Goal: Information Seeking & Learning: Learn about a topic

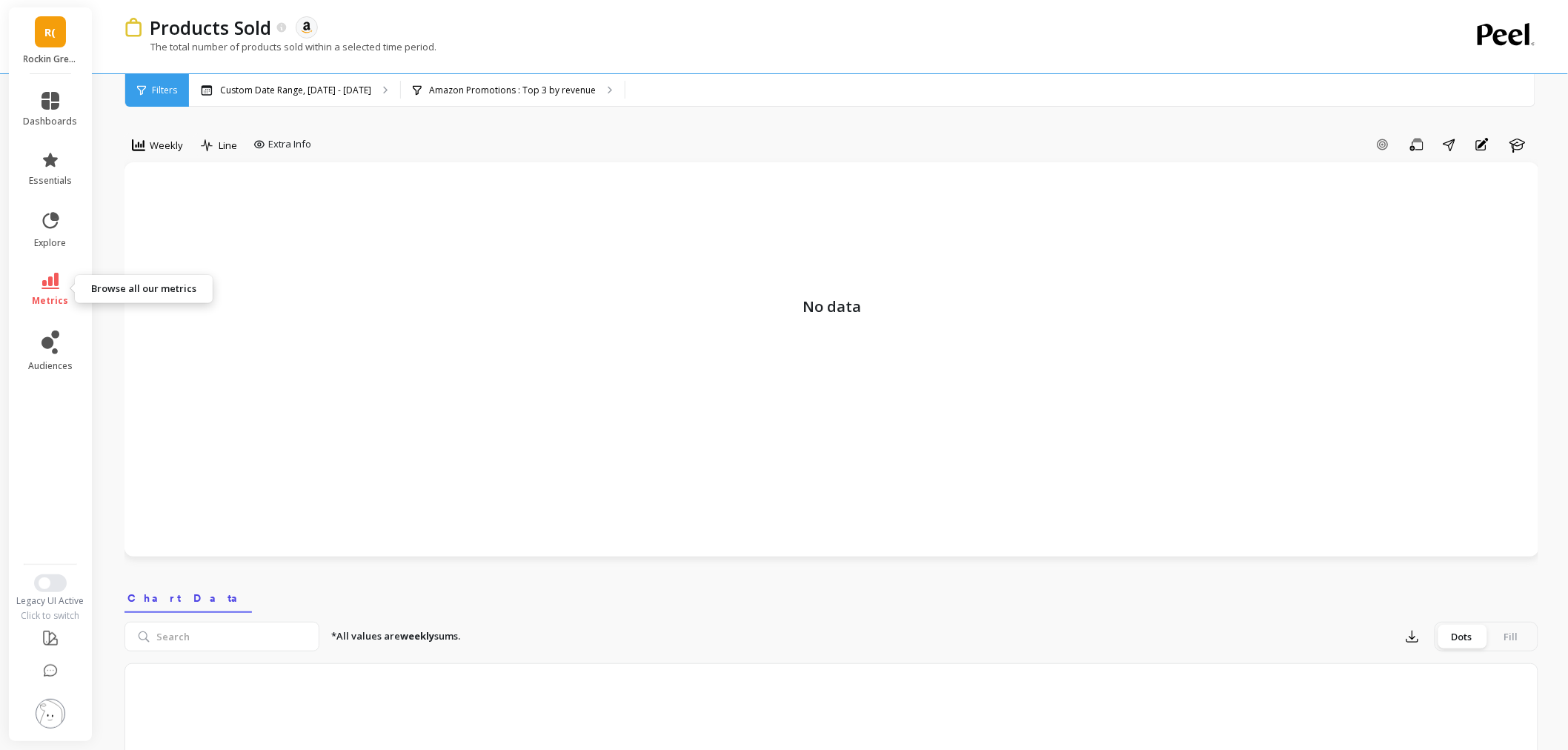
click at [57, 295] on span "metrics" at bounding box center [51, 301] width 36 height 12
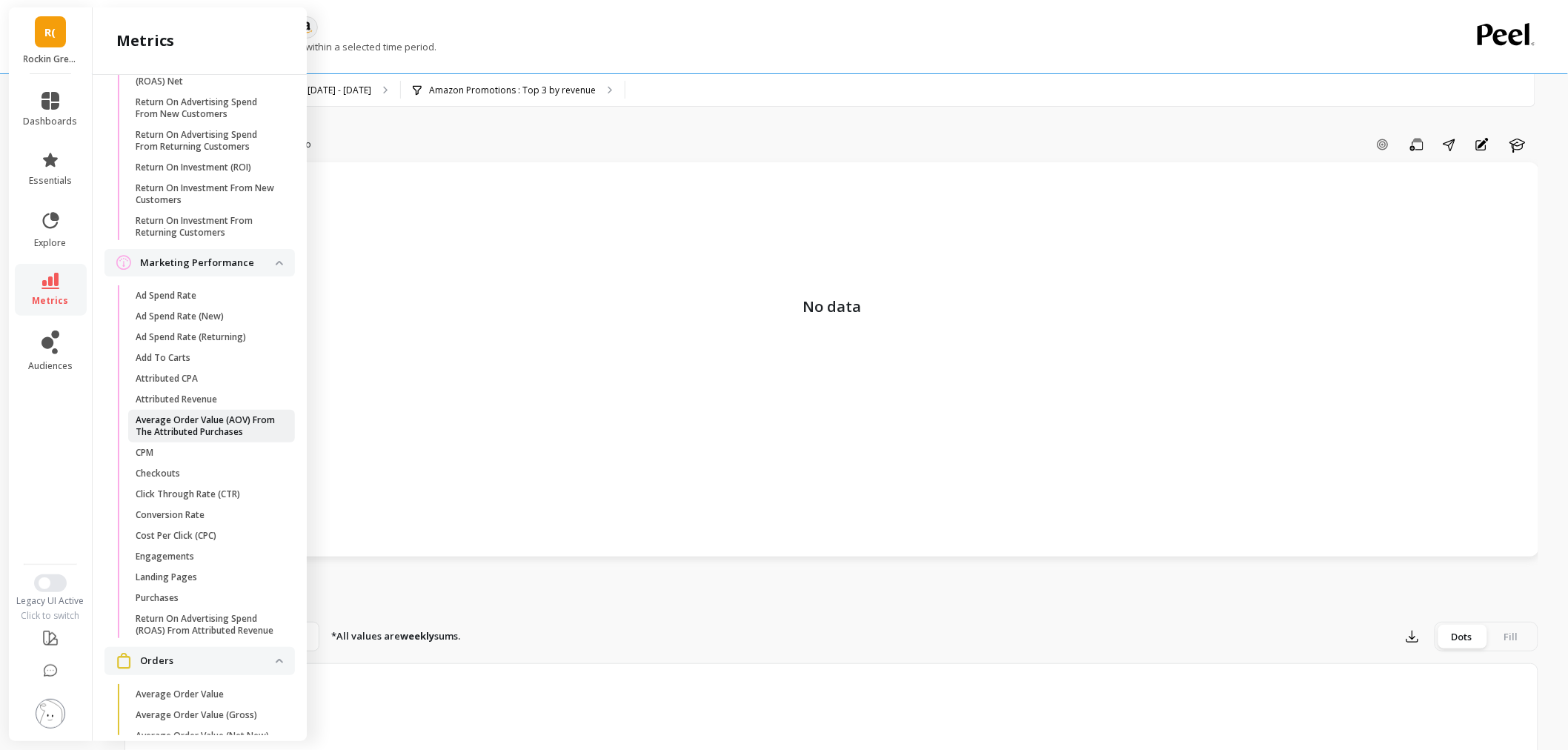
scroll to position [1152, 0]
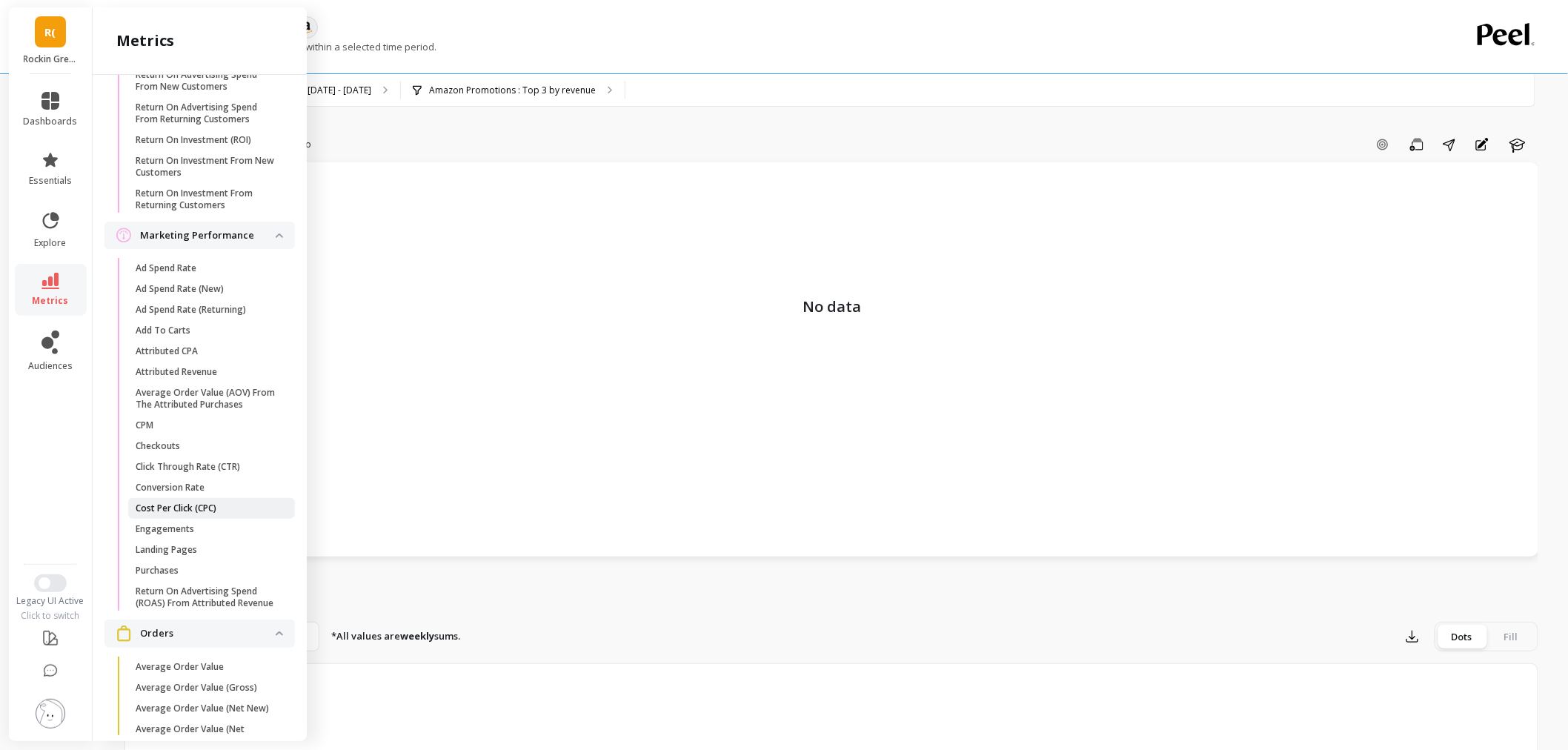
click at [209, 514] on p "Cost Per Click (CPC)" at bounding box center [175, 508] width 81 height 12
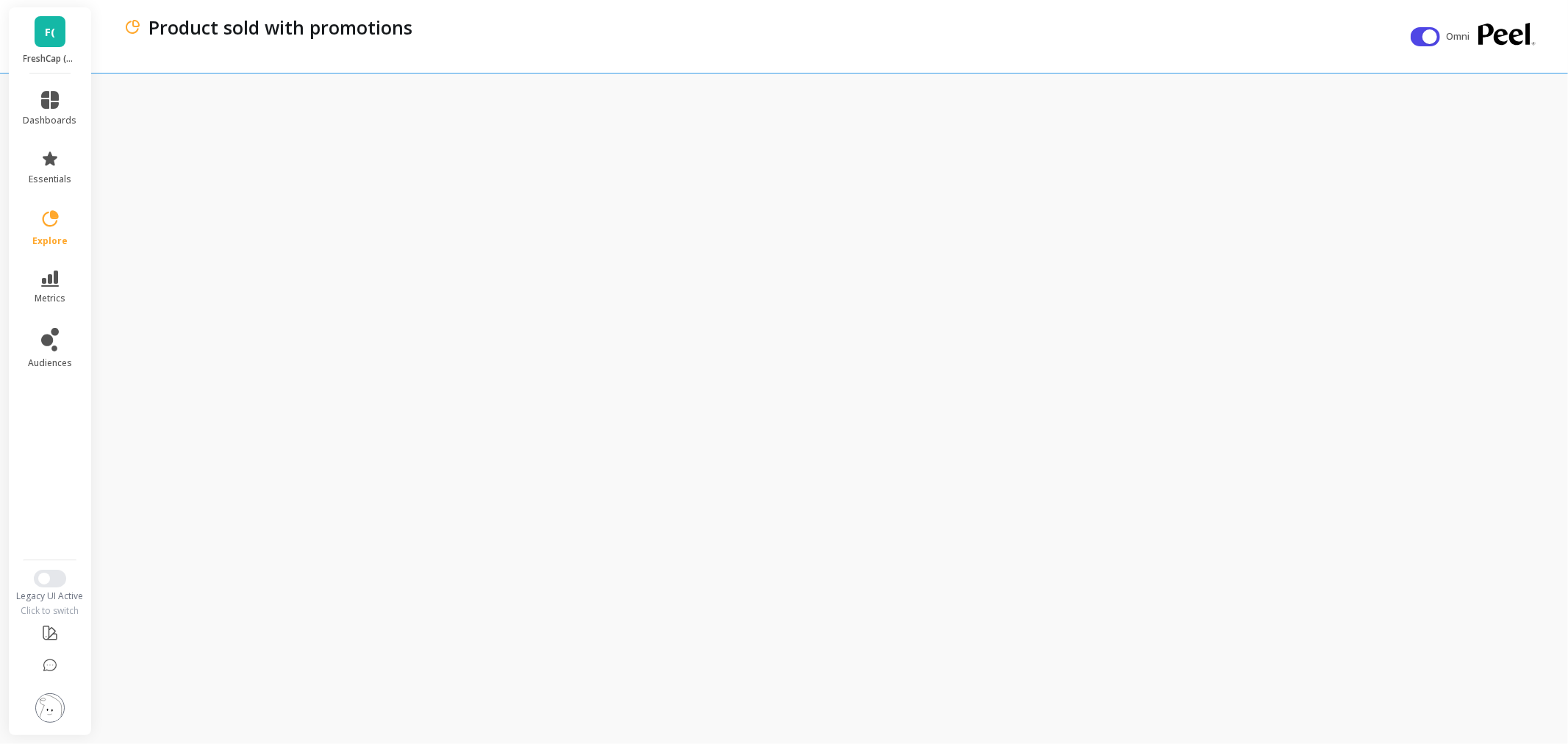
click at [62, 24] on link "F(" at bounding box center [50, 32] width 31 height 31
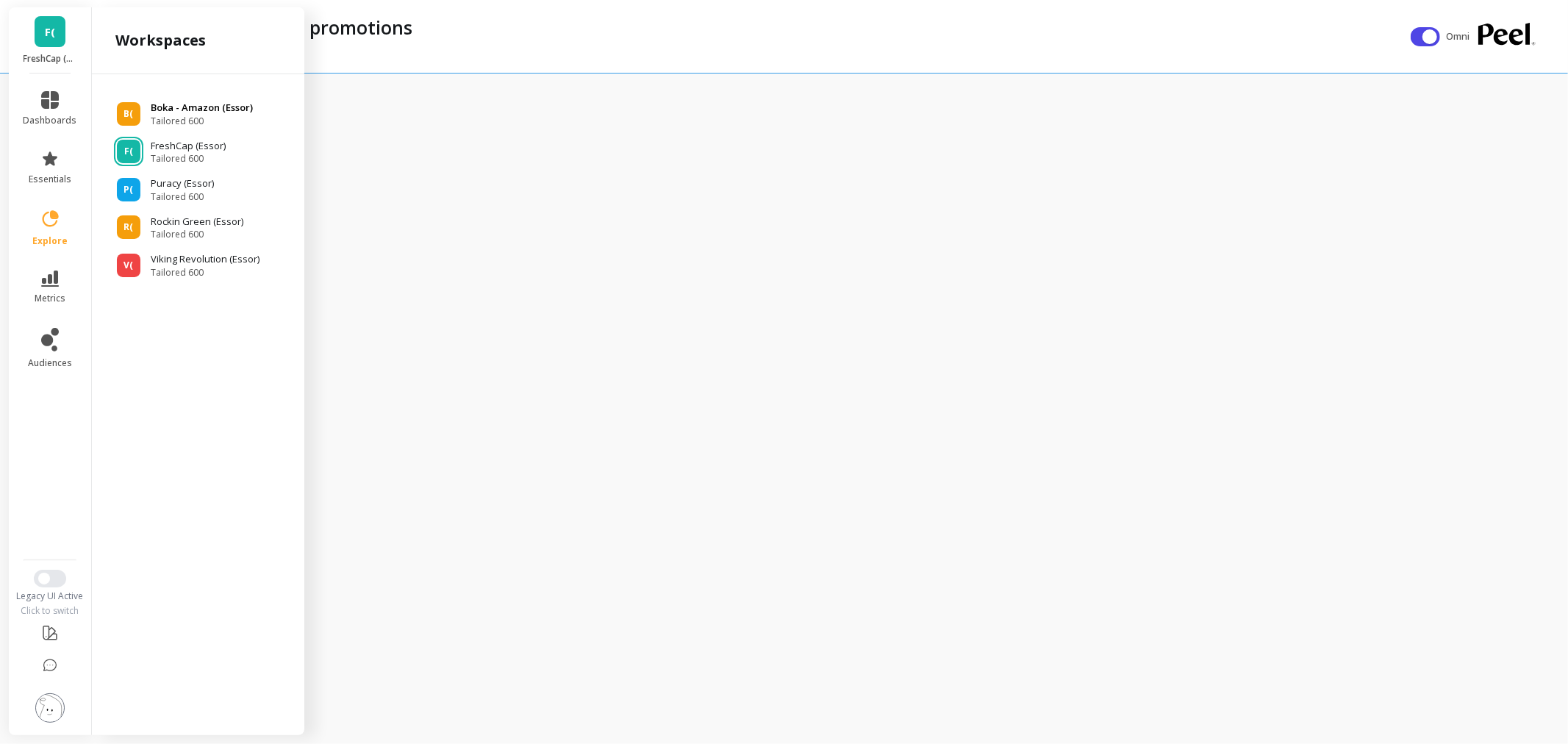
click at [203, 115] on span "Tailored 600" at bounding box center [201, 121] width 103 height 12
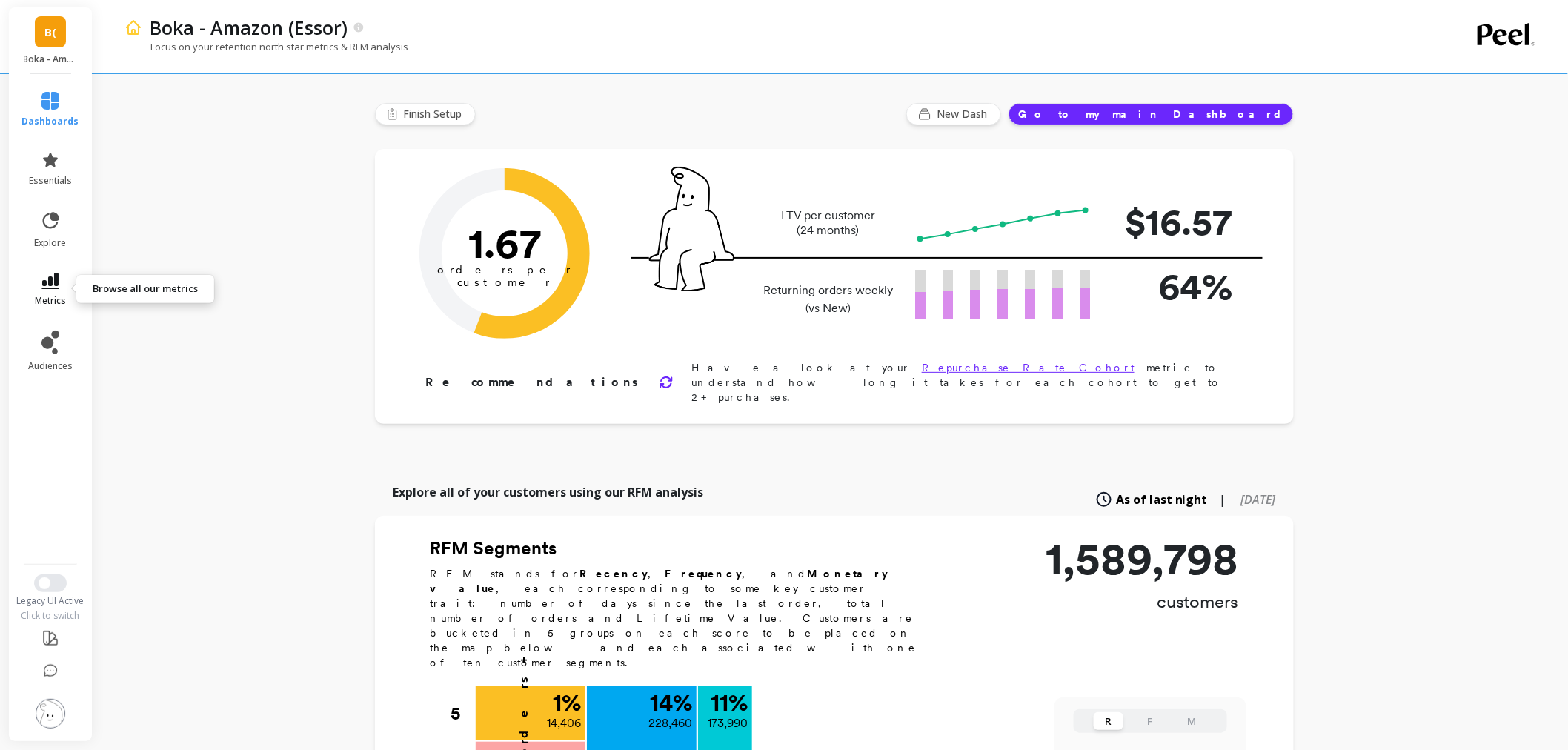
click at [54, 283] on icon at bounding box center [51, 281] width 18 height 16
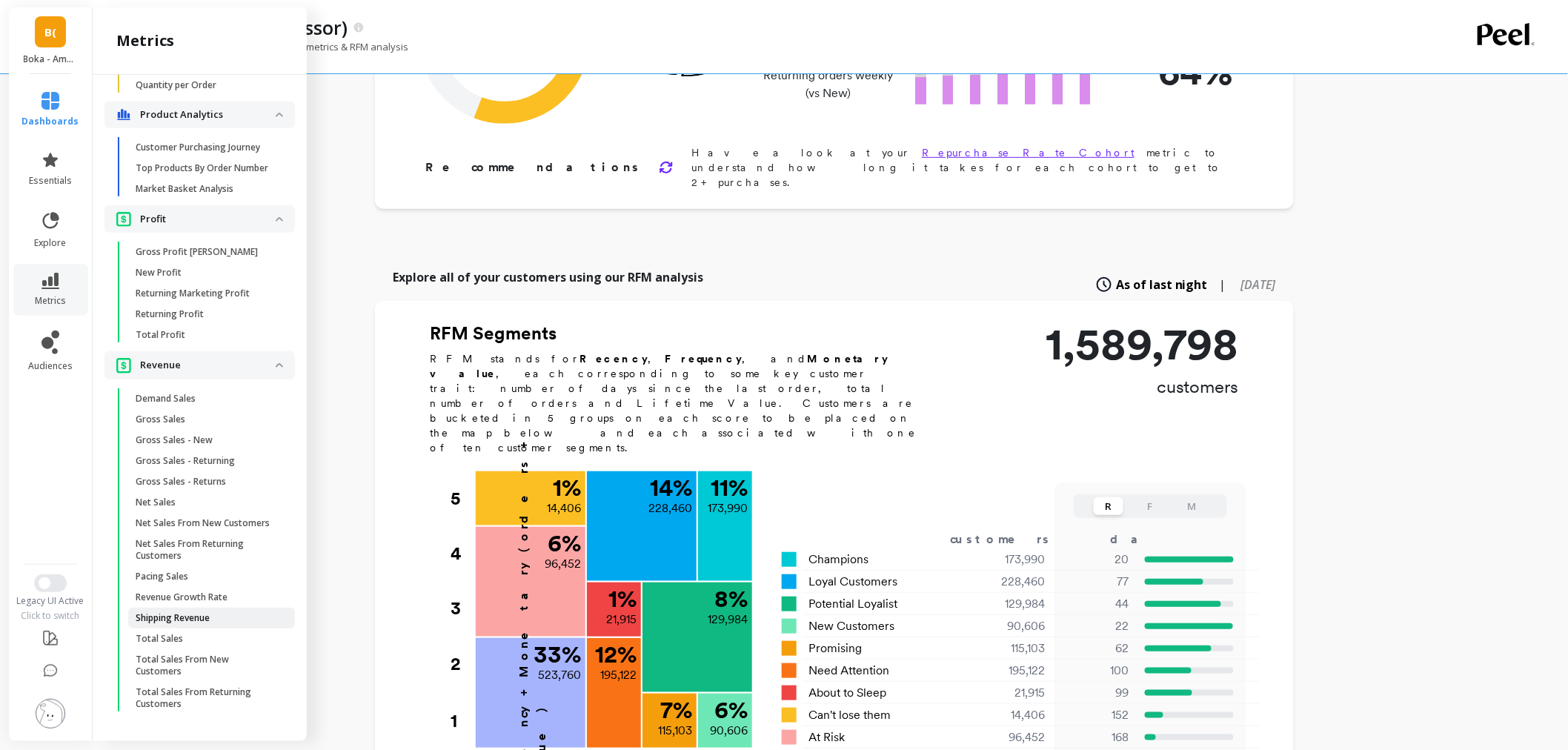
scroll to position [247, 0]
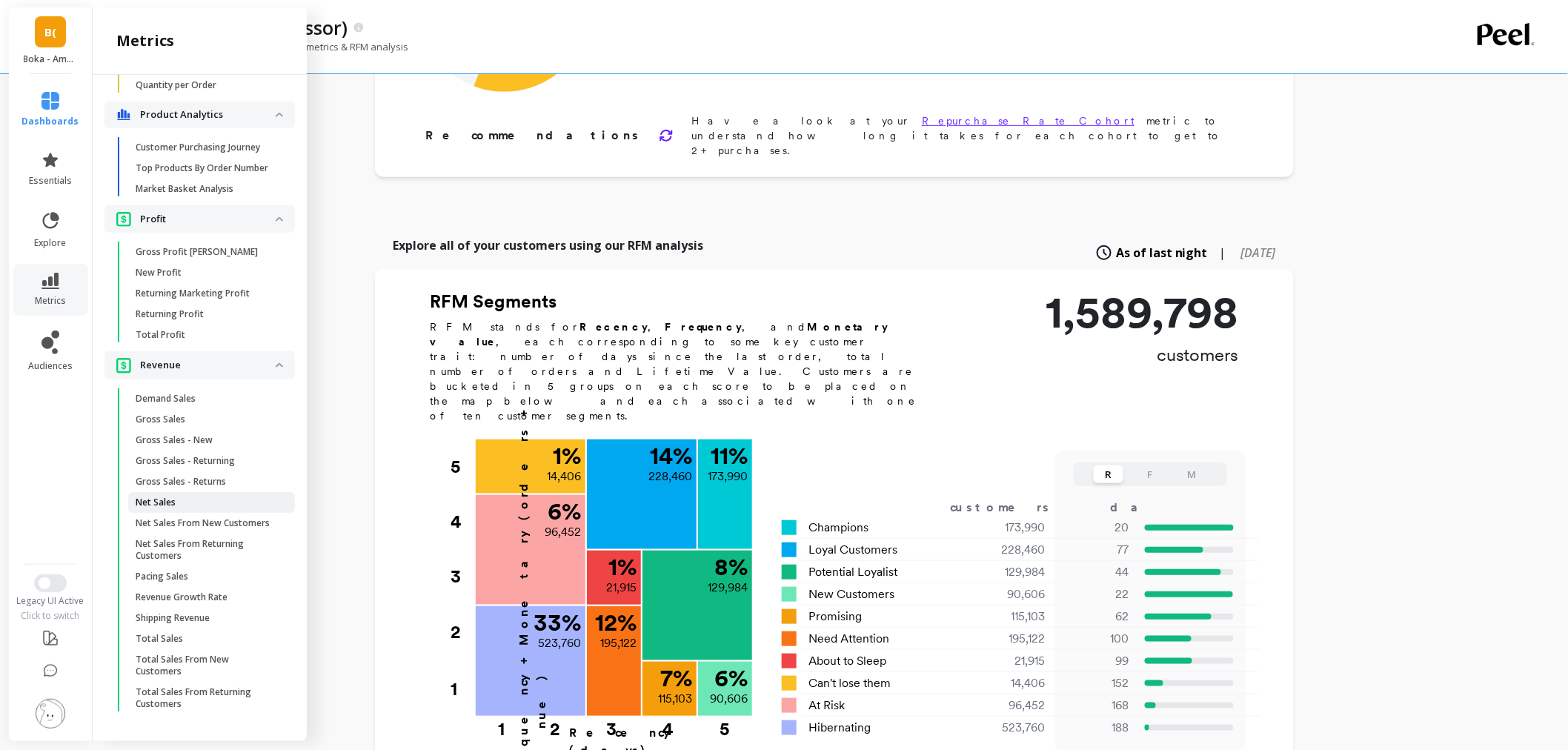
click at [183, 497] on span "Net Sales" at bounding box center [206, 502] width 141 height 12
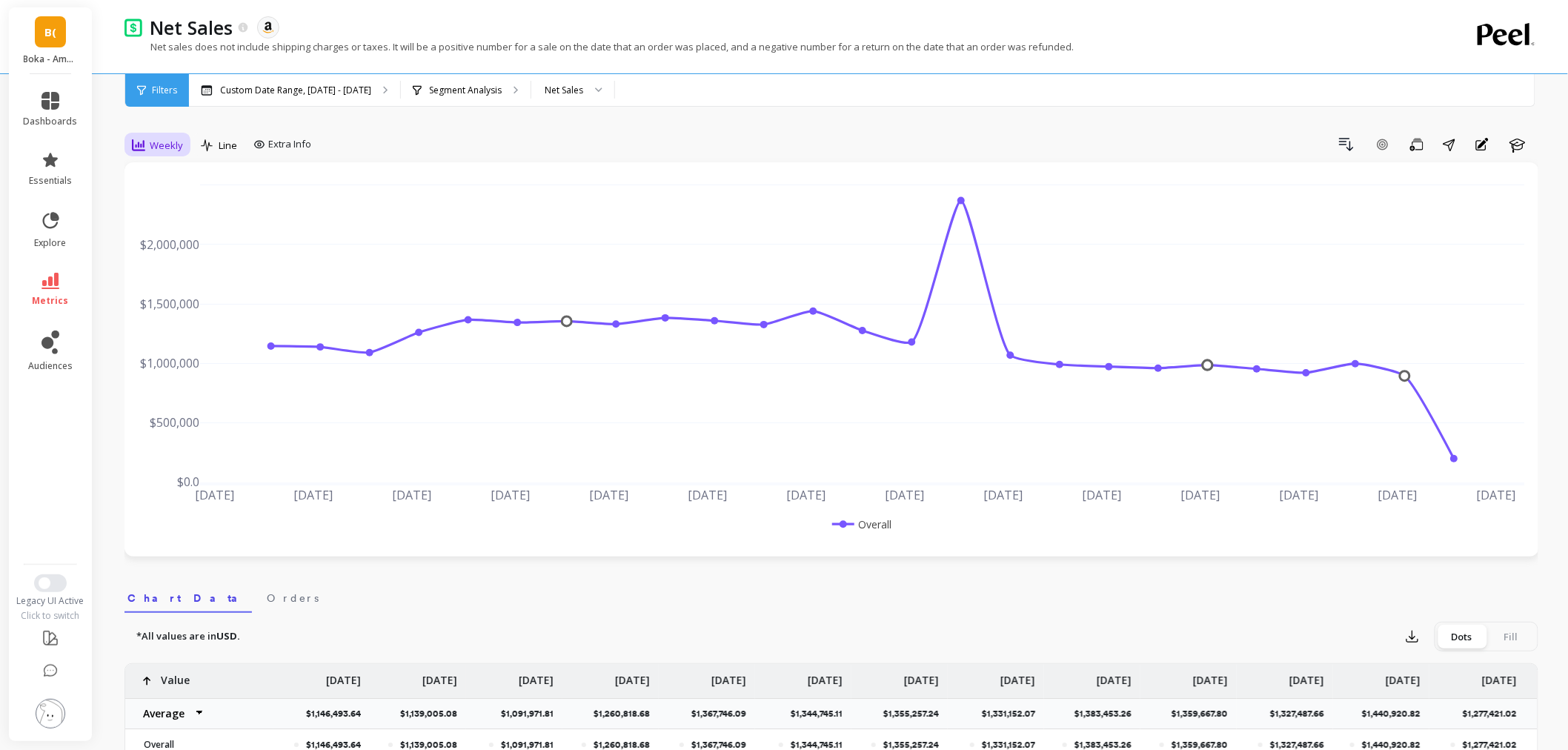
click at [176, 144] on span "Weekly" at bounding box center [166, 145] width 33 height 14
click at [181, 257] on div "Monthly" at bounding box center [179, 263] width 85 height 14
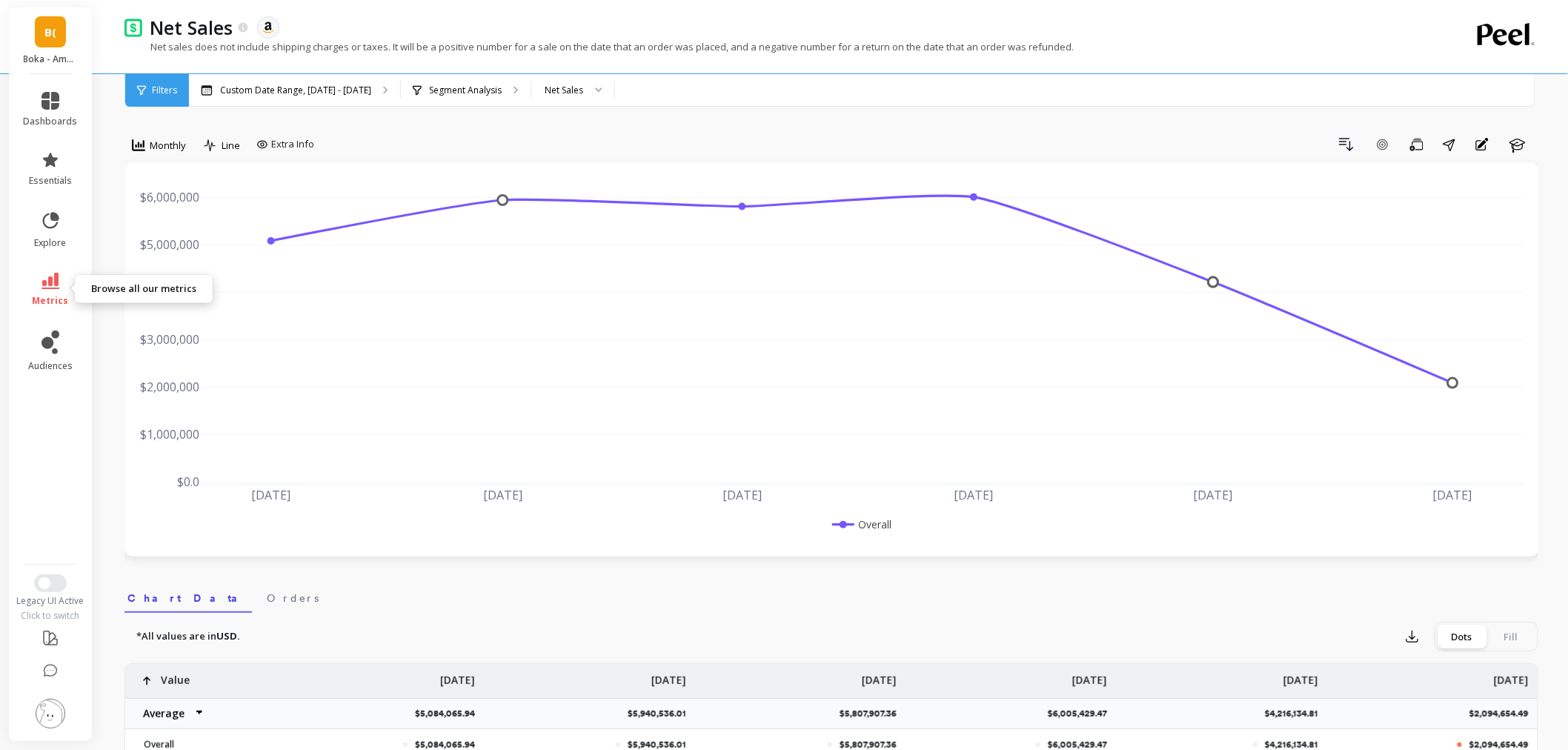
click at [57, 286] on icon at bounding box center [51, 281] width 18 height 16
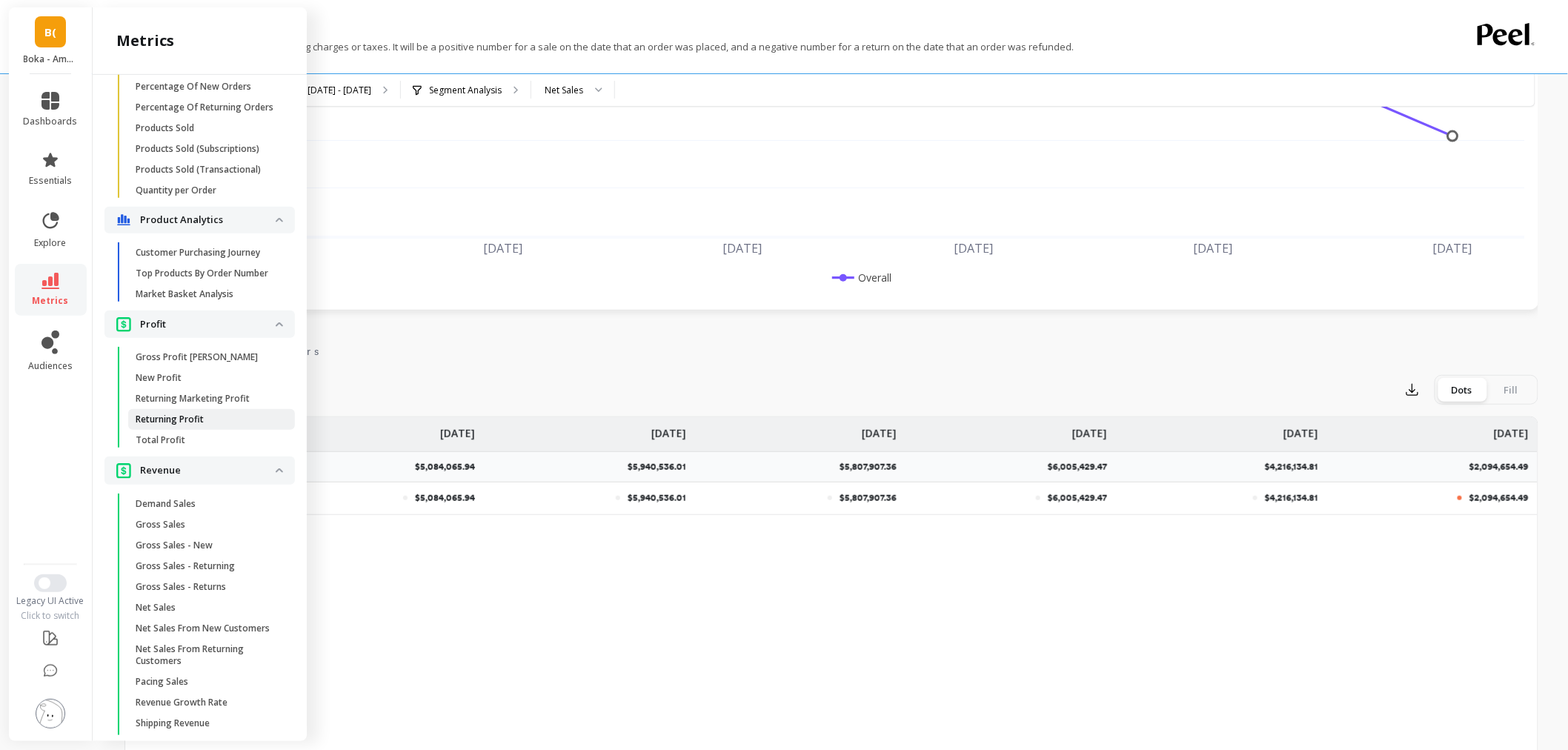
scroll to position [1461, 0]
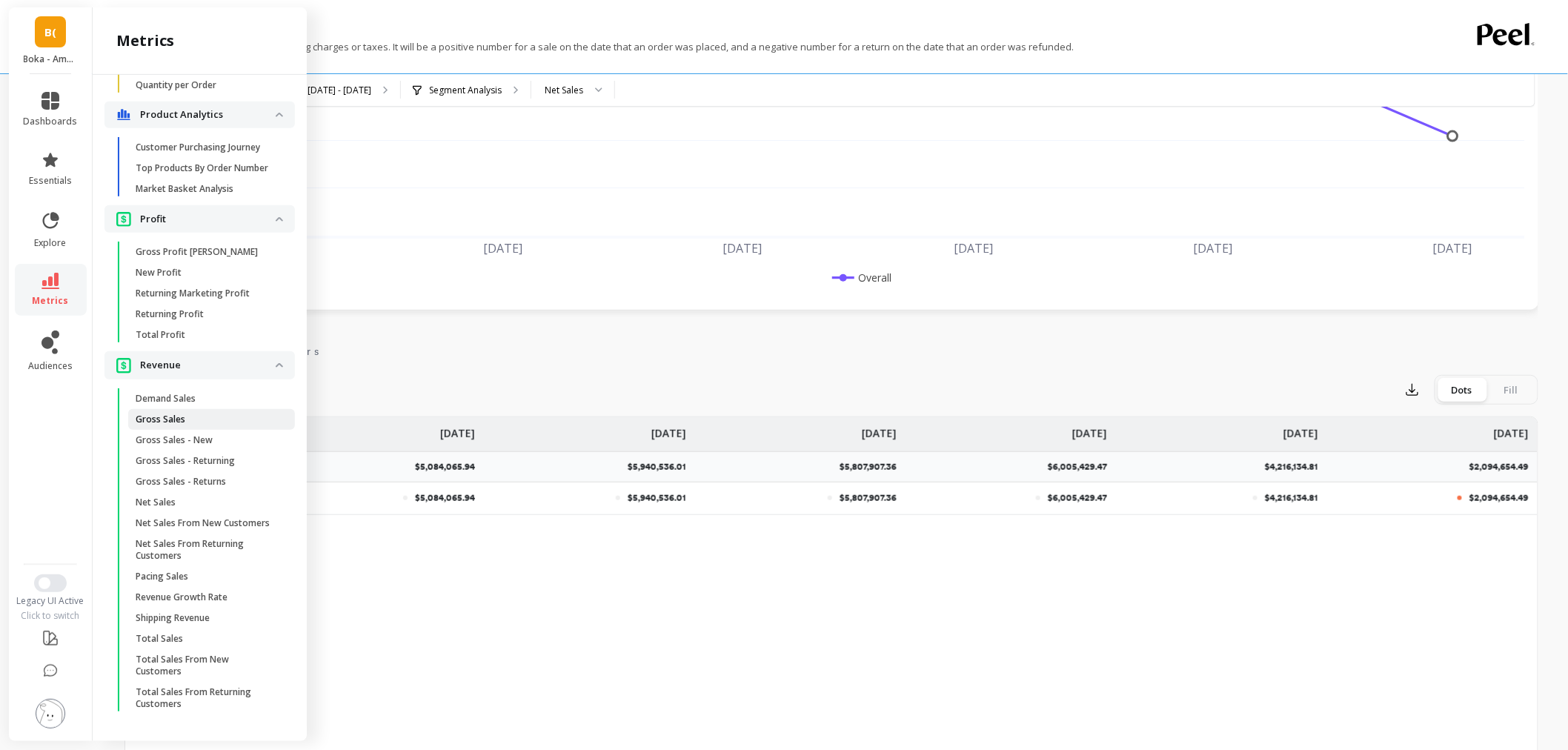
click at [175, 413] on p "Gross Sales" at bounding box center [160, 419] width 50 height 12
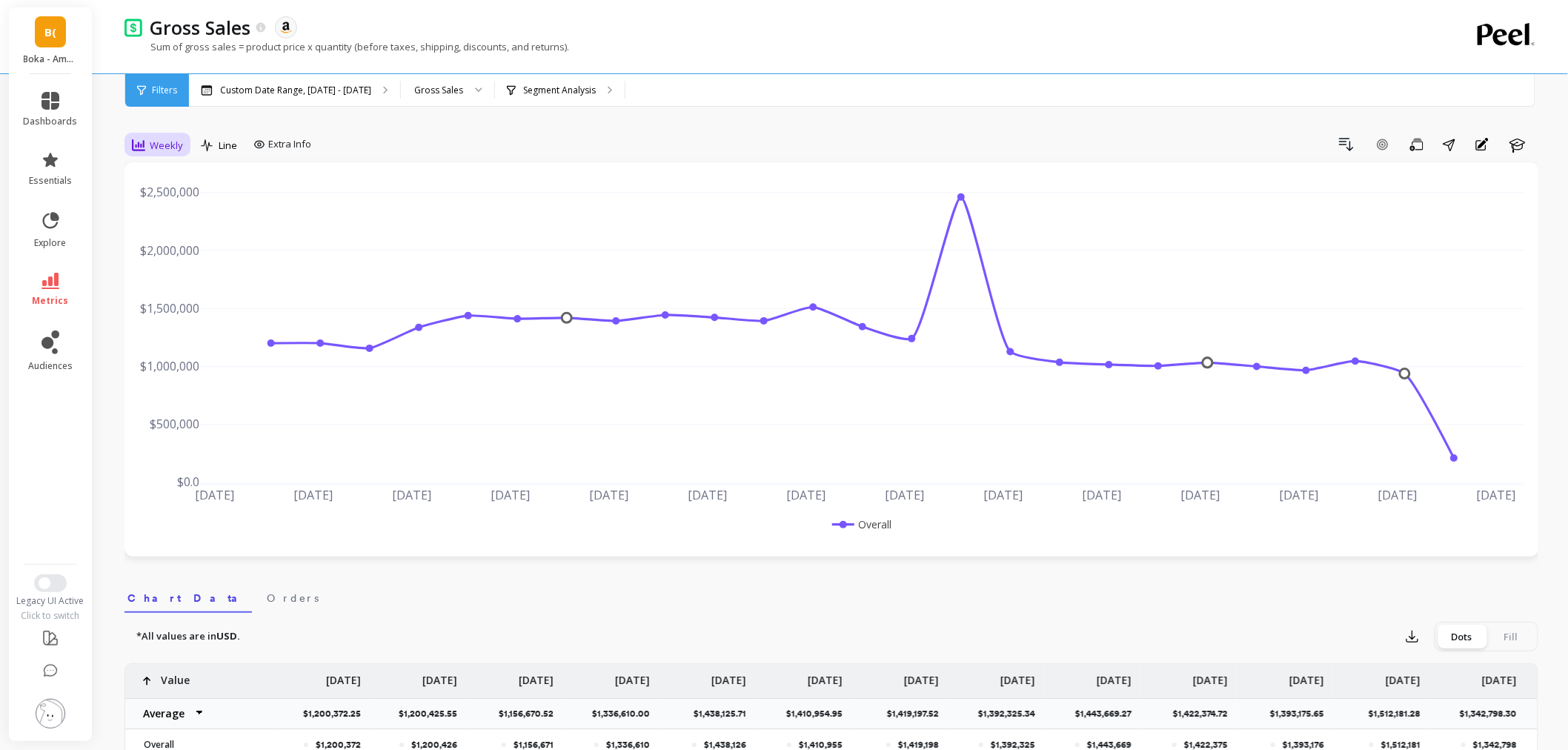
click at [138, 141] on icon at bounding box center [138, 145] width 13 height 13
click at [181, 257] on div "Monthly" at bounding box center [179, 263] width 85 height 14
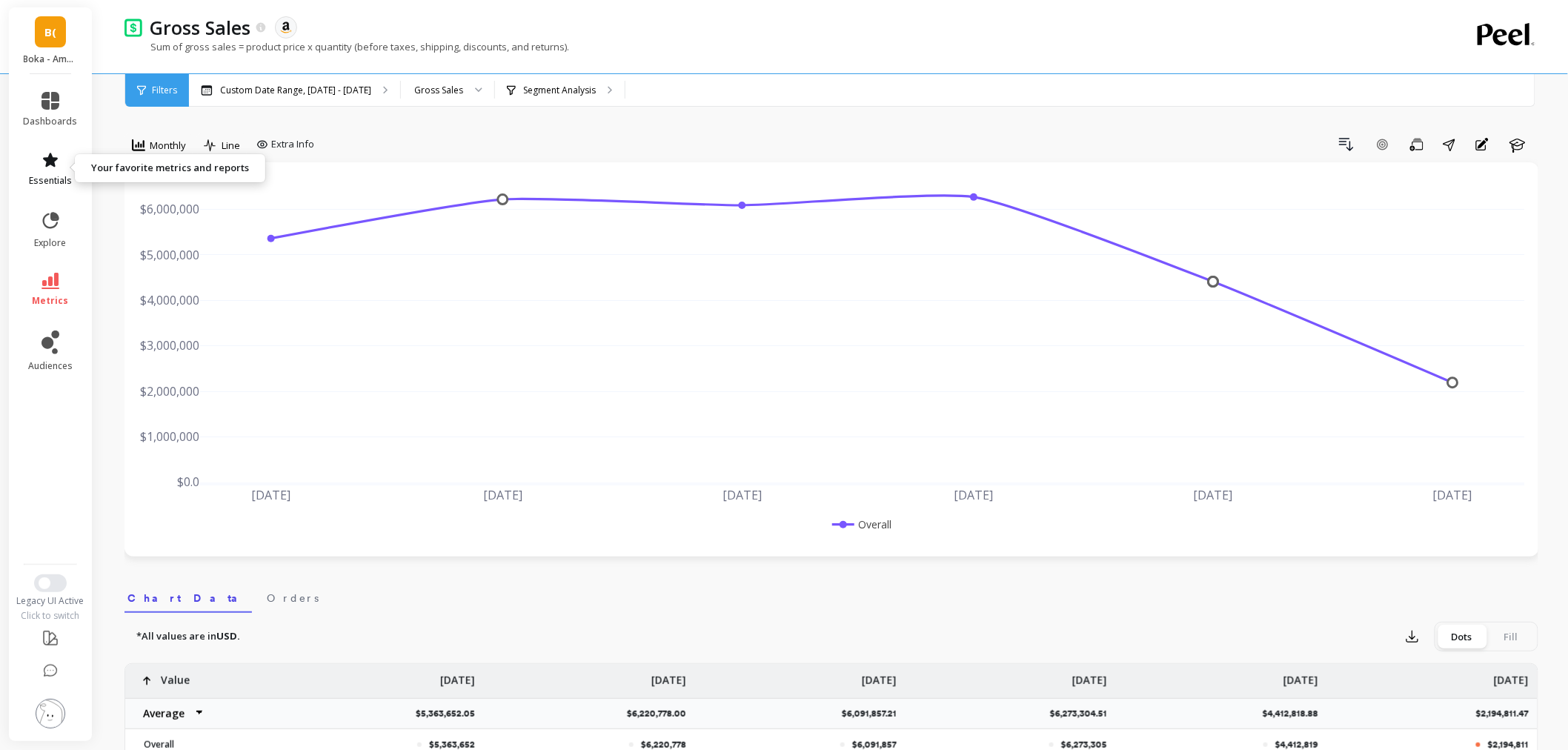
click at [49, 165] on icon at bounding box center [51, 160] width 18 height 18
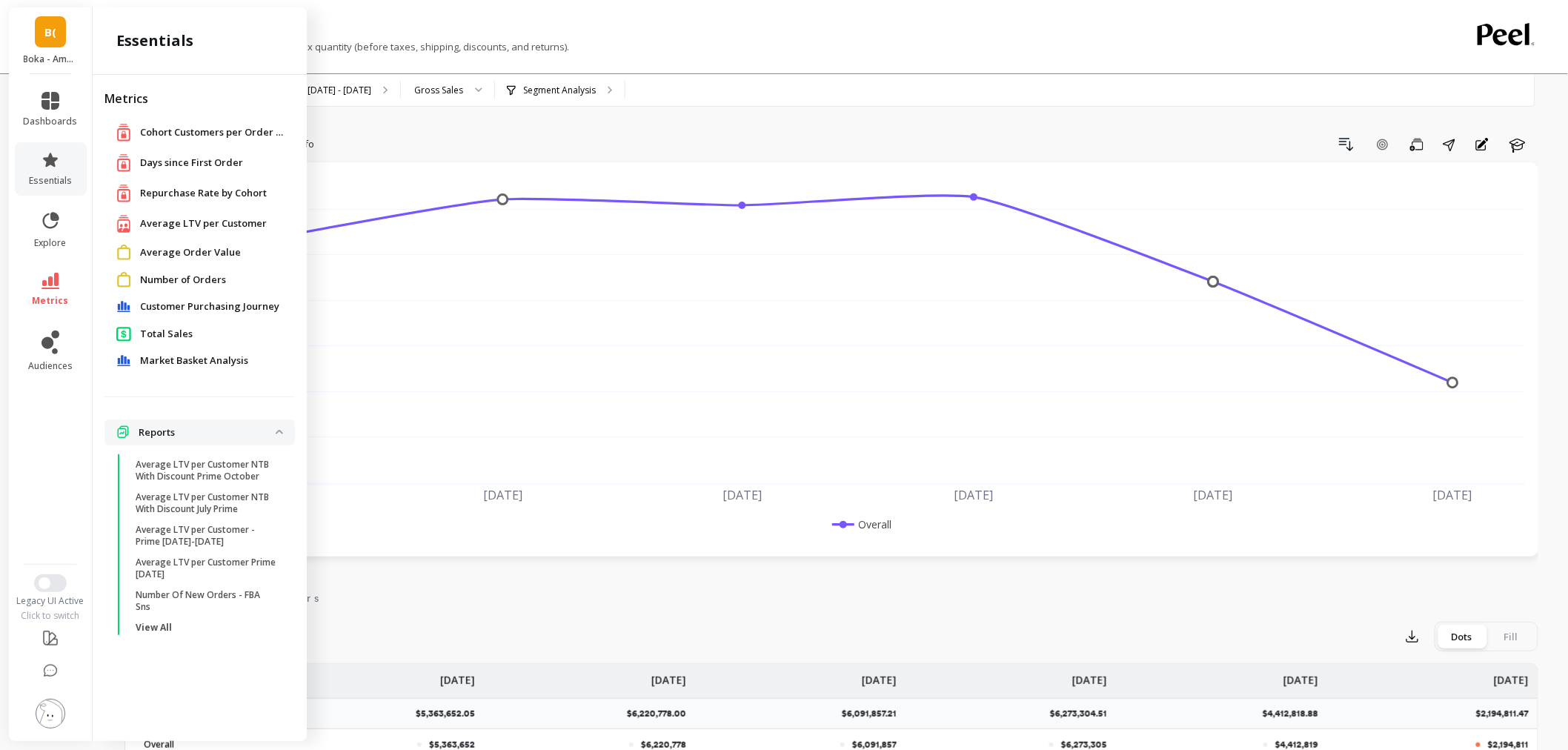
click at [190, 330] on link "Total Sales" at bounding box center [211, 334] width 143 height 15
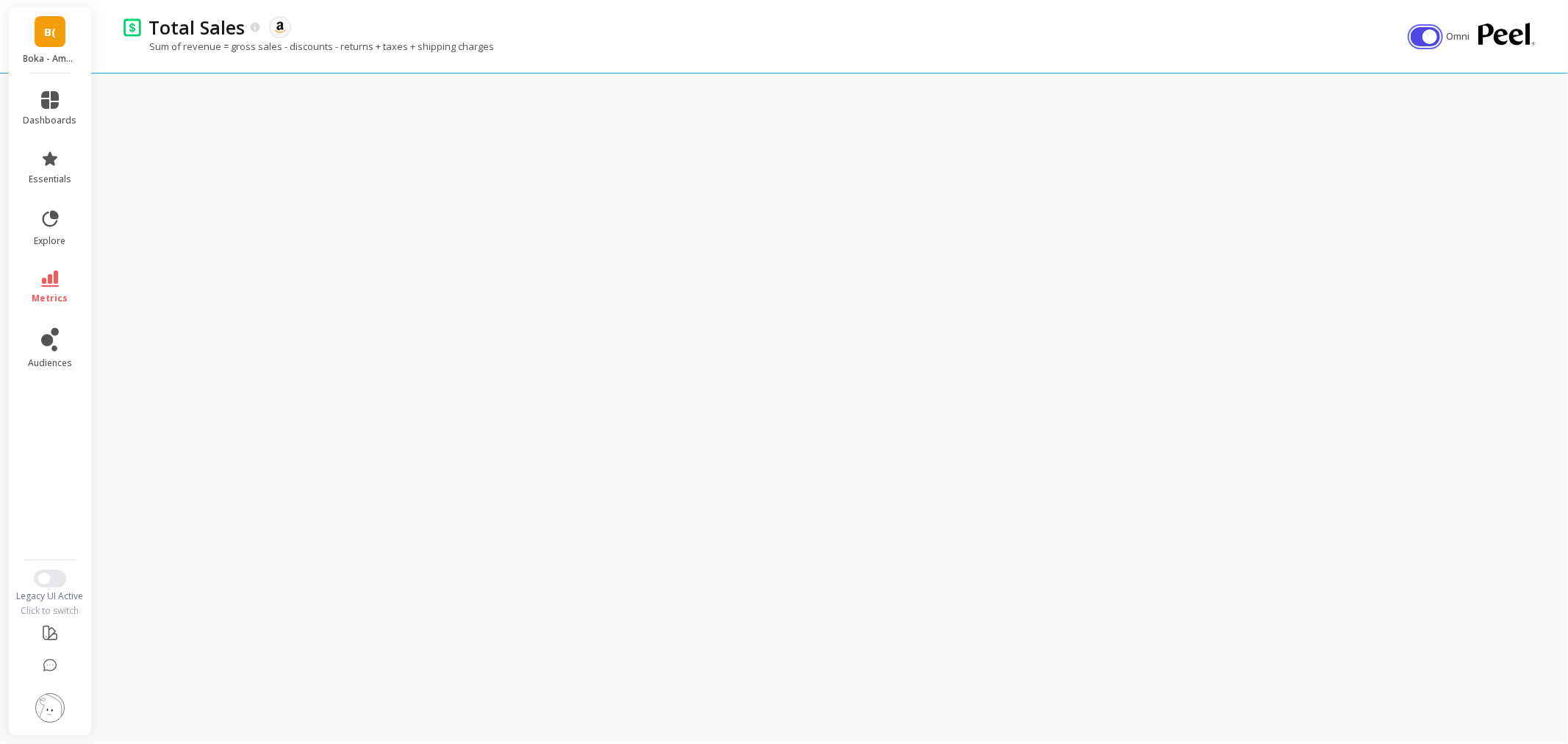
click at [1418, 34] on button "button" at bounding box center [1426, 37] width 30 height 19
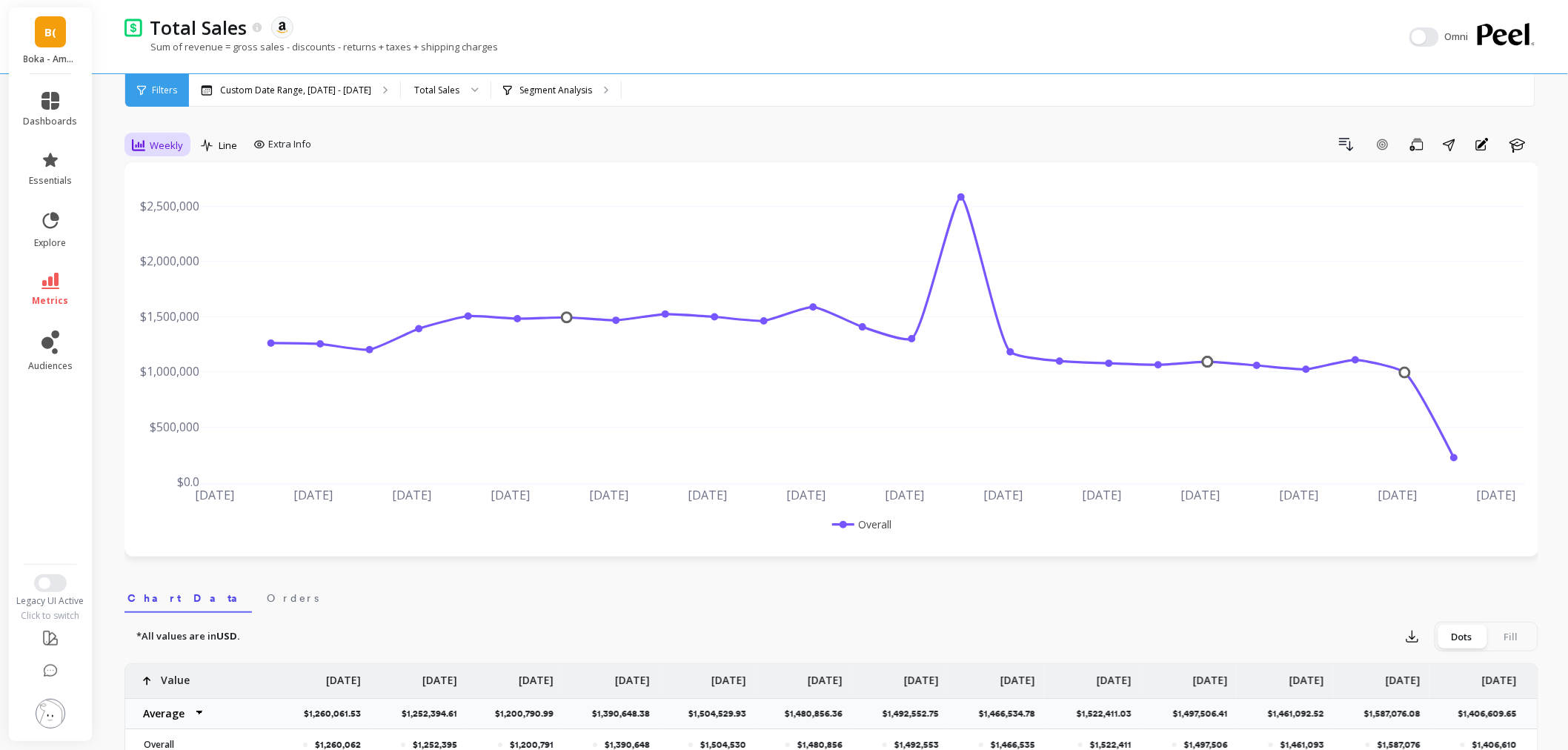
click at [163, 146] on span "Weekly" at bounding box center [166, 145] width 33 height 14
click at [190, 254] on div "Monthly" at bounding box center [179, 263] width 103 height 26
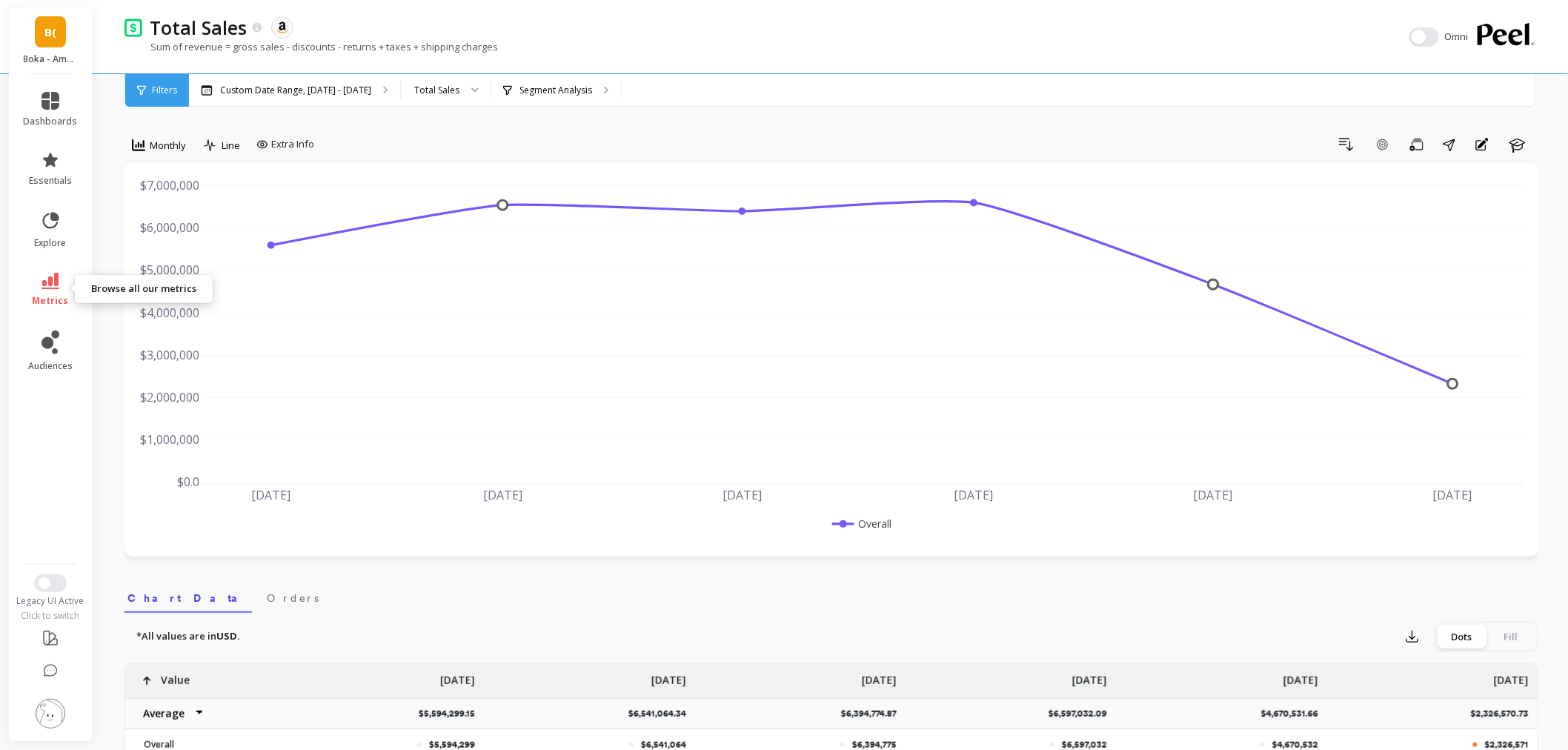
click at [42, 283] on icon at bounding box center [51, 281] width 18 height 16
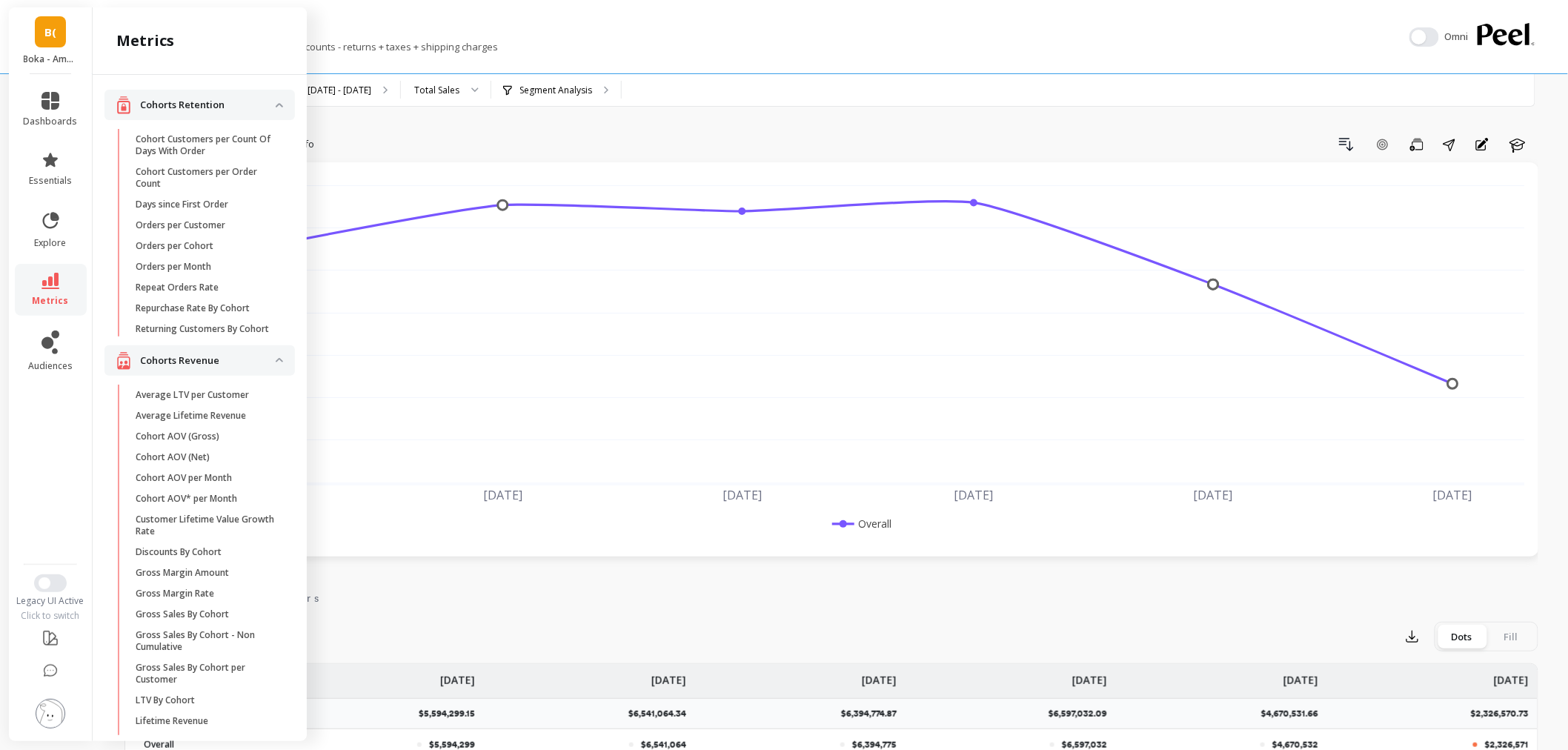
scroll to position [1461, 0]
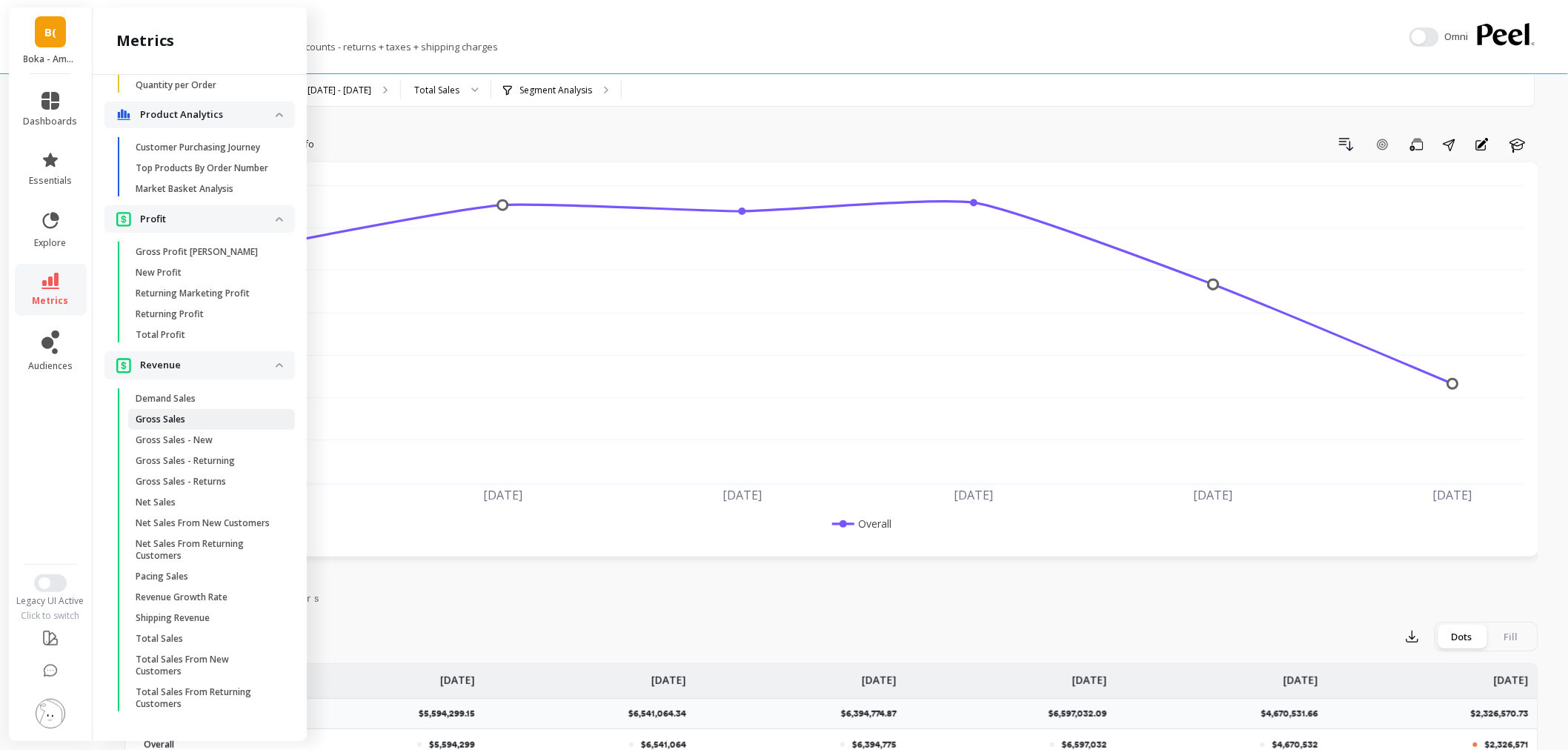
click at [170, 413] on p "Gross Sales" at bounding box center [160, 419] width 50 height 12
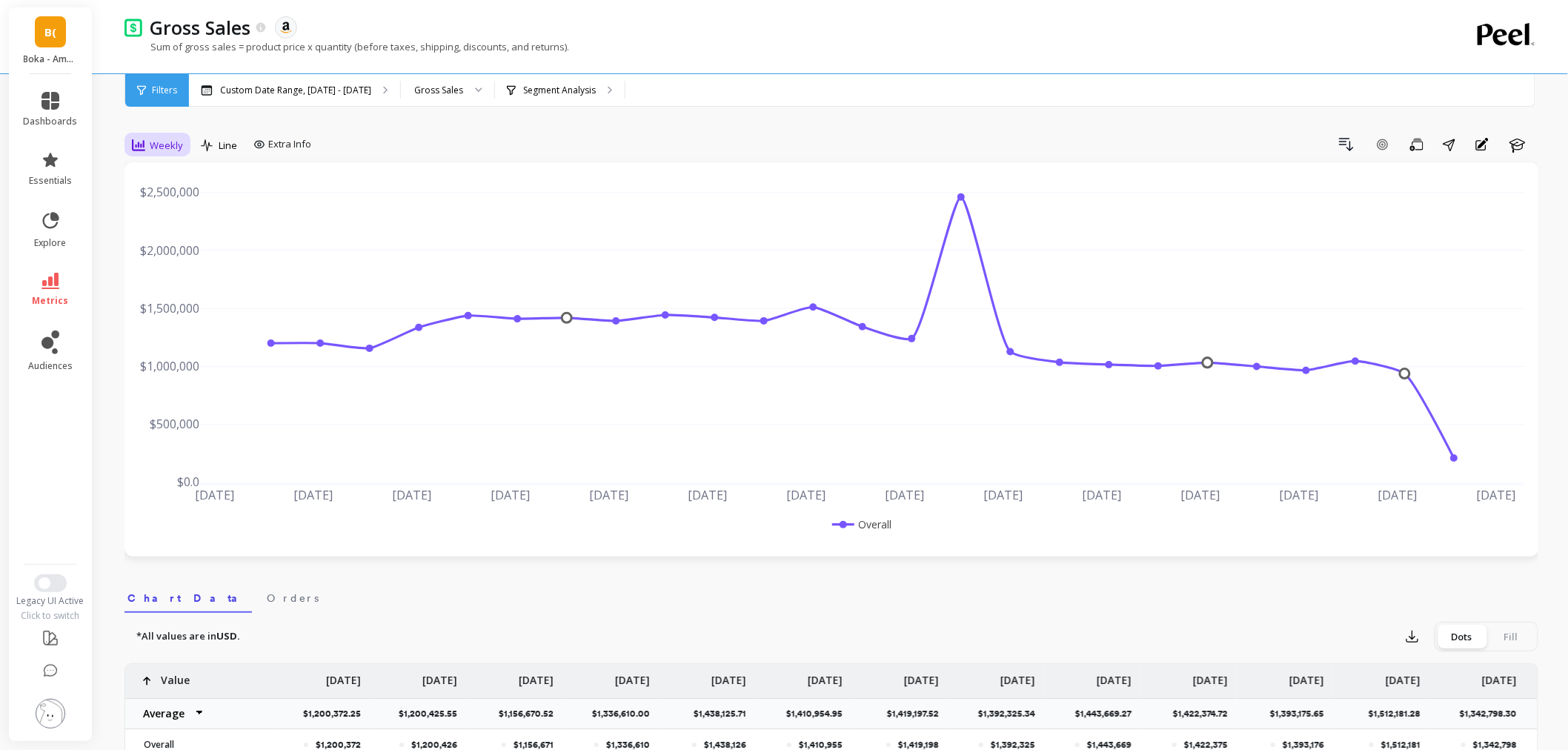
click at [151, 133] on div "Weekly" at bounding box center [157, 145] width 60 height 25
click at [169, 256] on div "Monthly" at bounding box center [179, 263] width 85 height 14
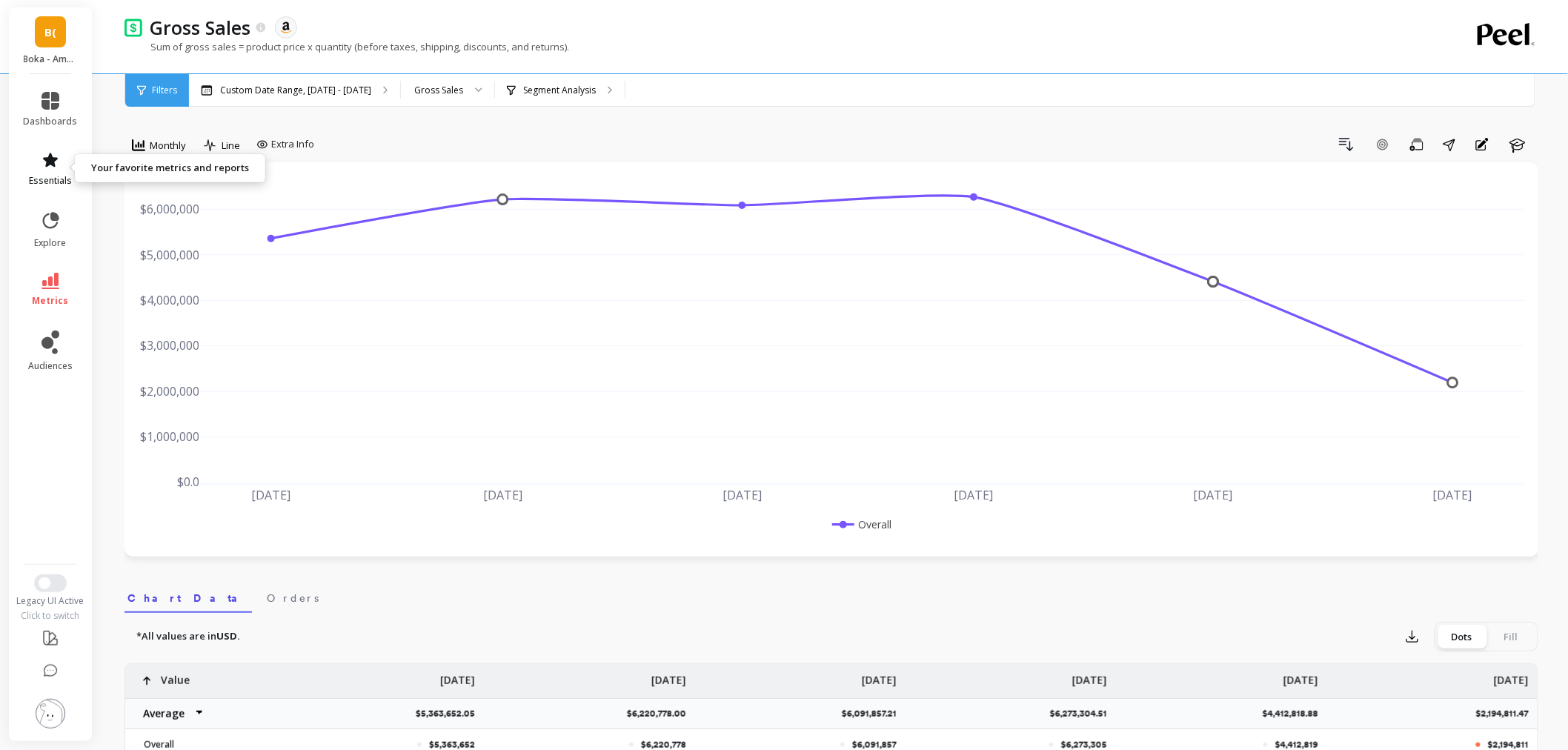
click at [65, 175] on span "essentials" at bounding box center [51, 181] width 43 height 12
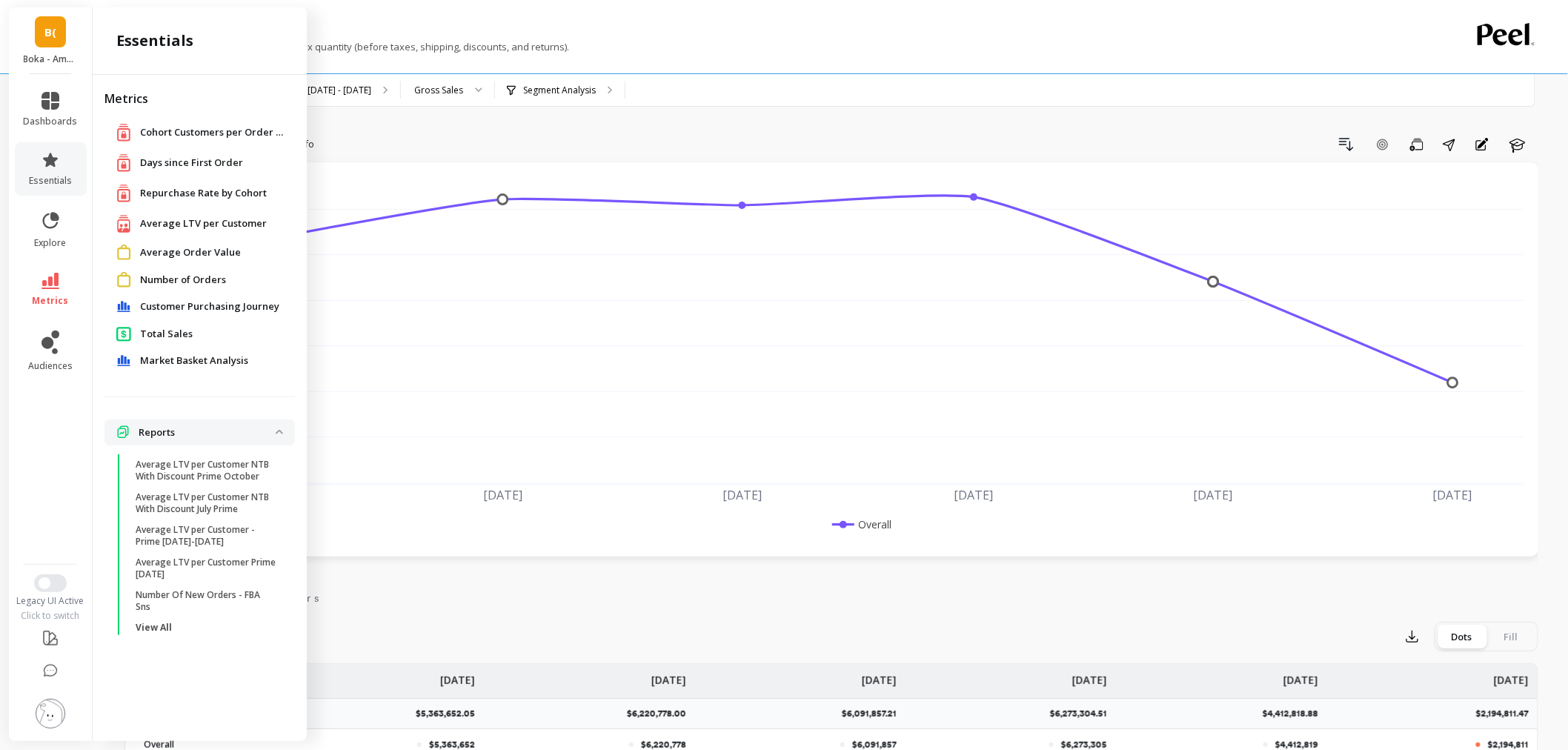
click at [142, 337] on span "Total Sales" at bounding box center [166, 334] width 53 height 15
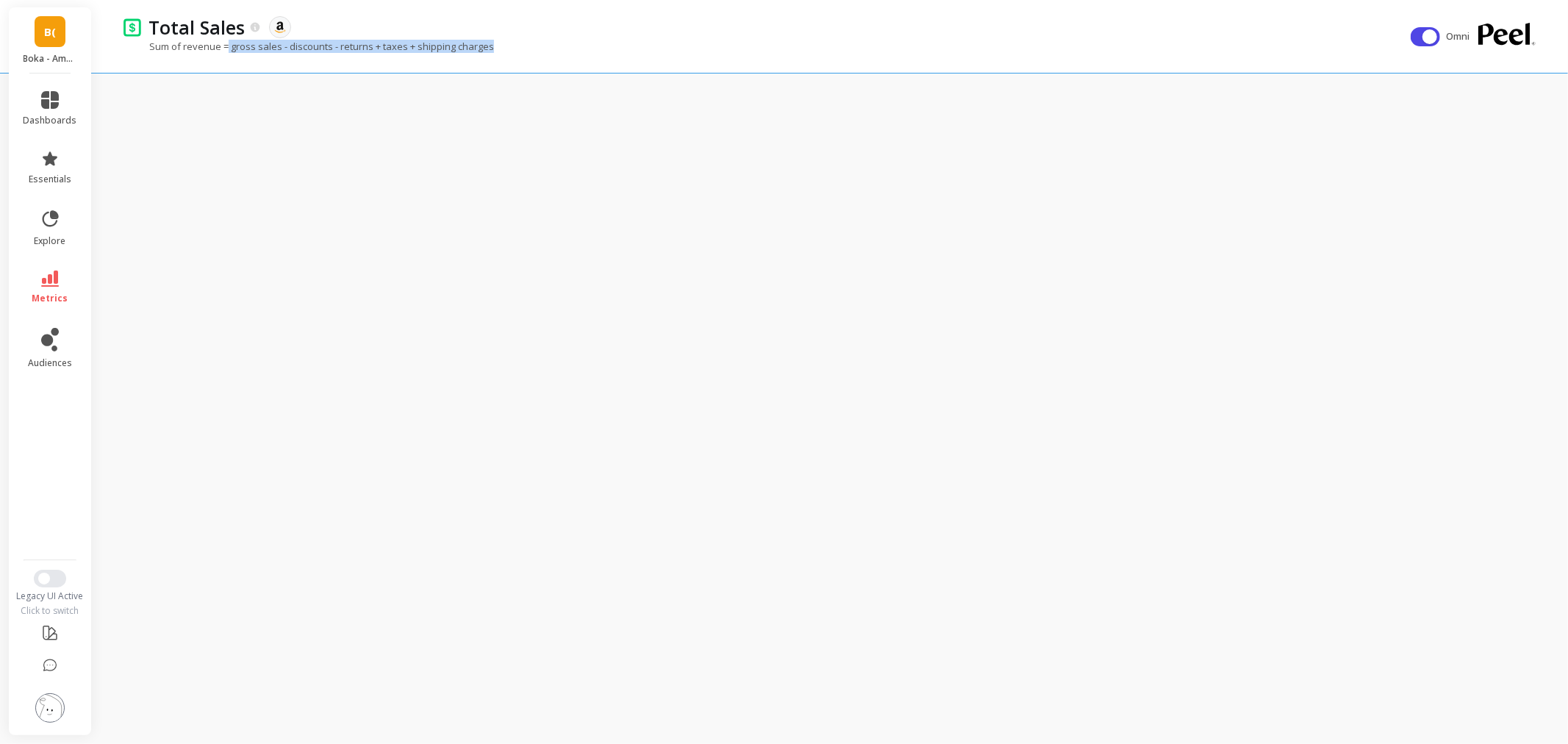
drag, startPoint x: 472, startPoint y: 52, endPoint x: 229, endPoint y: 46, distance: 243.1
click at [229, 46] on div "Sum of revenue = gross sales - discounts - returns + taxes + shipping charges" at bounding box center [766, 54] width 1287 height 28
copy p "gross sales - discounts - returns + taxes + shipping charges"
click at [69, 291] on link "metrics" at bounding box center [50, 288] width 54 height 34
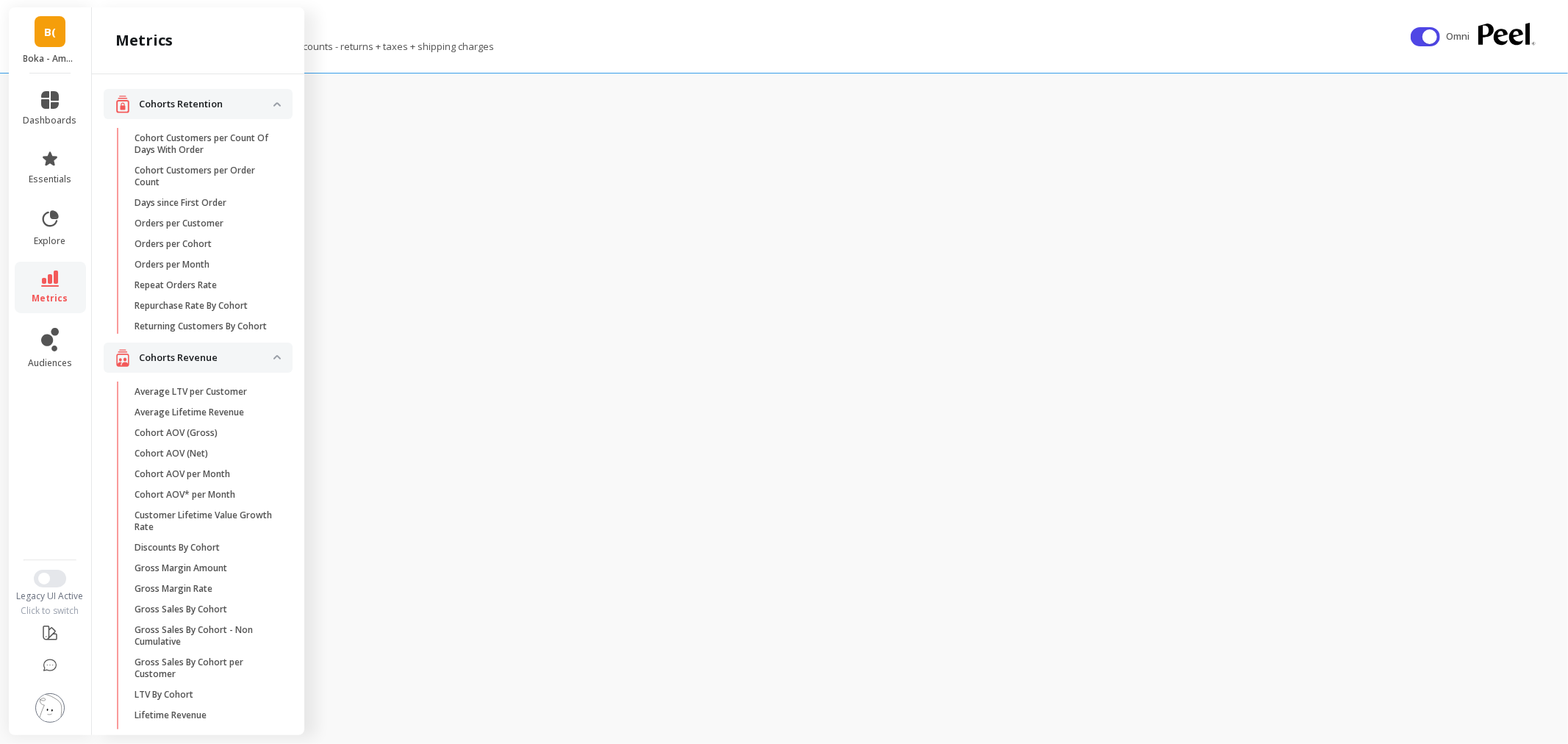
scroll to position [1450, 0]
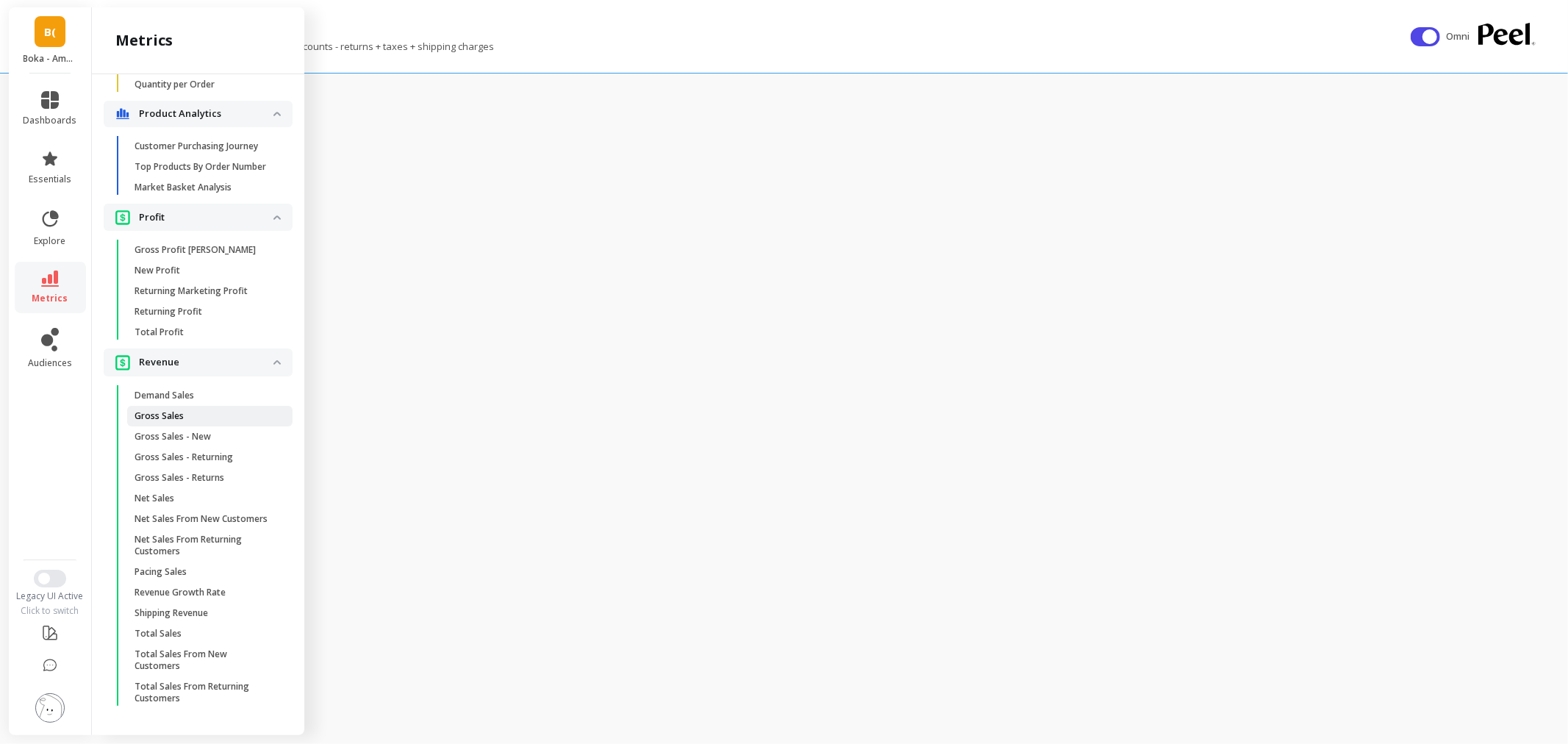
click at [204, 410] on link "Gross Sales" at bounding box center [209, 416] width 165 height 21
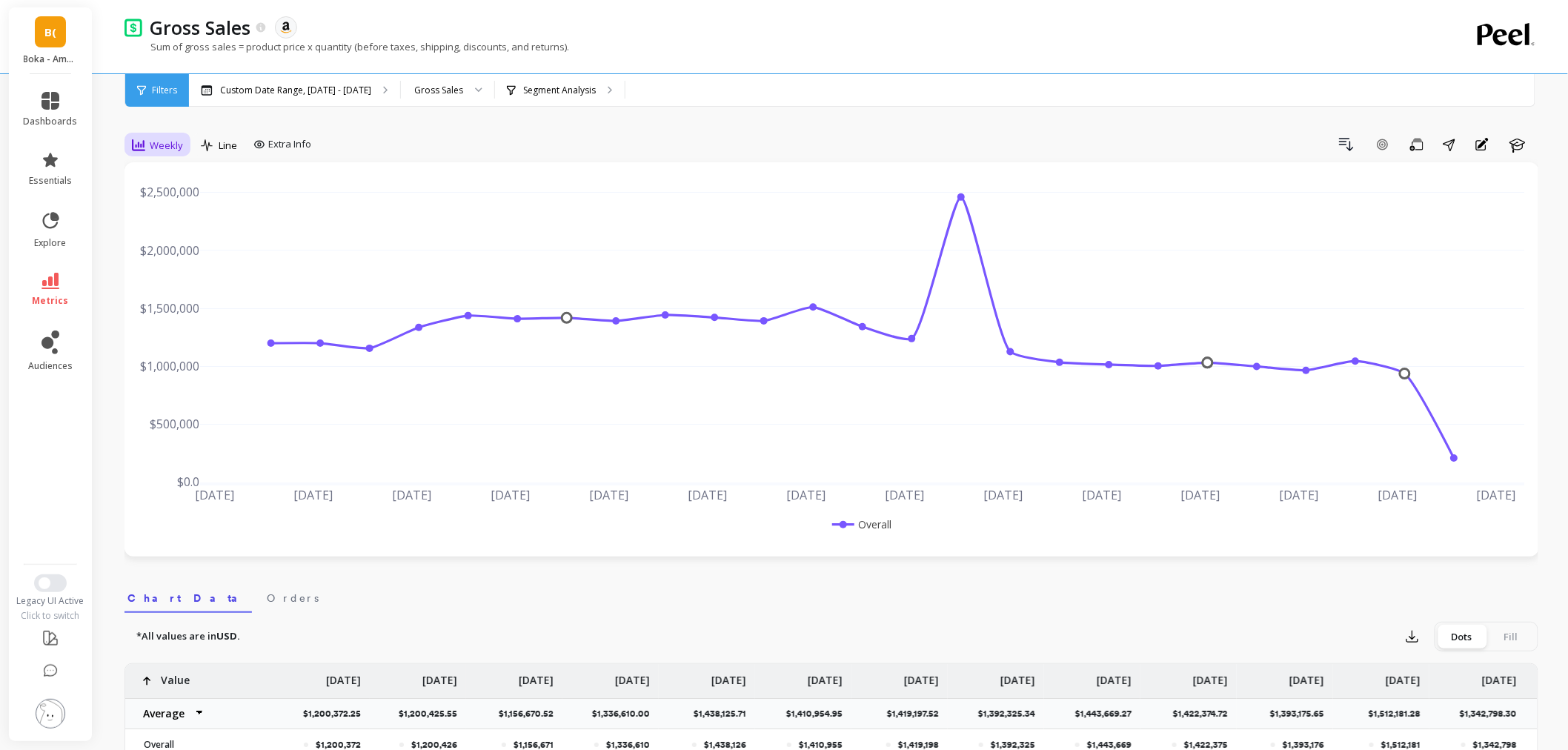
click at [138, 138] on icon at bounding box center [138, 145] width 13 height 13
click at [158, 273] on div "Monthly" at bounding box center [179, 263] width 103 height 26
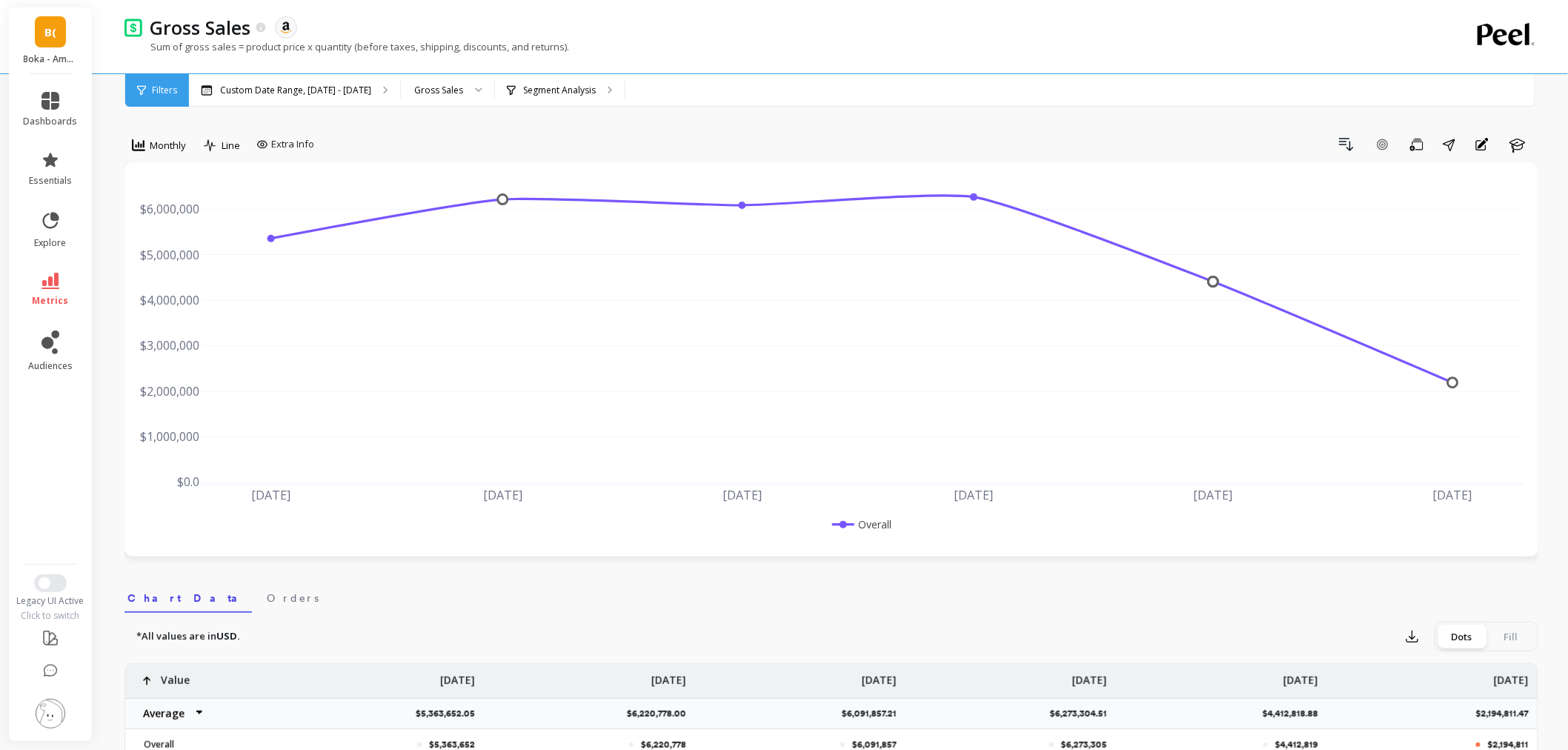
click at [522, 72] on div "Gross Sales The data you are viewing comes from: Amazon Seller Central Sum of g…" at bounding box center [770, 36] width 1292 height 74
click at [500, 97] on div "Segment Analysis" at bounding box center [560, 91] width 129 height 33
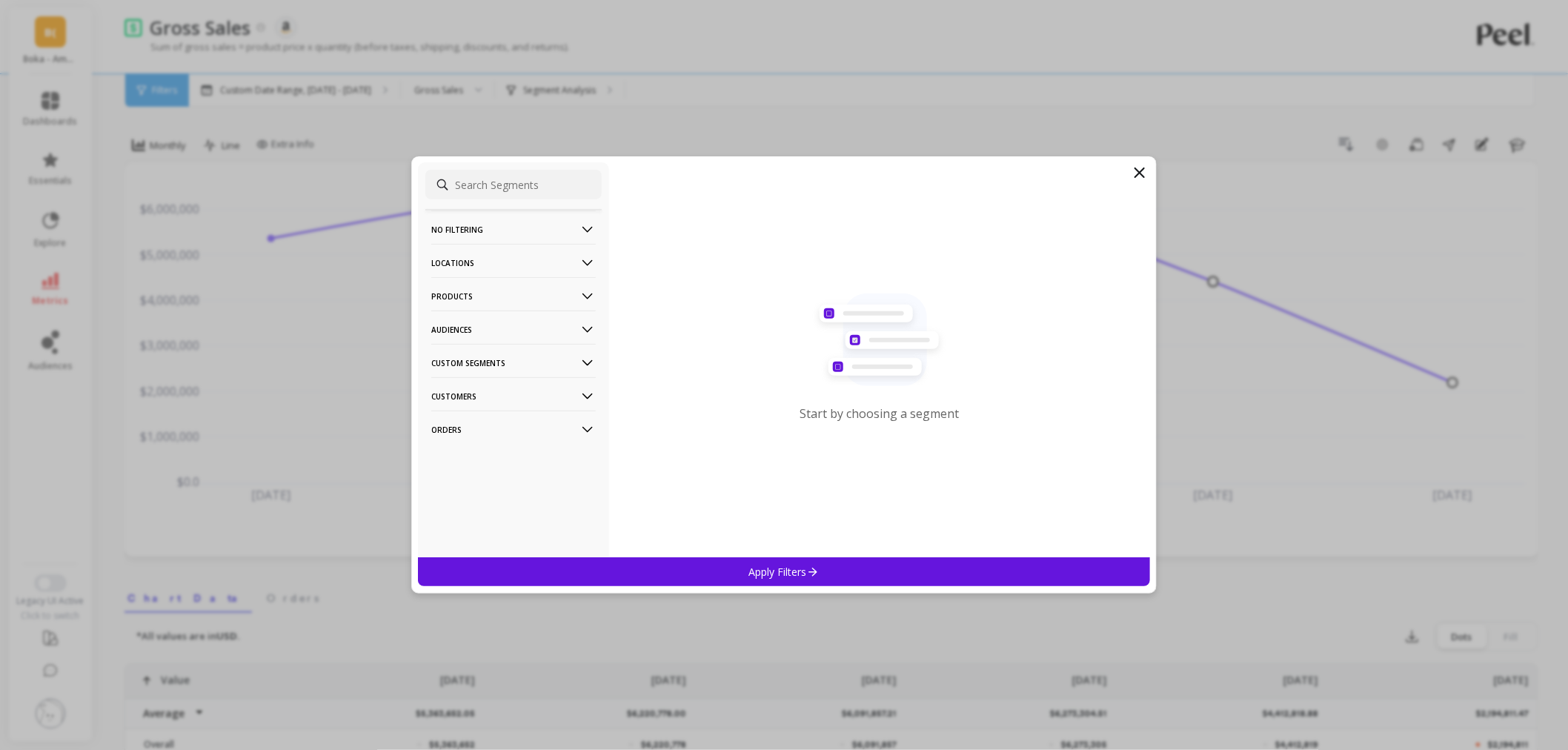
click at [465, 300] on p "Products" at bounding box center [513, 296] width 164 height 38
click at [477, 271] on p "Locations" at bounding box center [513, 262] width 164 height 38
click at [480, 320] on div "Countries" at bounding box center [513, 317] width 176 height 24
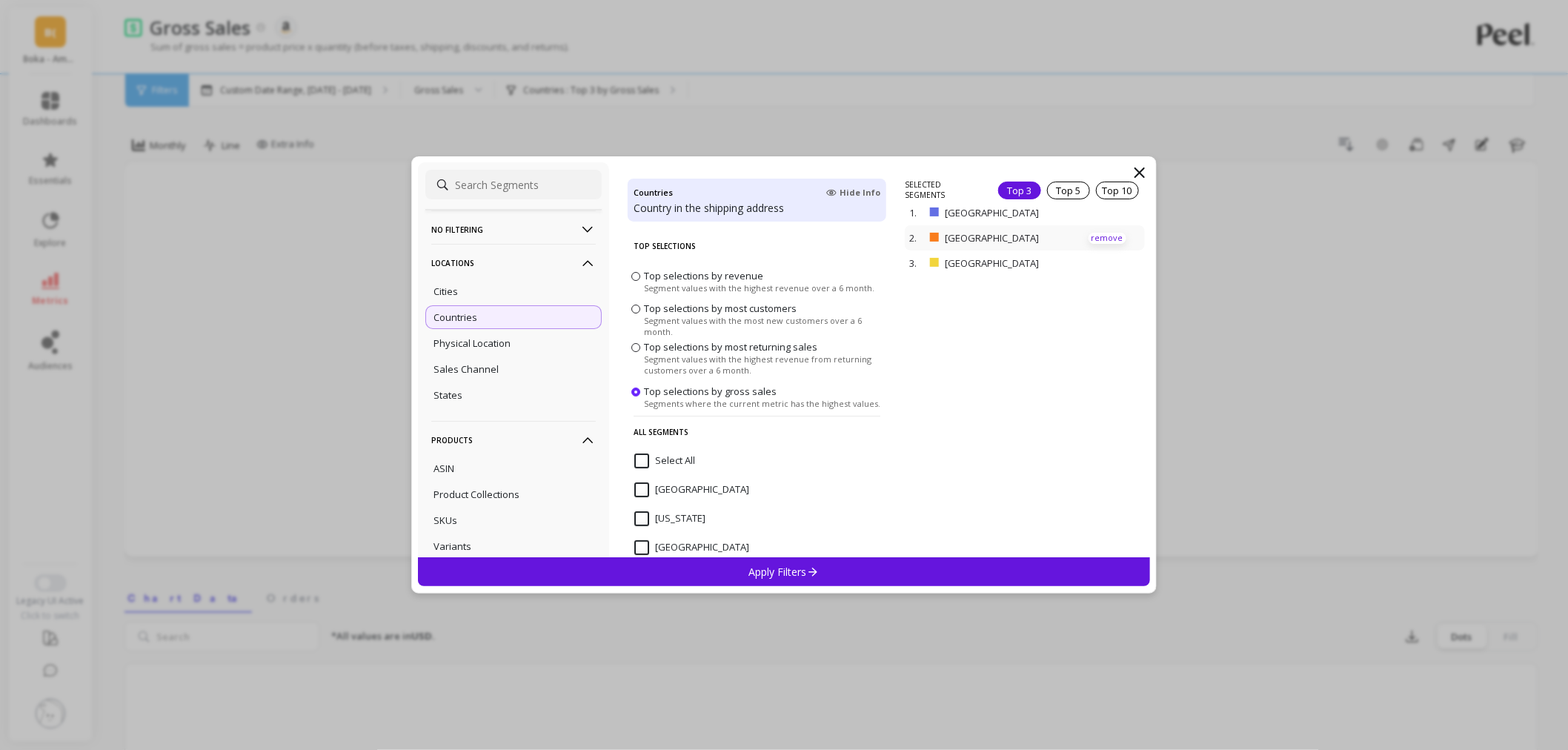
click at [1088, 240] on p "remove" at bounding box center [1107, 238] width 38 height 11
drag, startPoint x: 1092, startPoint y: 219, endPoint x: 982, endPoint y: 339, distance: 162.8
click at [0, 0] on p "remove" at bounding box center [0, 0] width 0 height 0
click at [873, 566] on div "Apply Filters" at bounding box center [784, 572] width 732 height 29
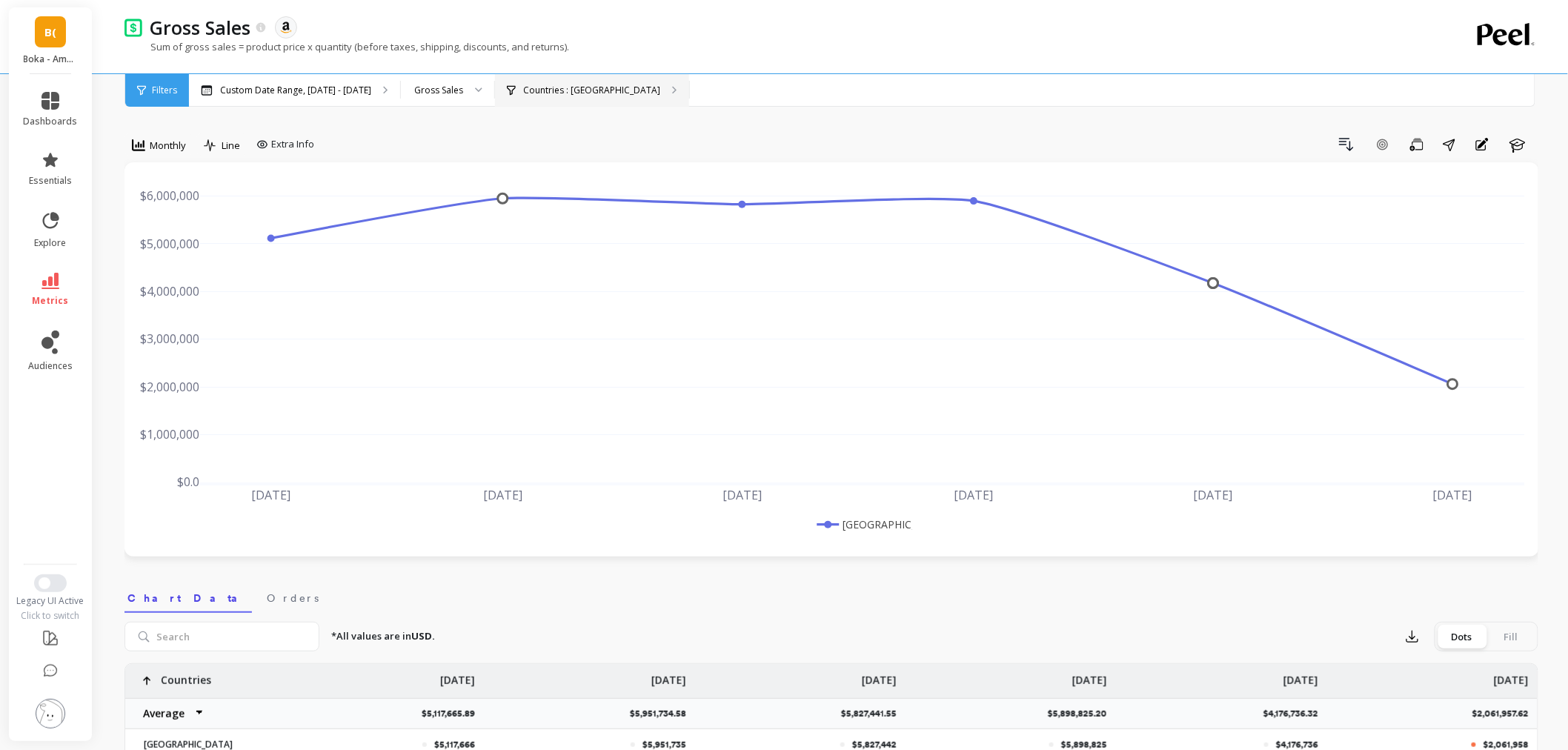
click at [526, 97] on div "Countries : United States" at bounding box center [592, 91] width 194 height 33
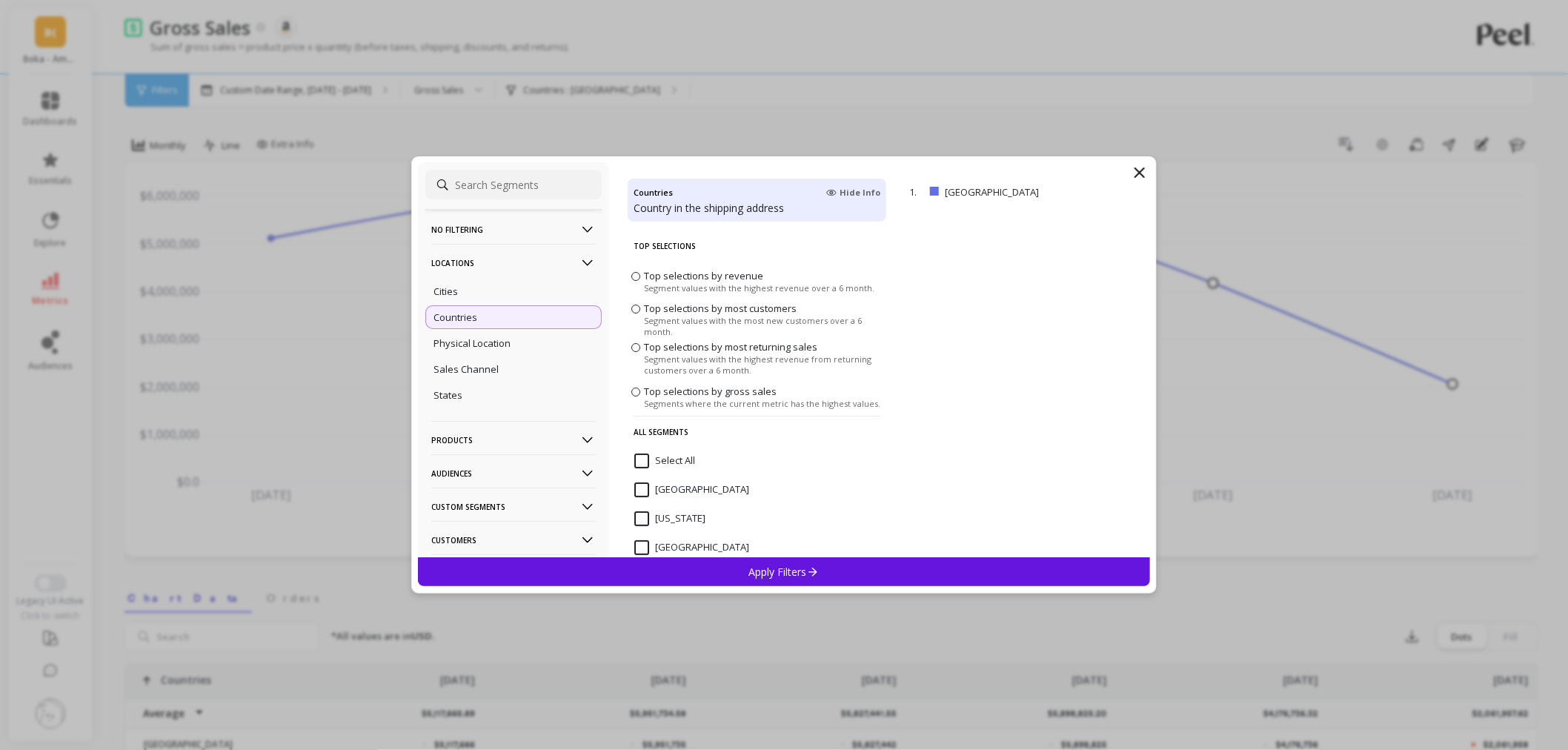
scroll to position [83, 0]
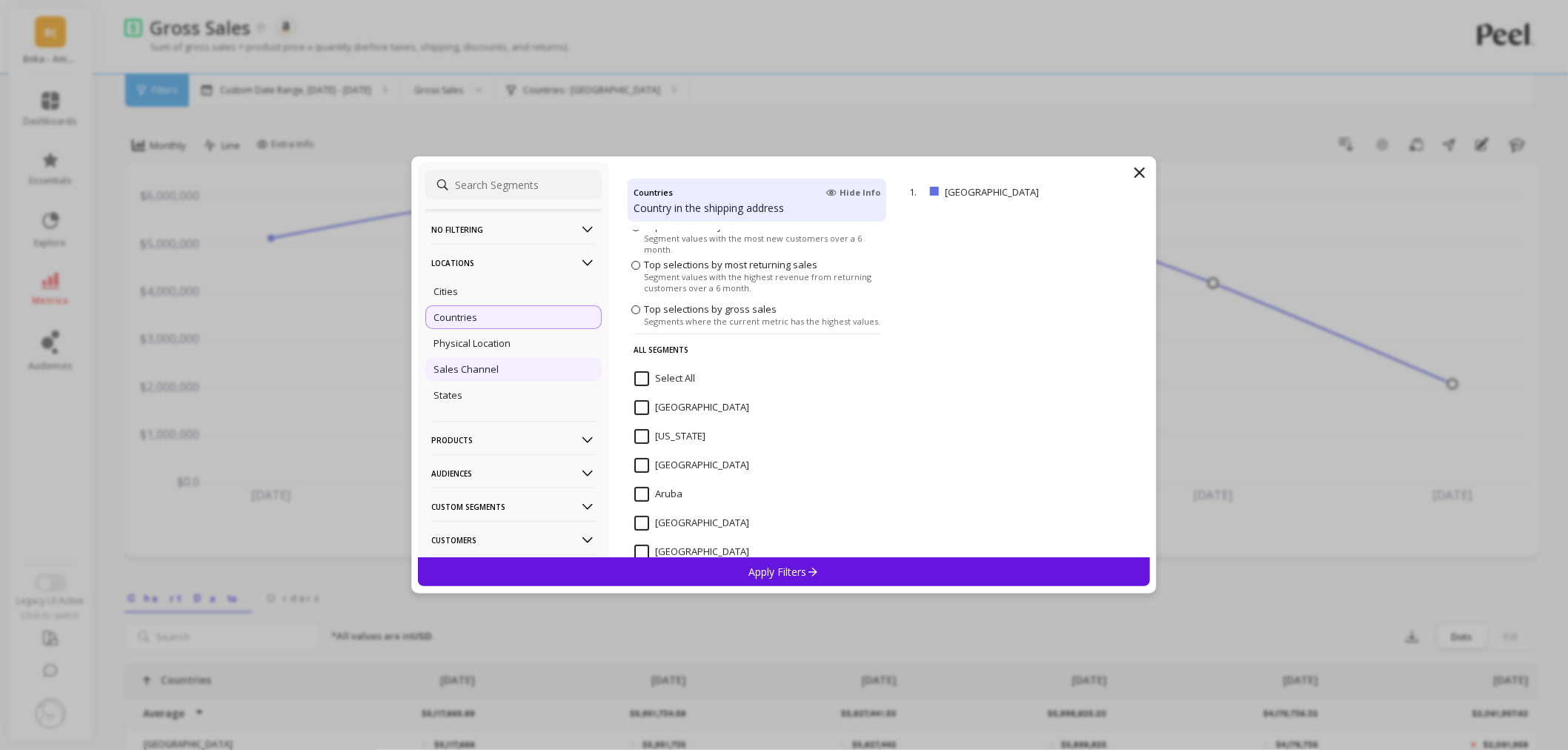
click at [488, 372] on p "Sales Channel" at bounding box center [466, 369] width 65 height 13
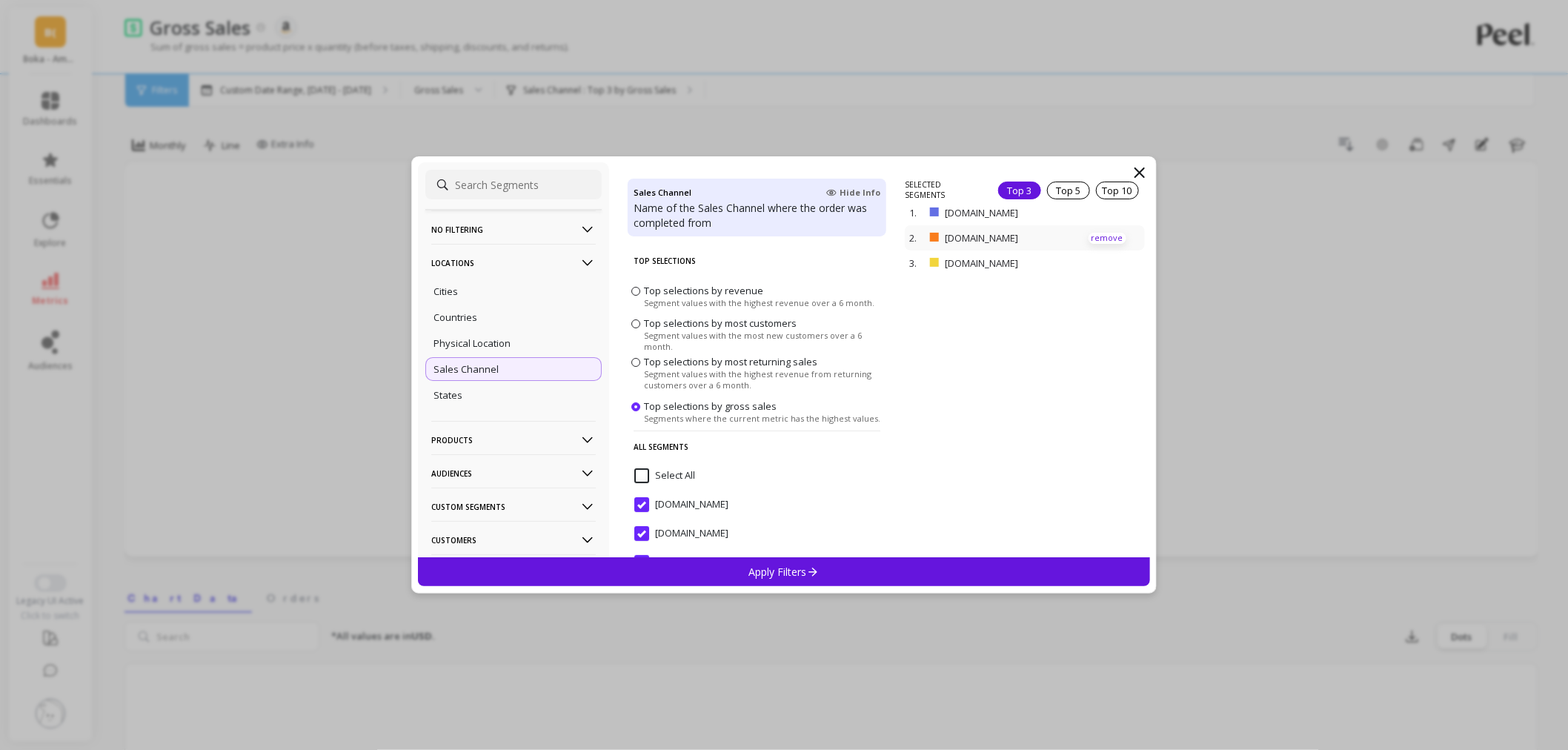
click at [1092, 234] on p "remove" at bounding box center [1107, 238] width 38 height 11
click at [1088, 220] on p "remove" at bounding box center [1107, 217] width 38 height 11
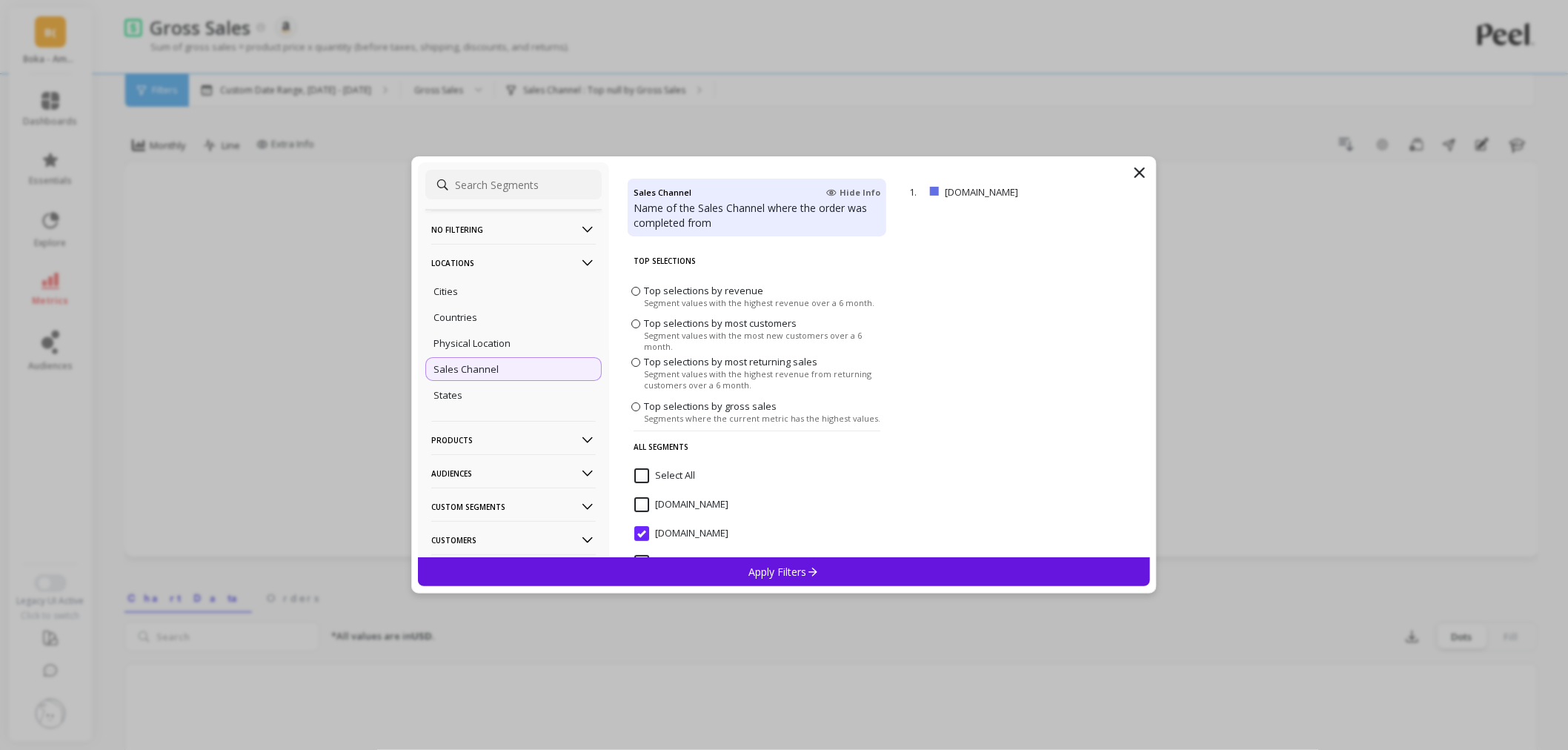
click at [847, 571] on div "Apply Filters" at bounding box center [784, 572] width 732 height 29
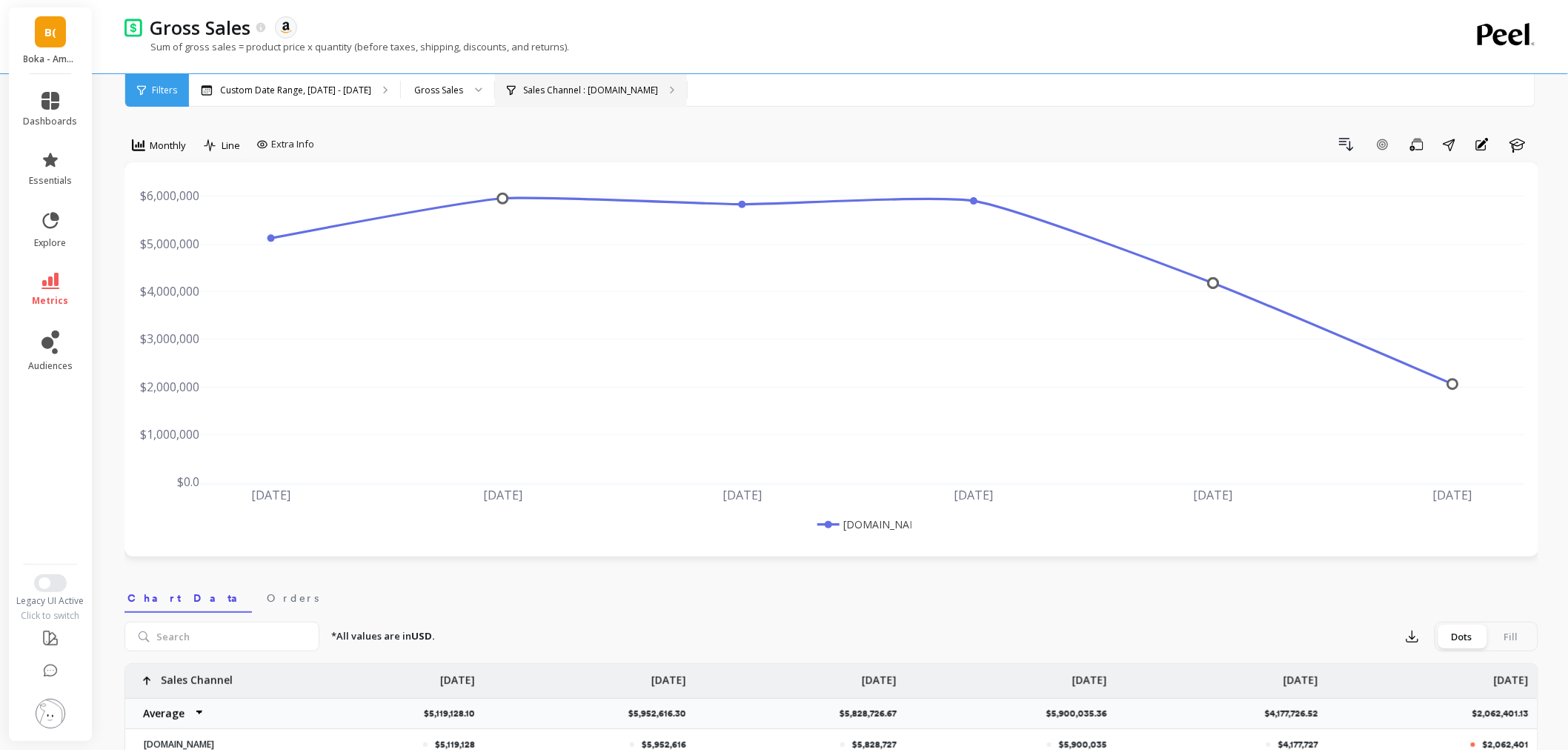
click at [572, 94] on p "Sales Channel : Amazon.com" at bounding box center [590, 91] width 135 height 12
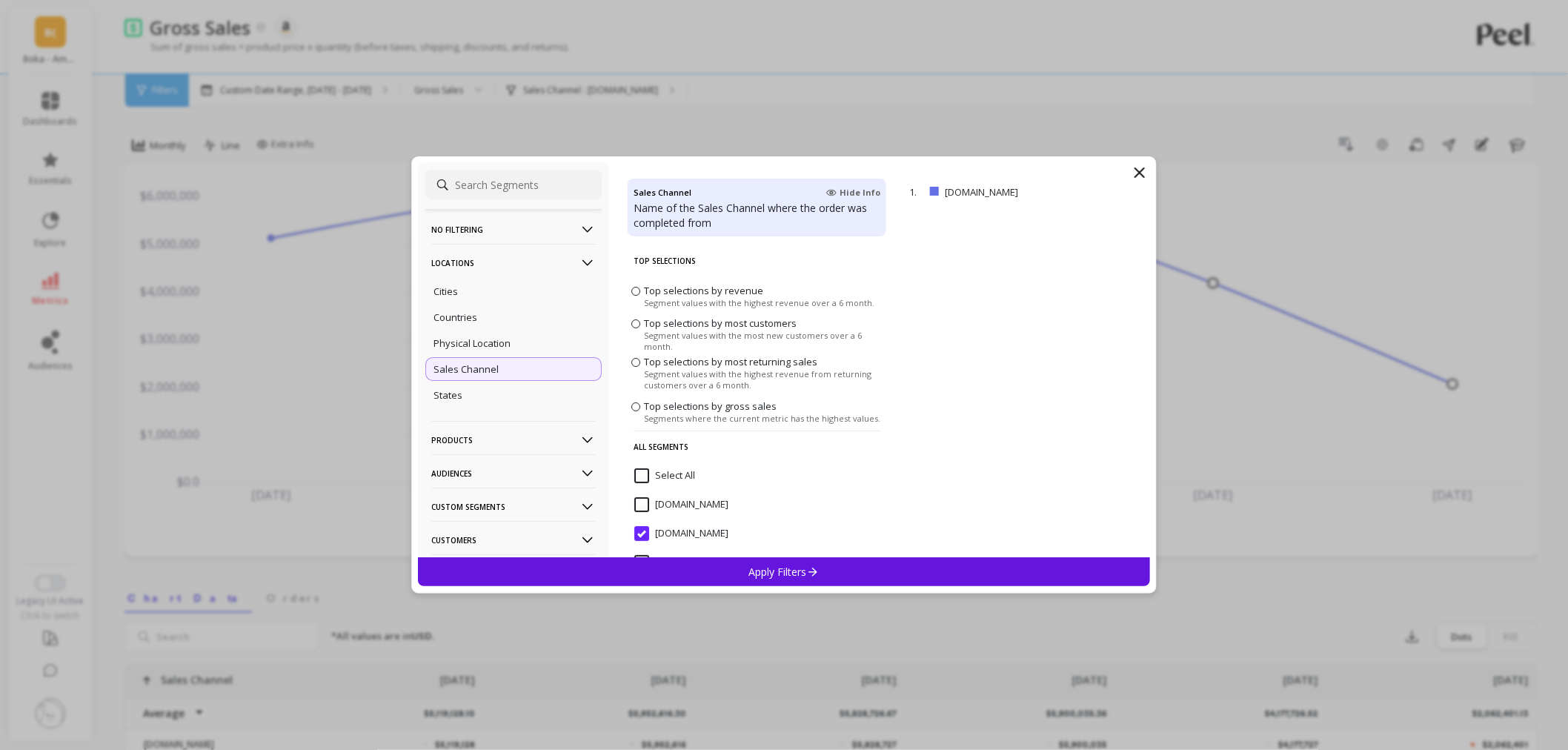
click at [648, 535] on input "Amazon.com" at bounding box center [681, 534] width 94 height 15
click at [741, 580] on div "Apply Filters" at bounding box center [784, 572] width 732 height 29
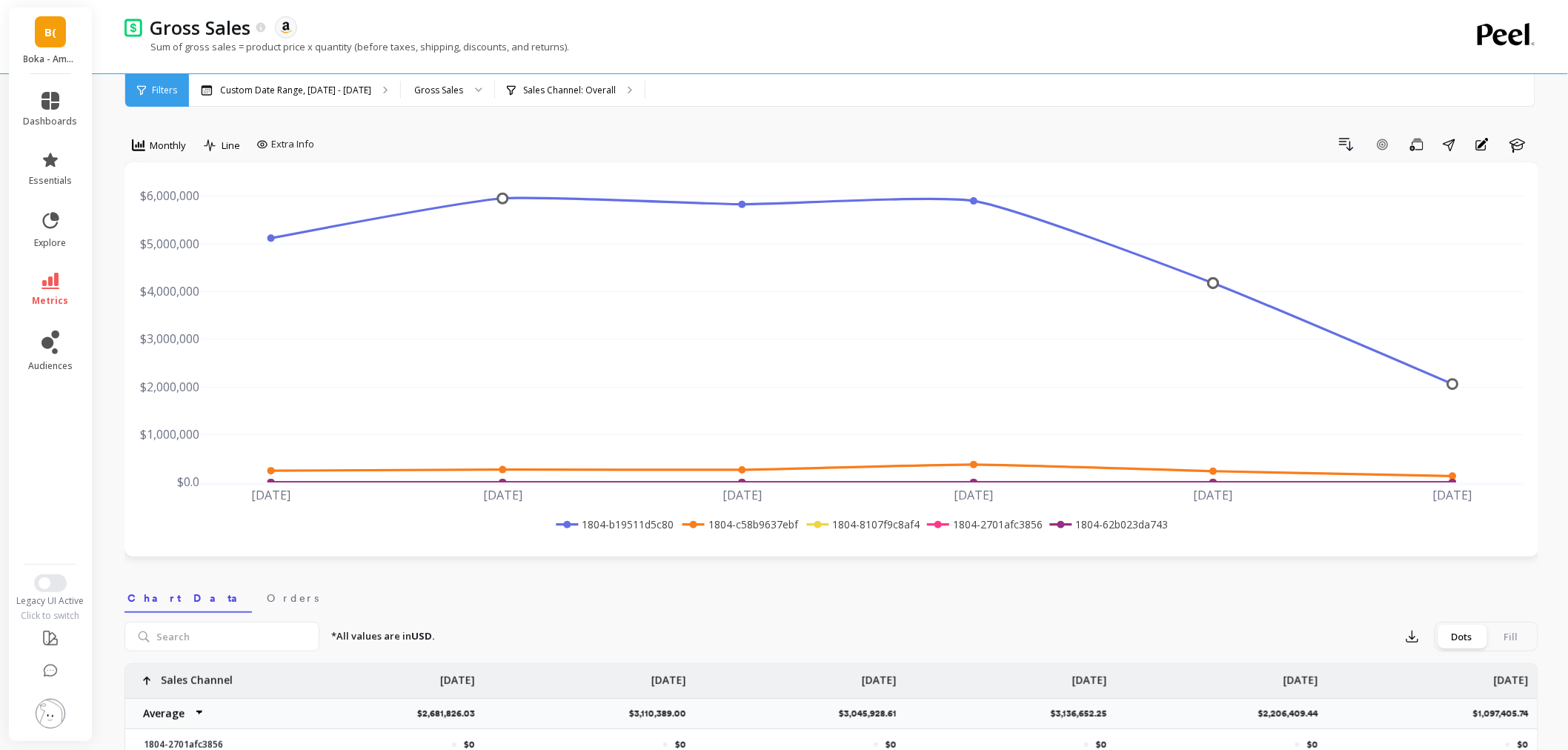
click at [541, 69] on div "Gross Sales The data you are viewing comes from: Amazon Seller Central Sum of g…" at bounding box center [770, 36] width 1292 height 74
click at [540, 78] on div "Sales Channel: Overall" at bounding box center [570, 91] width 149 height 33
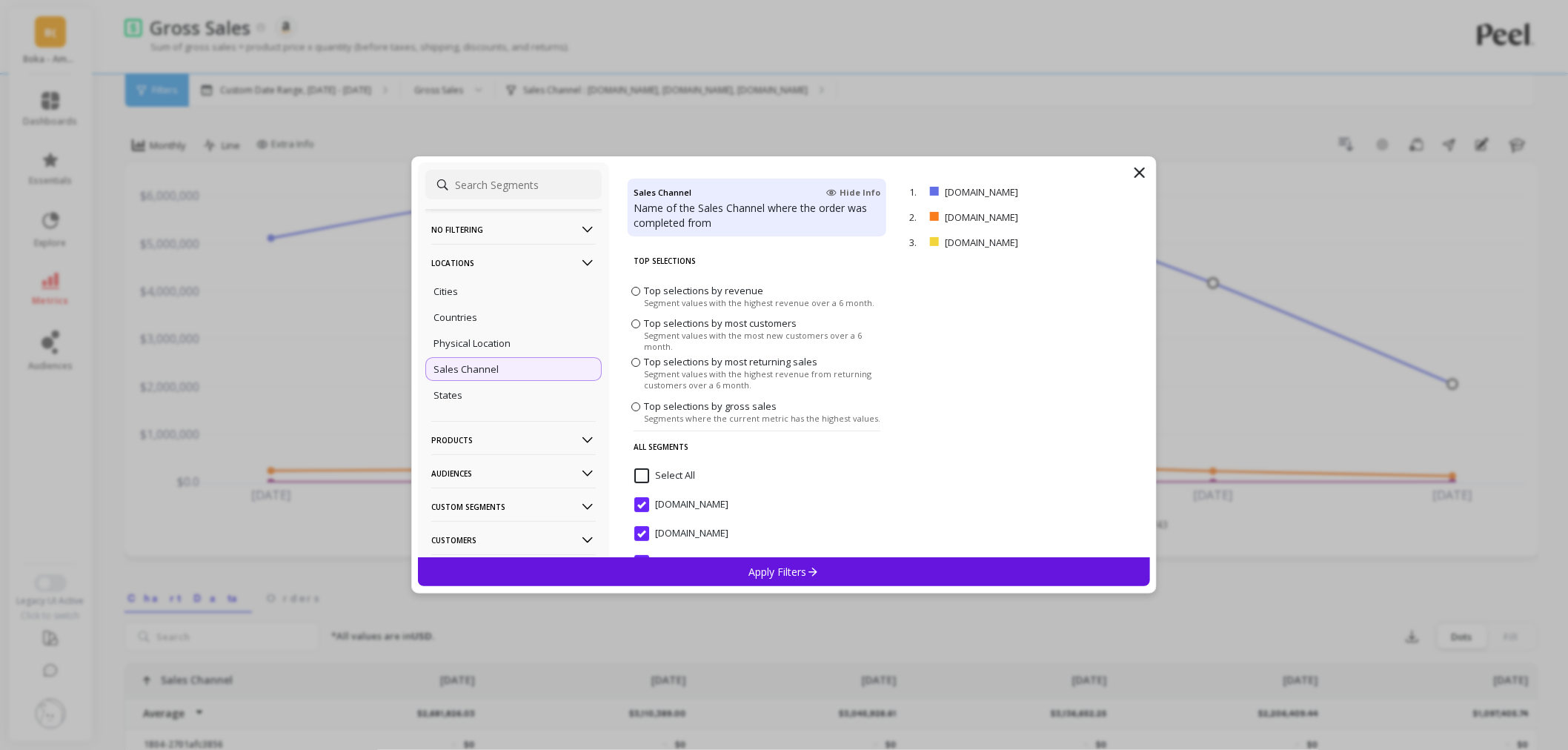
click at [1141, 172] on icon at bounding box center [1140, 172] width 9 height 9
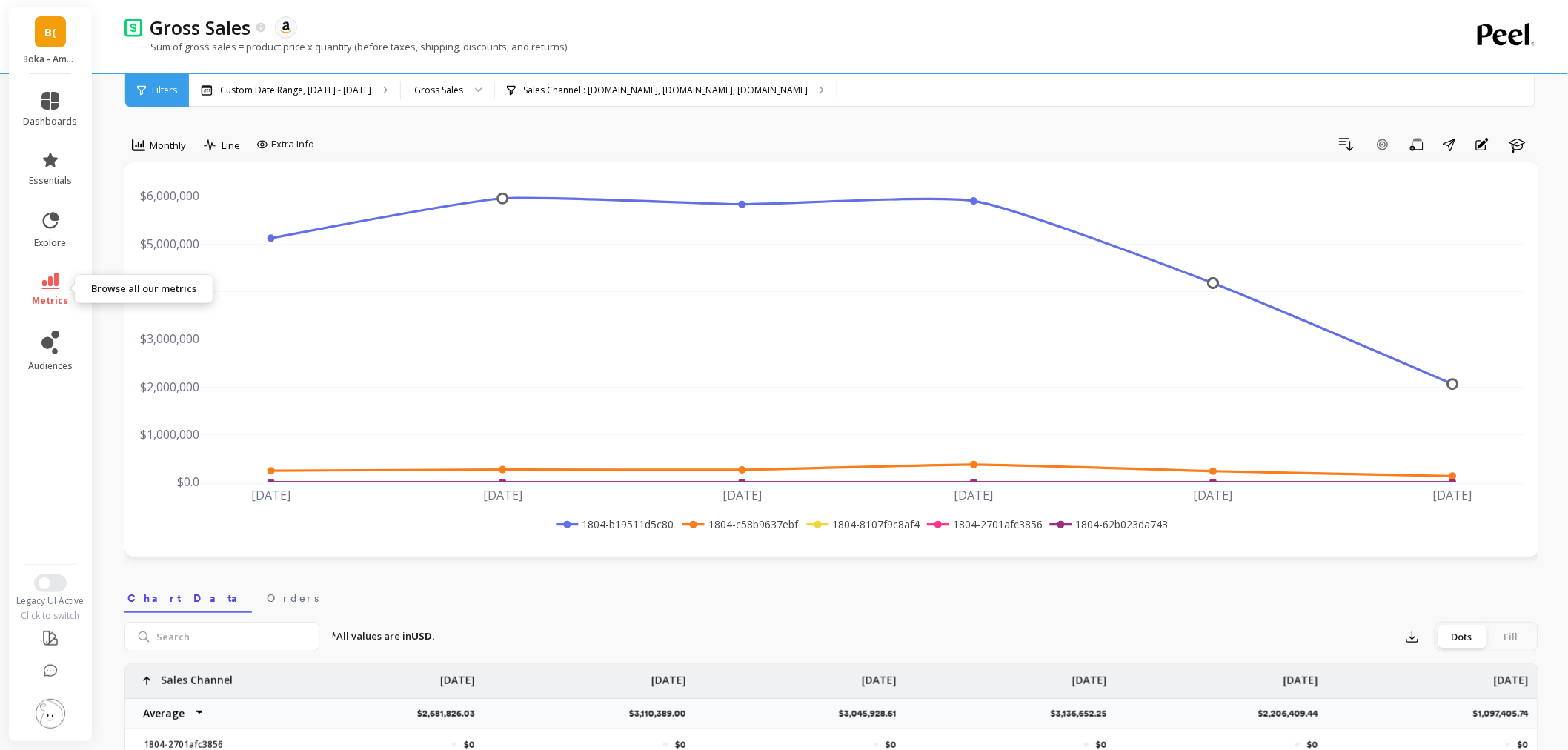
click at [54, 279] on icon at bounding box center [51, 281] width 18 height 16
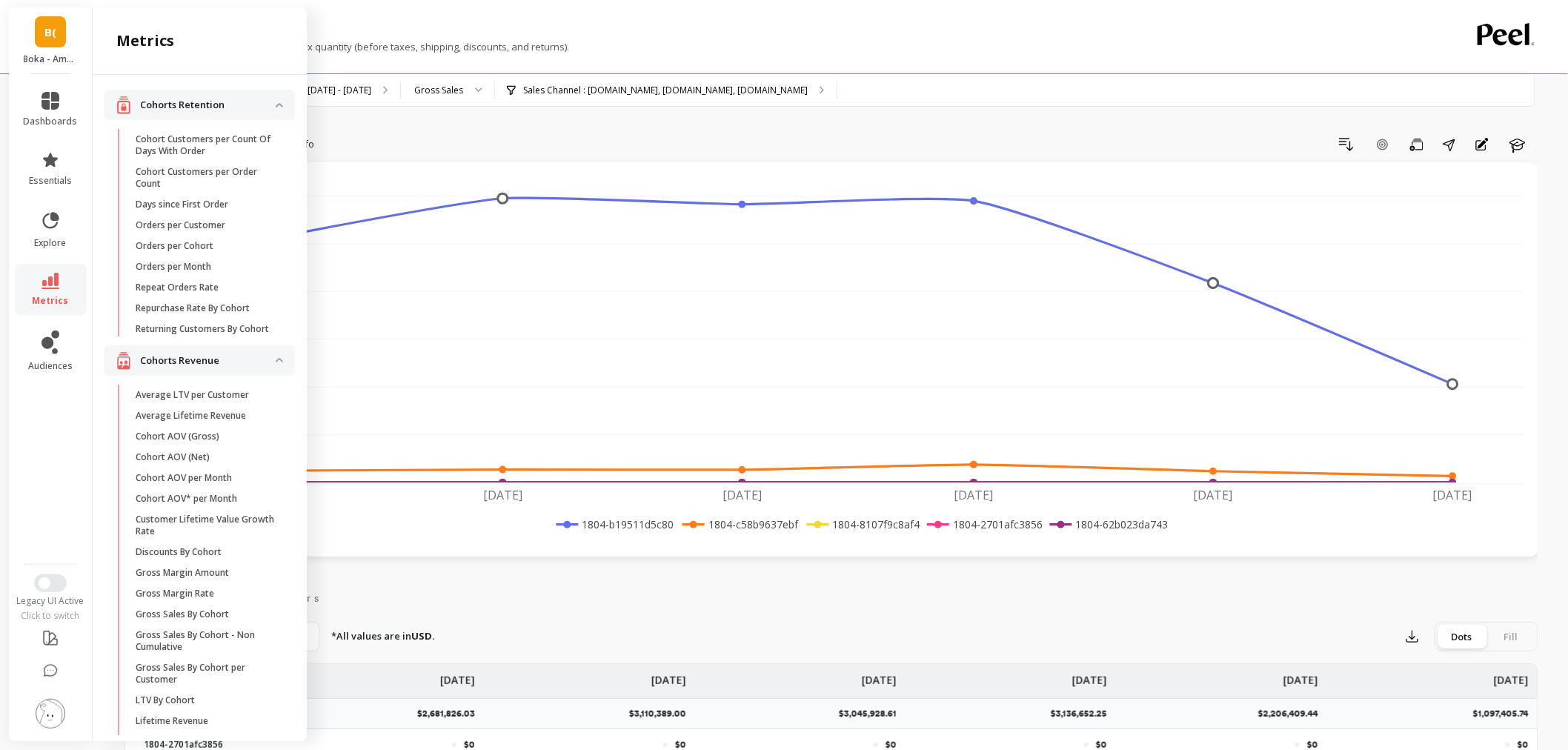
scroll to position [1461, 0]
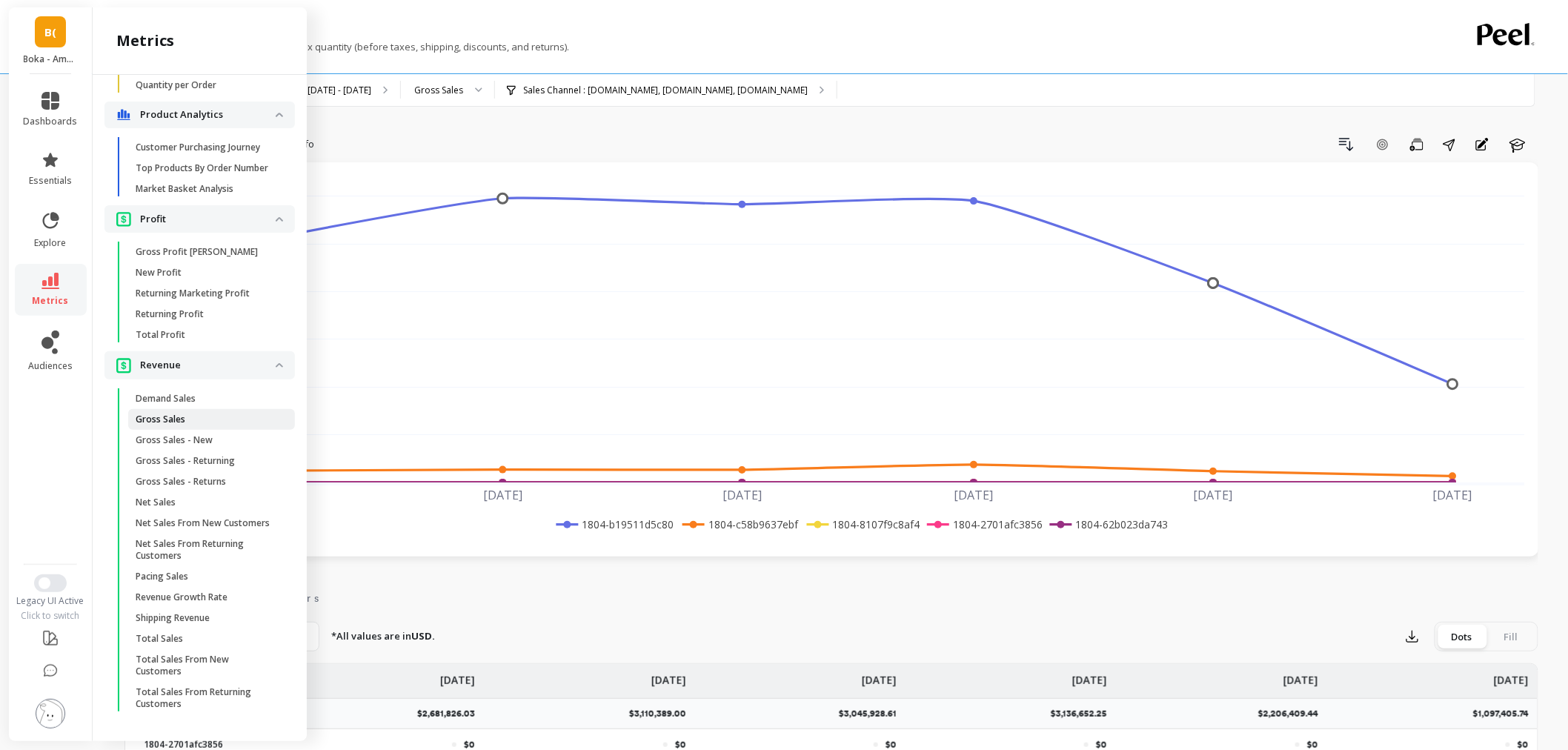
click at [186, 413] on span "Gross Sales" at bounding box center [206, 419] width 141 height 12
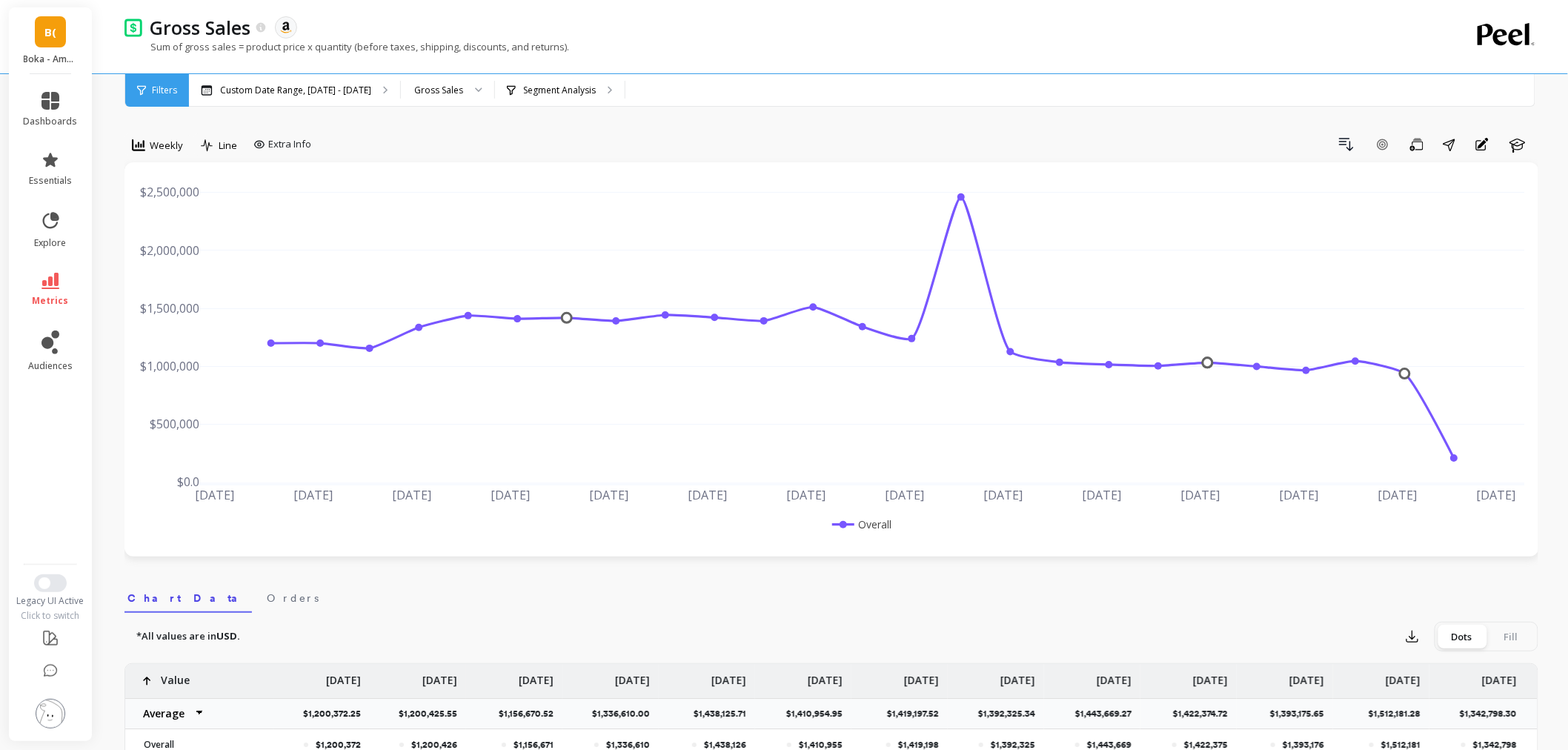
click at [175, 161] on div "option Monthly, selected. Weekly" at bounding box center [157, 147] width 66 height 30
click at [173, 148] on span "Weekly" at bounding box center [166, 145] width 33 height 14
click at [187, 257] on div "Monthly" at bounding box center [179, 263] width 85 height 14
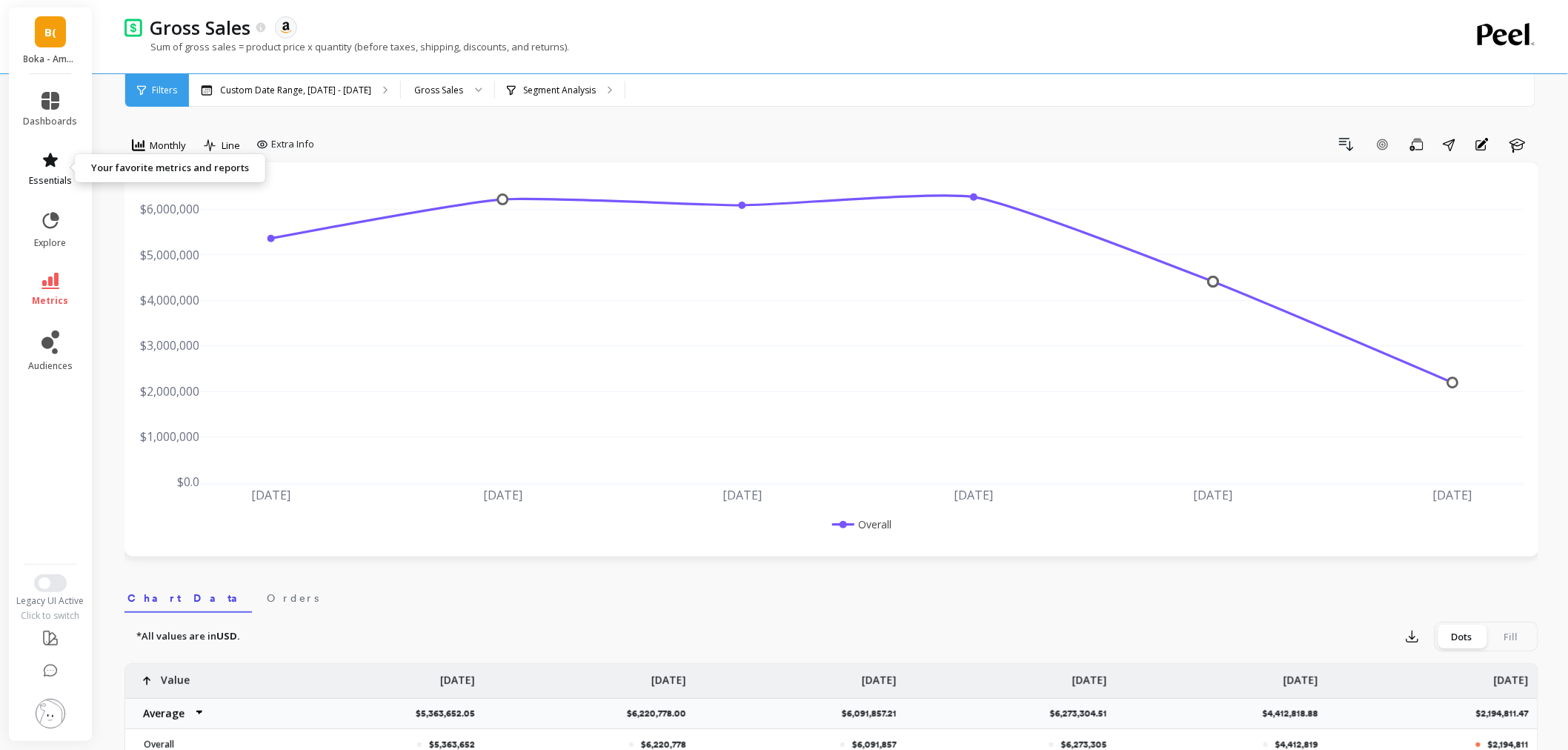
click at [51, 175] on span "essentials" at bounding box center [51, 181] width 43 height 12
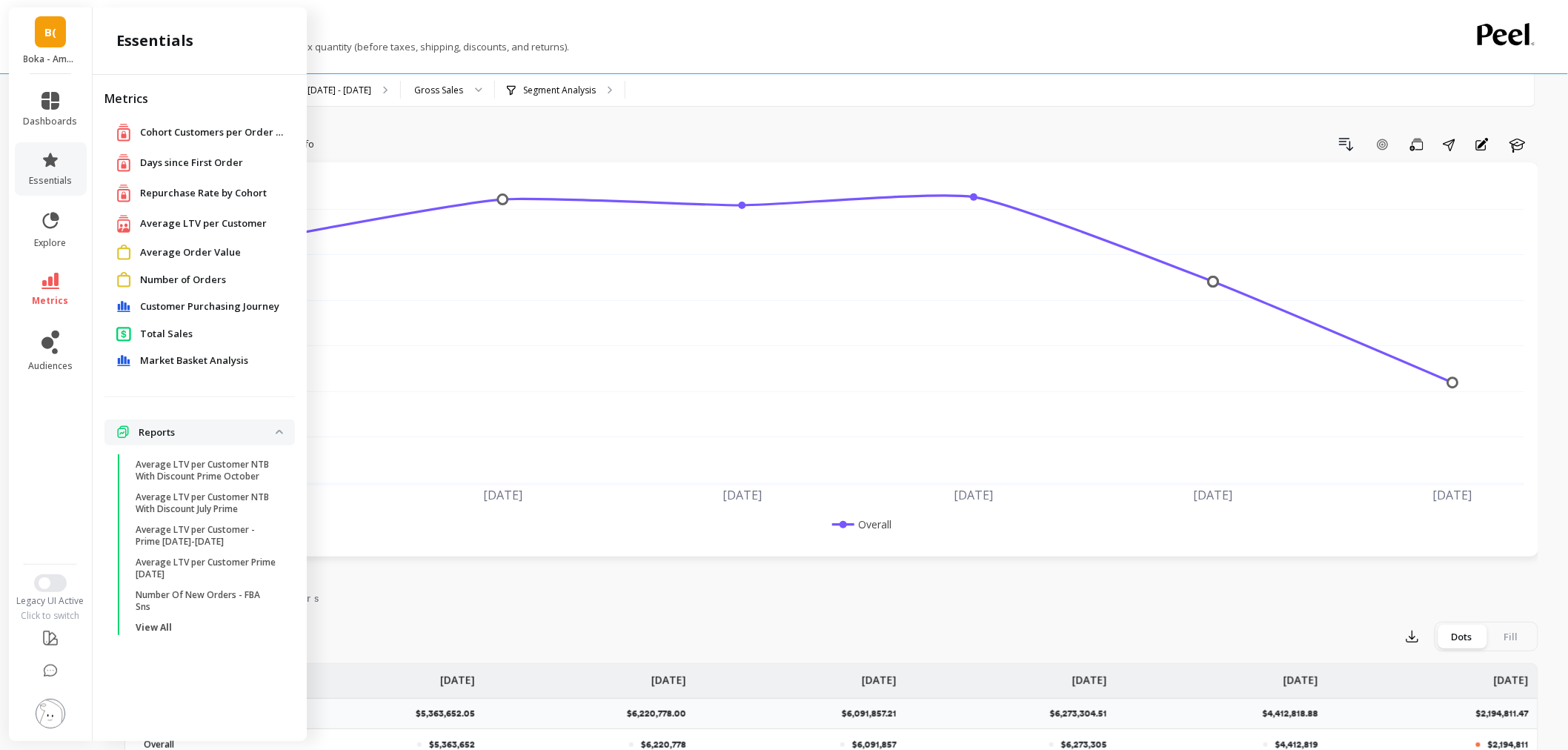
click at [180, 337] on span "Total Sales" at bounding box center [166, 334] width 53 height 15
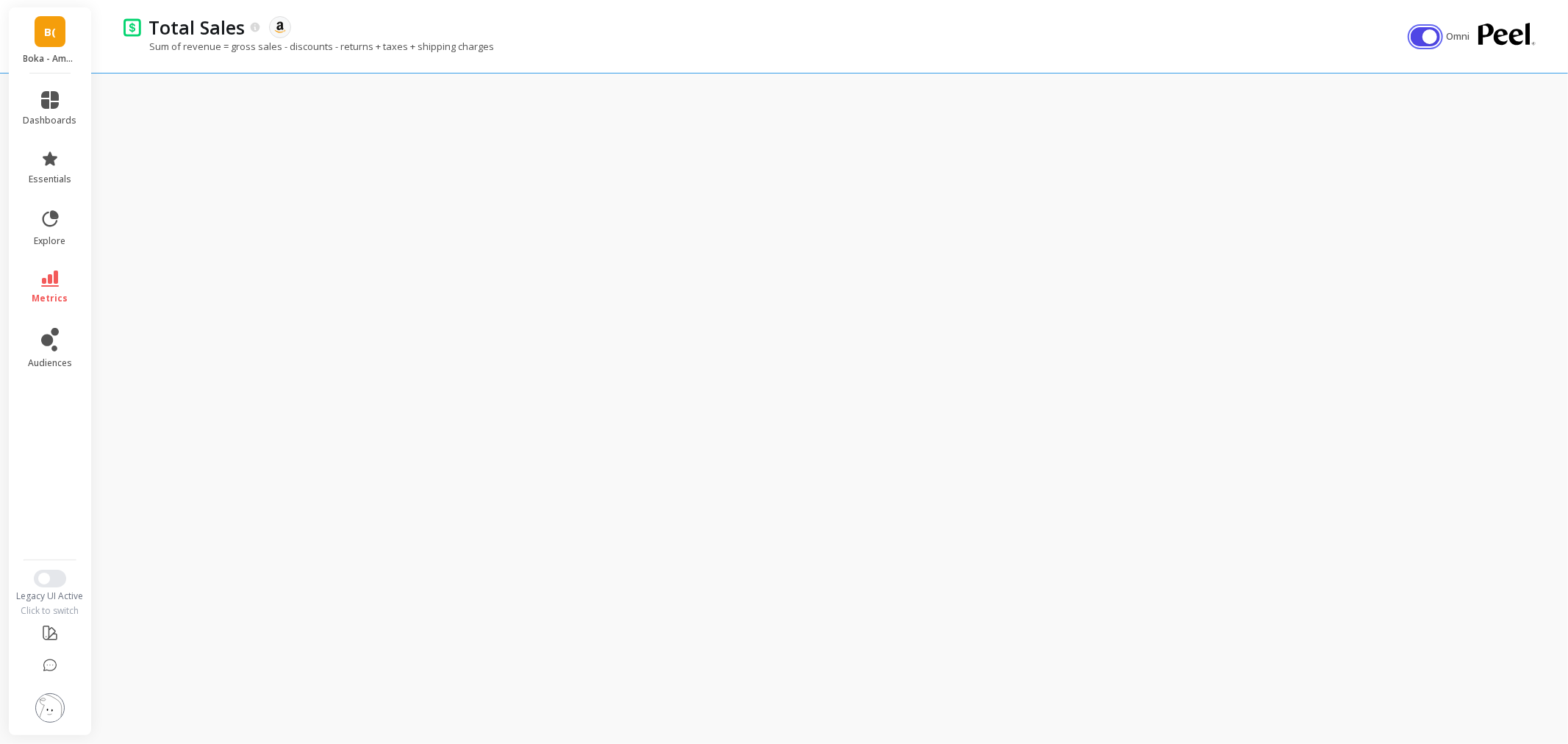
drag, startPoint x: 1412, startPoint y: 33, endPoint x: 1105, endPoint y: 52, distance: 307.6
click at [1411, 32] on button "button" at bounding box center [1426, 37] width 30 height 19
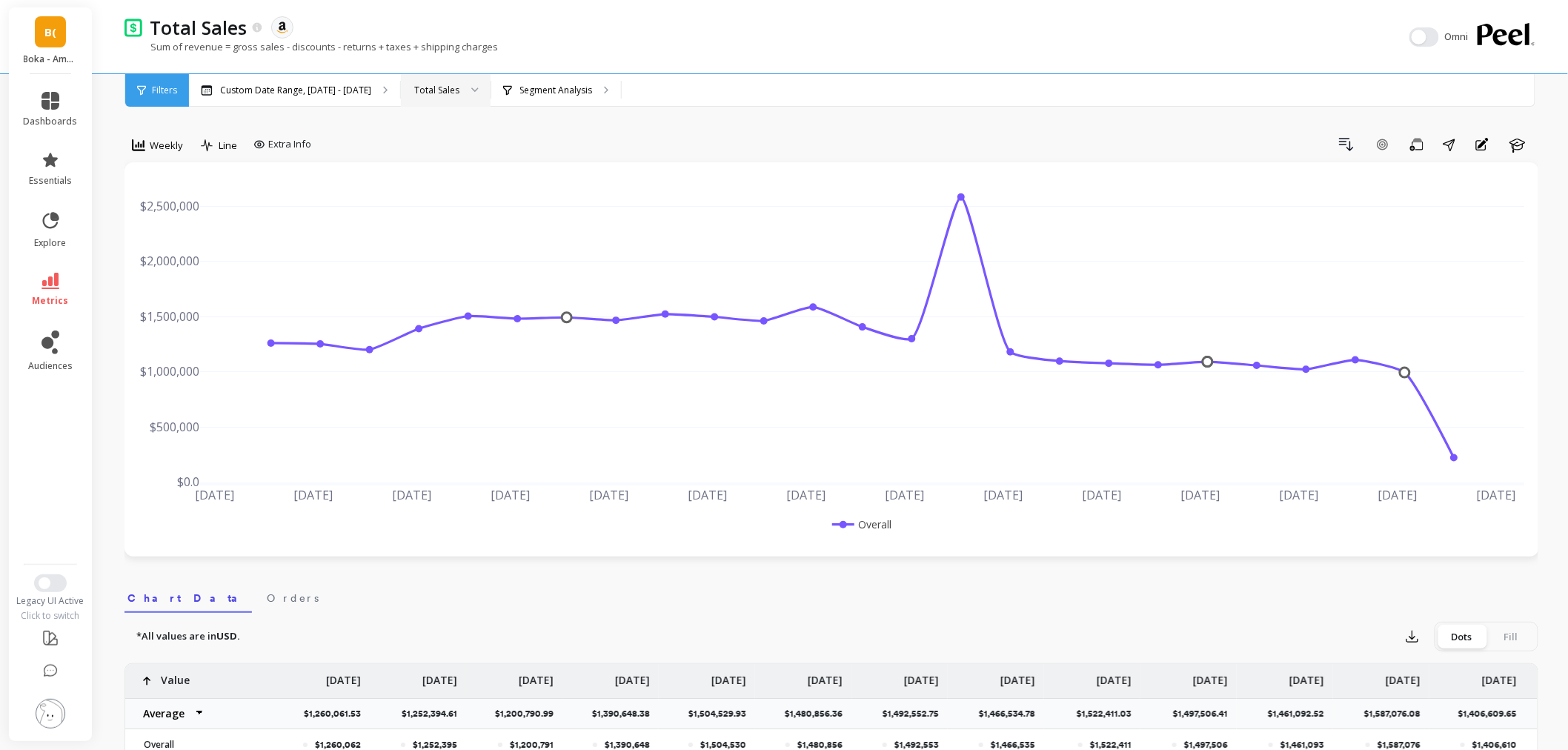
click at [432, 90] on div "Total Sales" at bounding box center [436, 90] width 45 height 14
click at [561, 94] on p "Segment Analysis" at bounding box center [556, 91] width 73 height 12
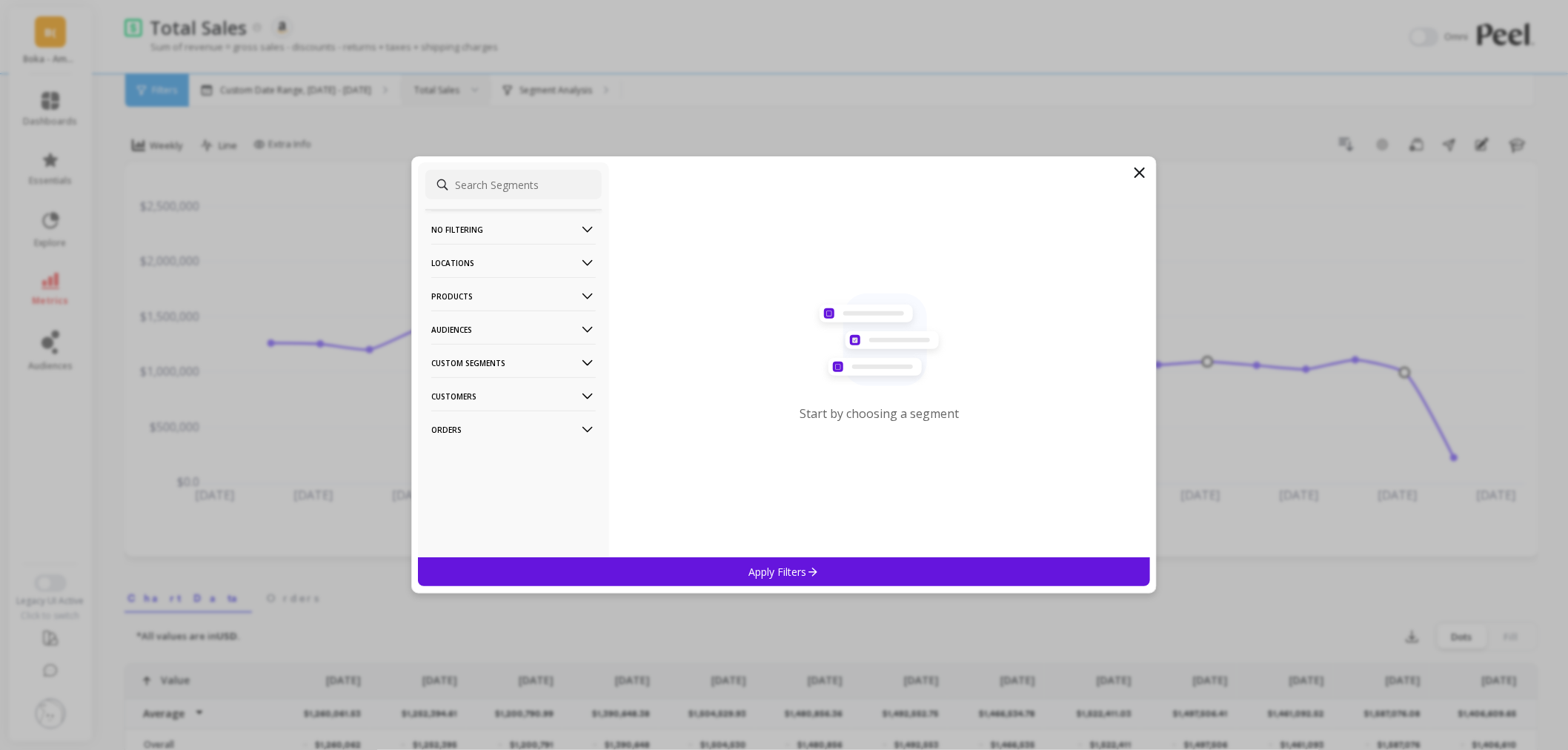
click at [515, 264] on p "Locations" at bounding box center [513, 262] width 164 height 38
click at [504, 371] on div "Sales Channel" at bounding box center [513, 369] width 176 height 24
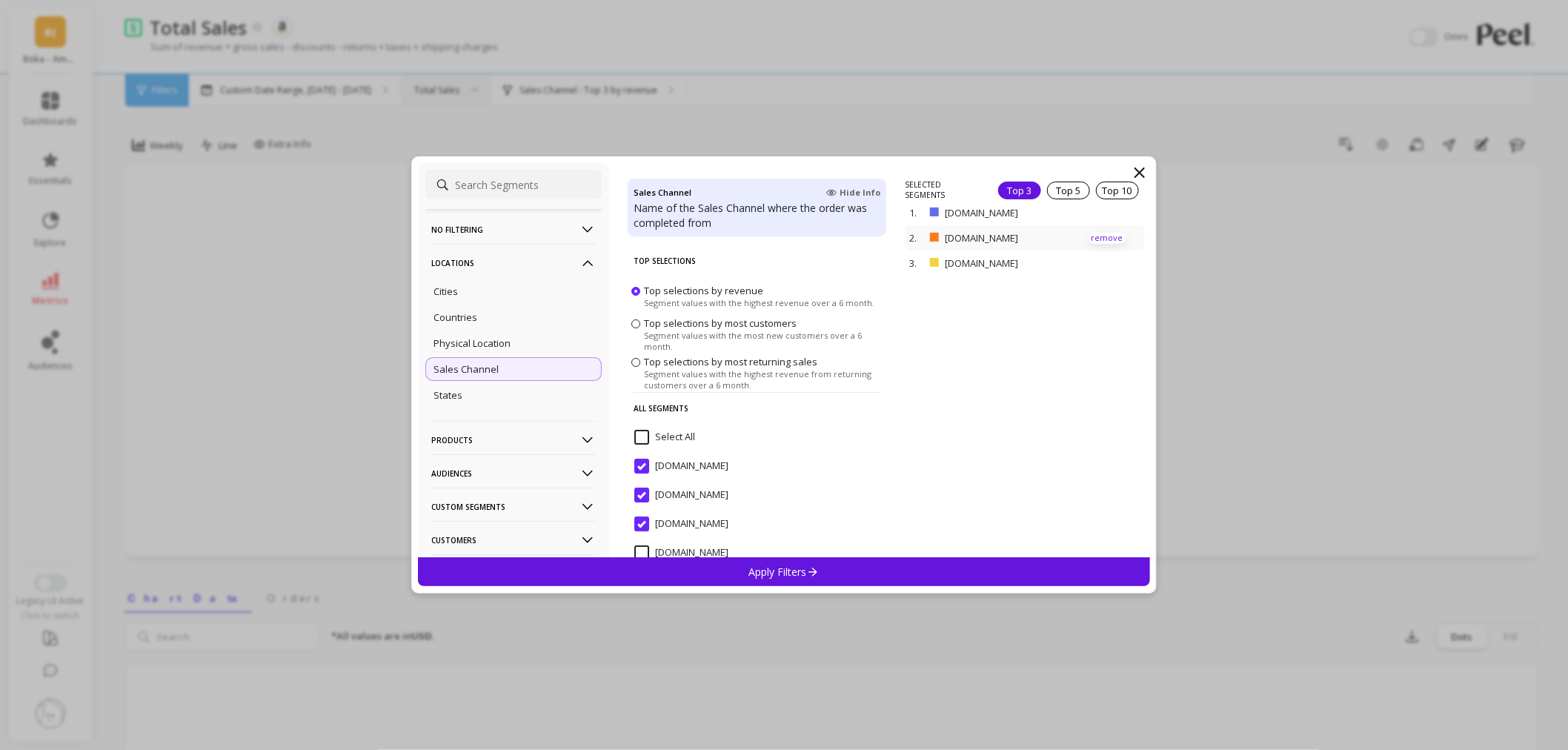
click at [1094, 235] on p "remove" at bounding box center [1107, 238] width 38 height 11
click at [1097, 219] on p "remove" at bounding box center [1107, 217] width 38 height 11
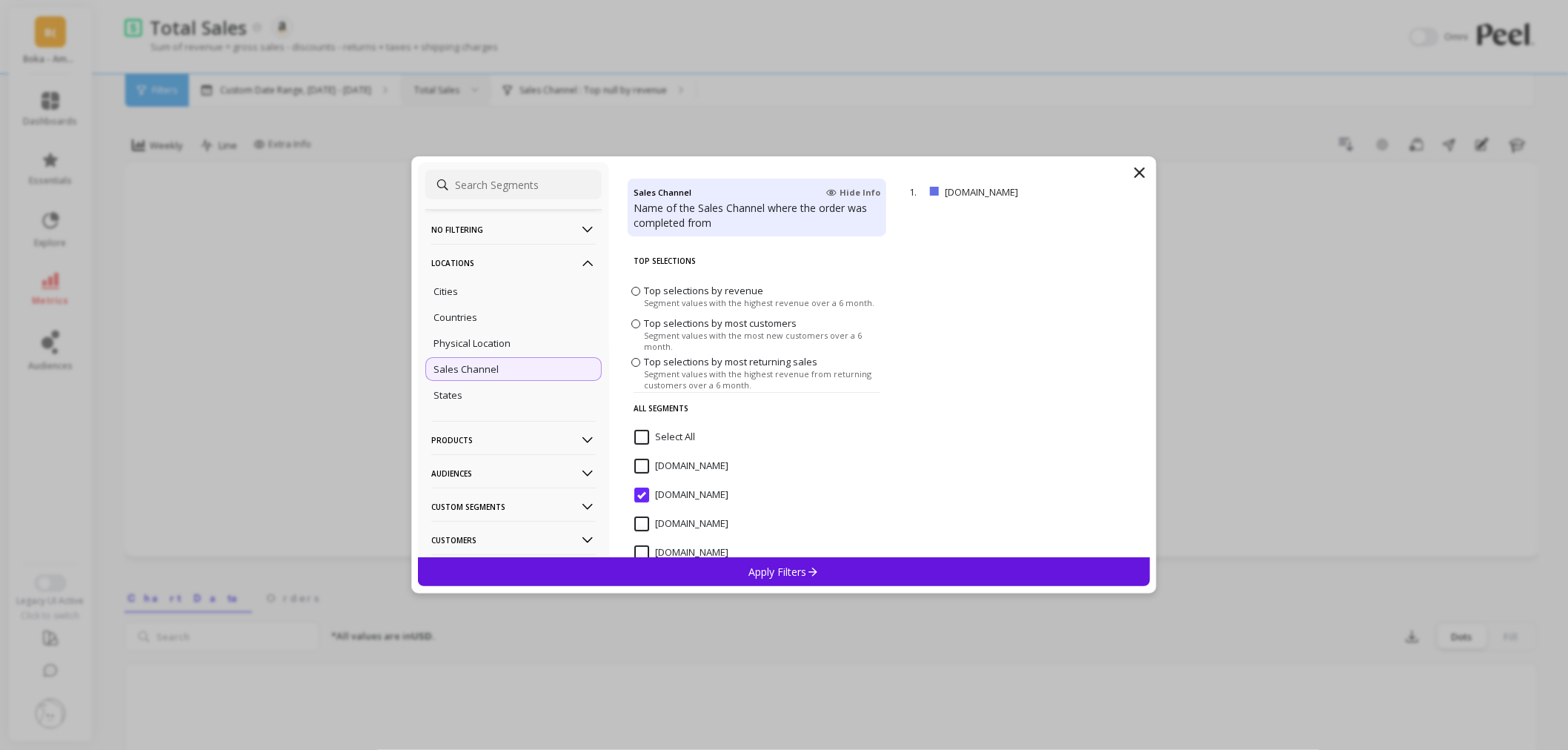
click at [828, 566] on div "Apply Filters" at bounding box center [784, 572] width 732 height 29
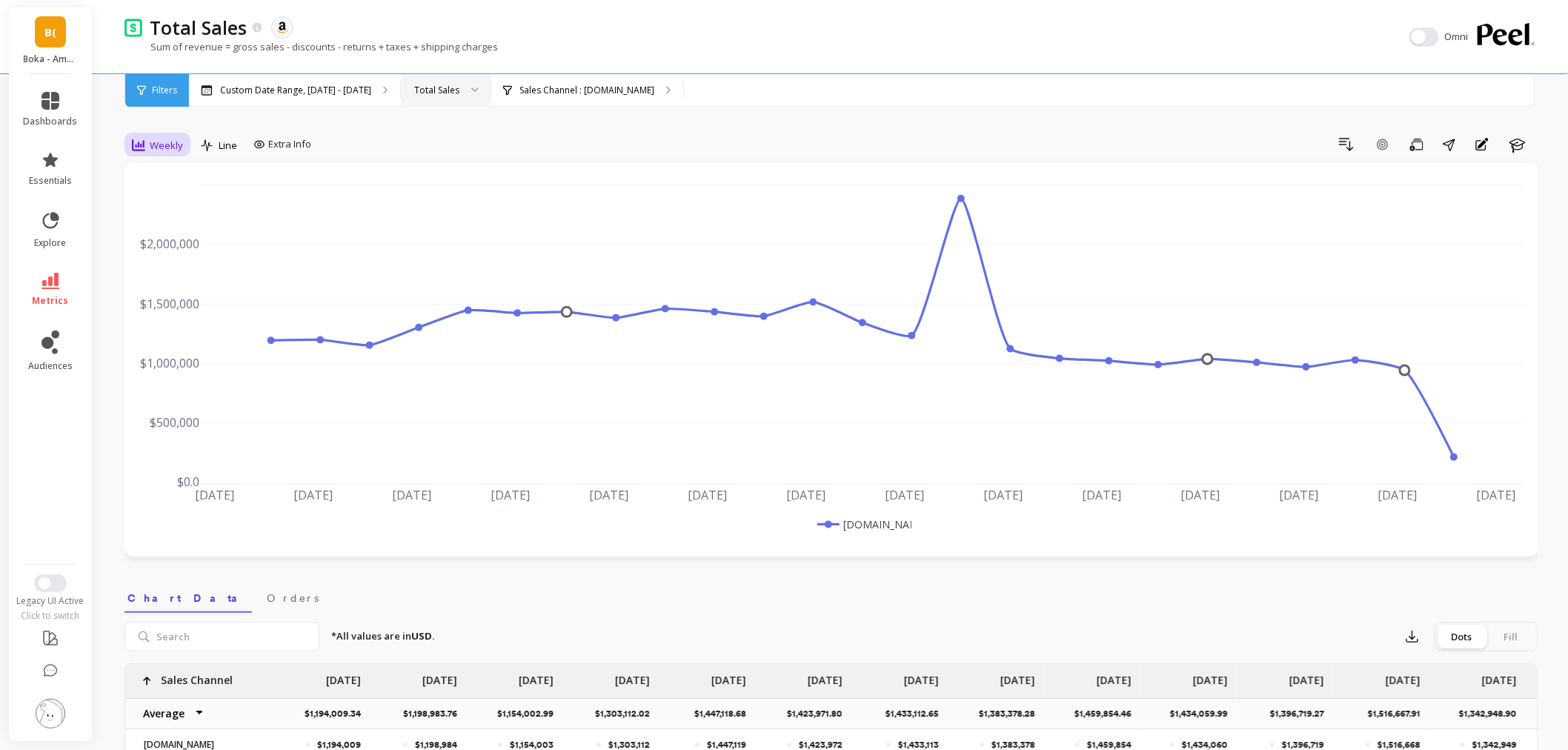
click at [146, 143] on div "Weekly" at bounding box center [157, 145] width 51 height 18
click at [149, 254] on div "Monthly" at bounding box center [179, 263] width 103 height 26
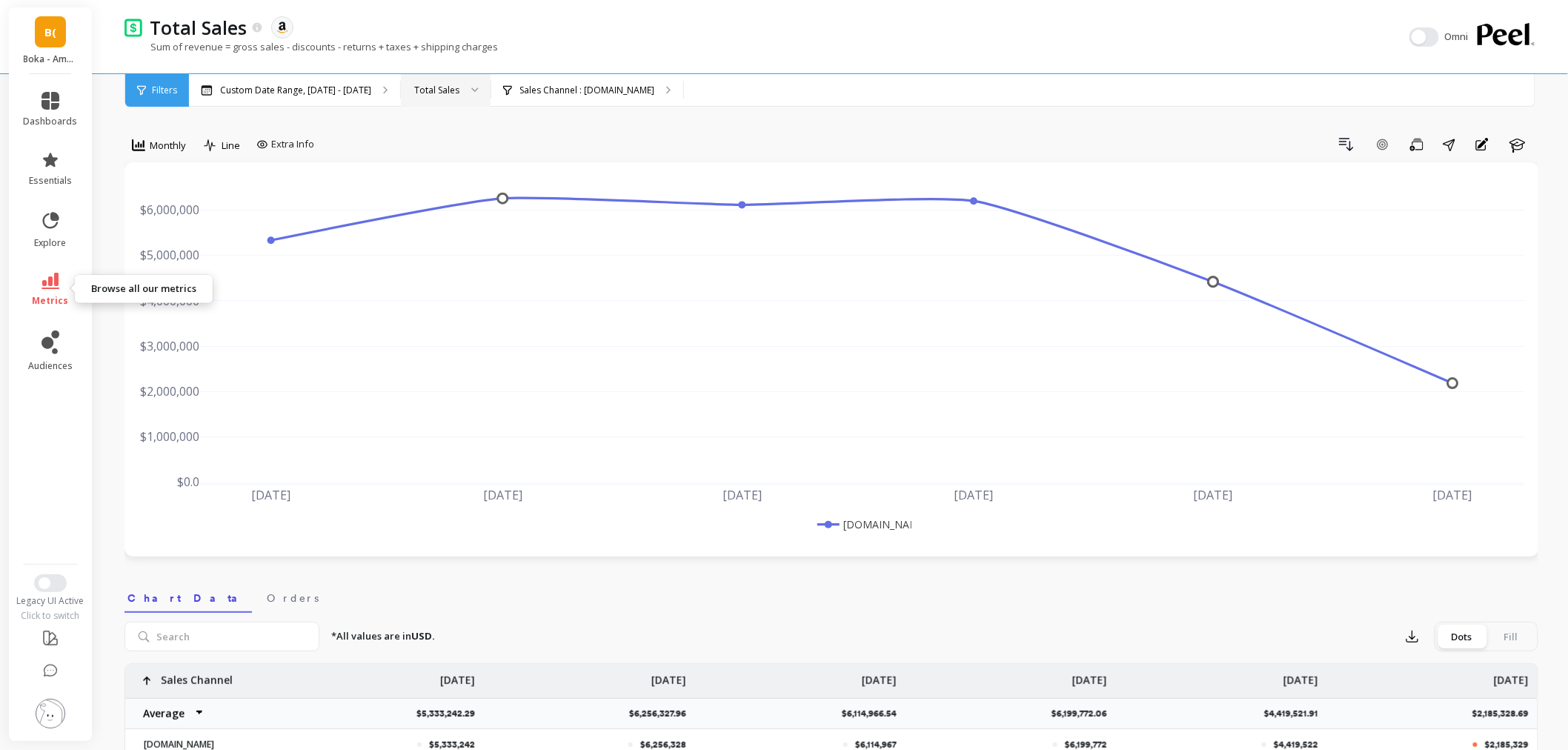
click at [64, 286] on link "metrics" at bounding box center [51, 290] width 54 height 34
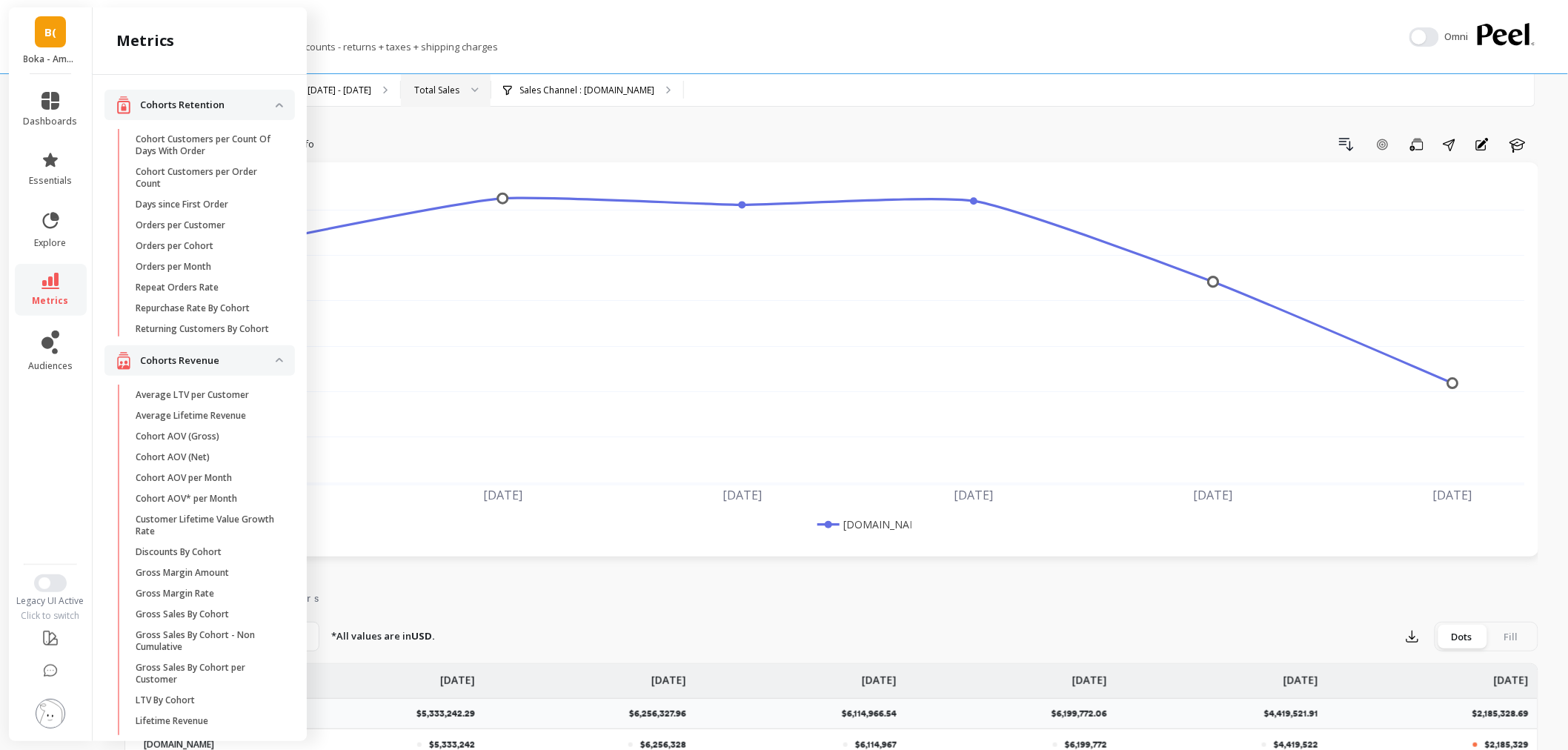
scroll to position [1461, 0]
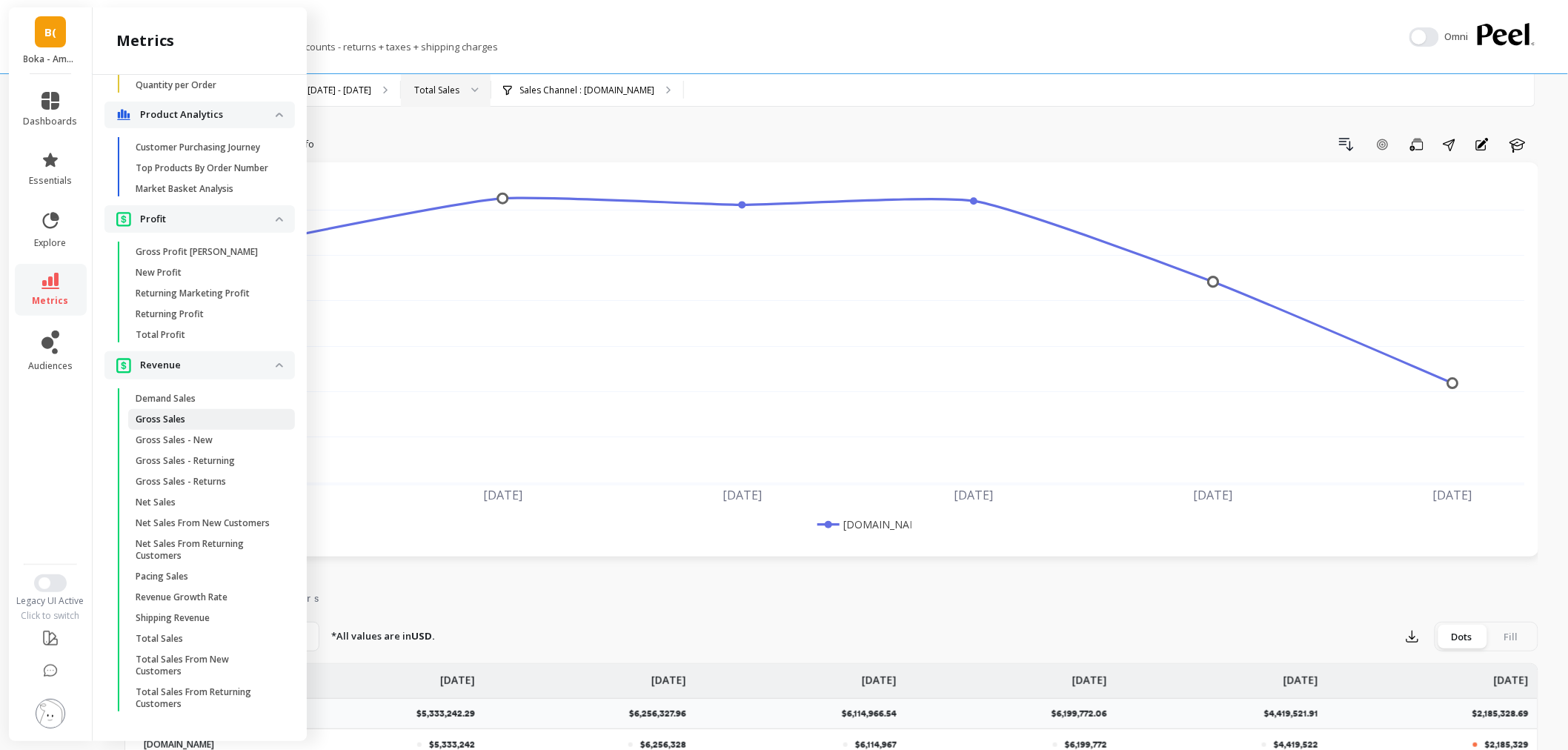
click at [191, 416] on link "Gross Sales" at bounding box center [211, 419] width 167 height 21
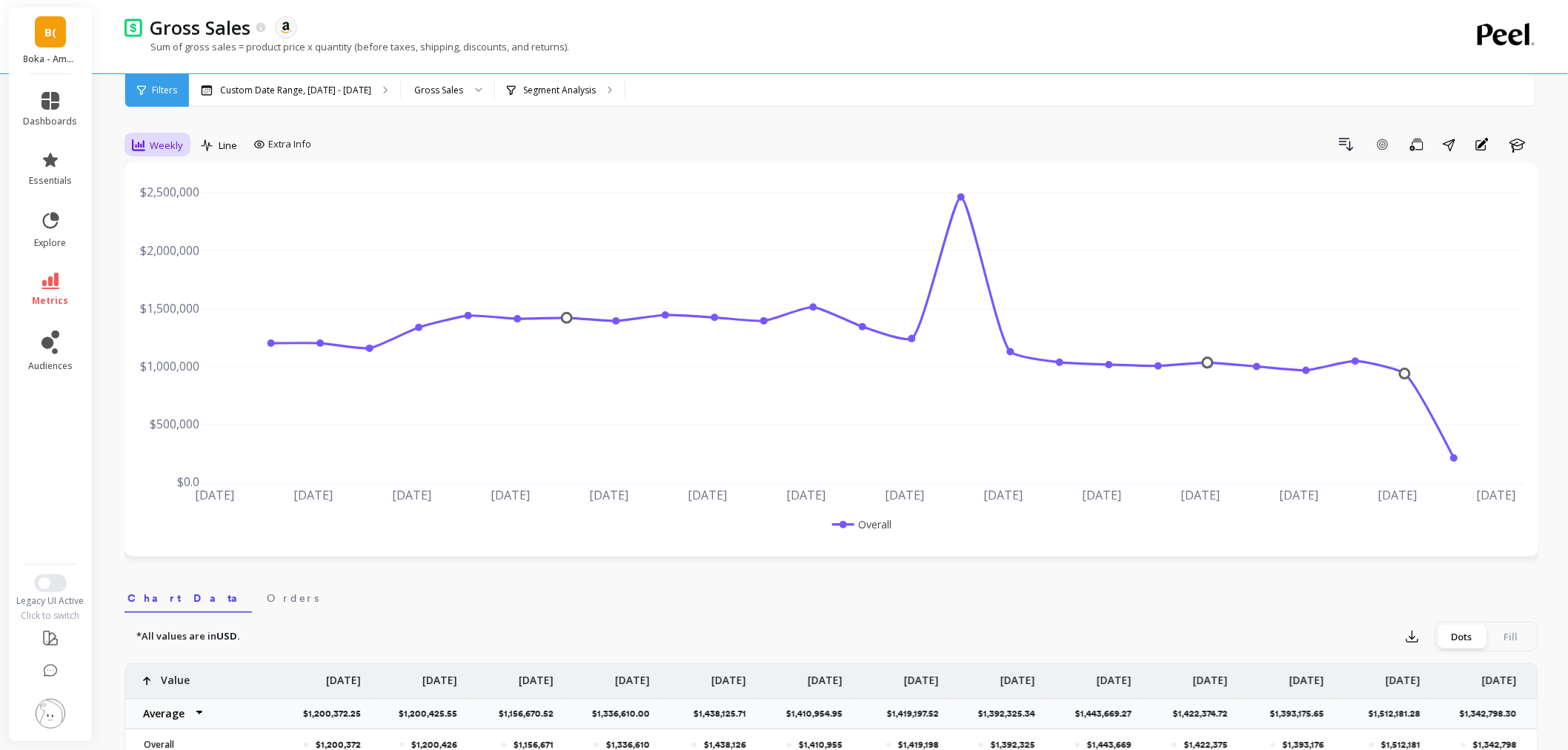
click at [143, 144] on icon at bounding box center [138, 145] width 13 height 12
click at [157, 260] on div "Monthly" at bounding box center [179, 263] width 85 height 14
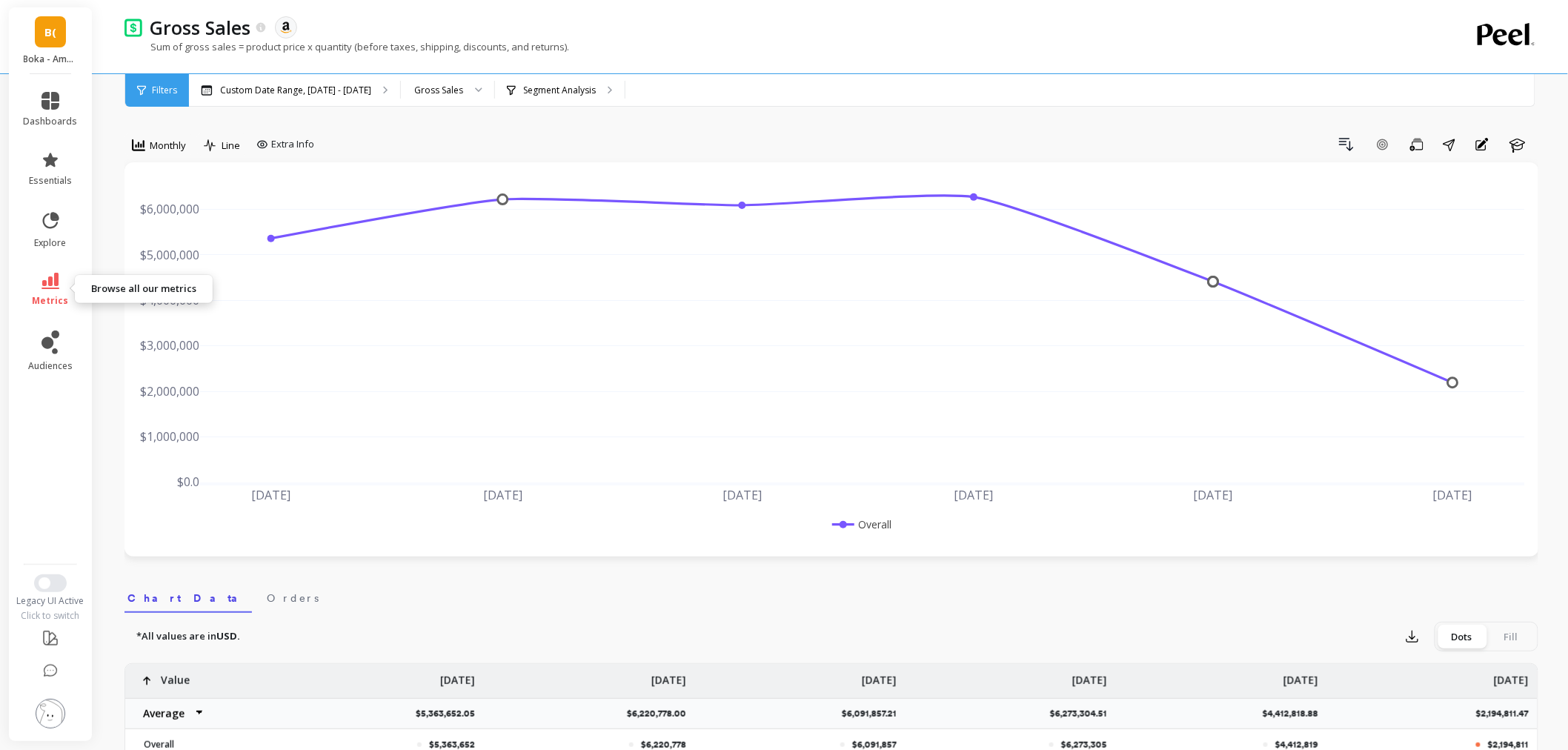
click at [46, 277] on icon at bounding box center [51, 281] width 18 height 16
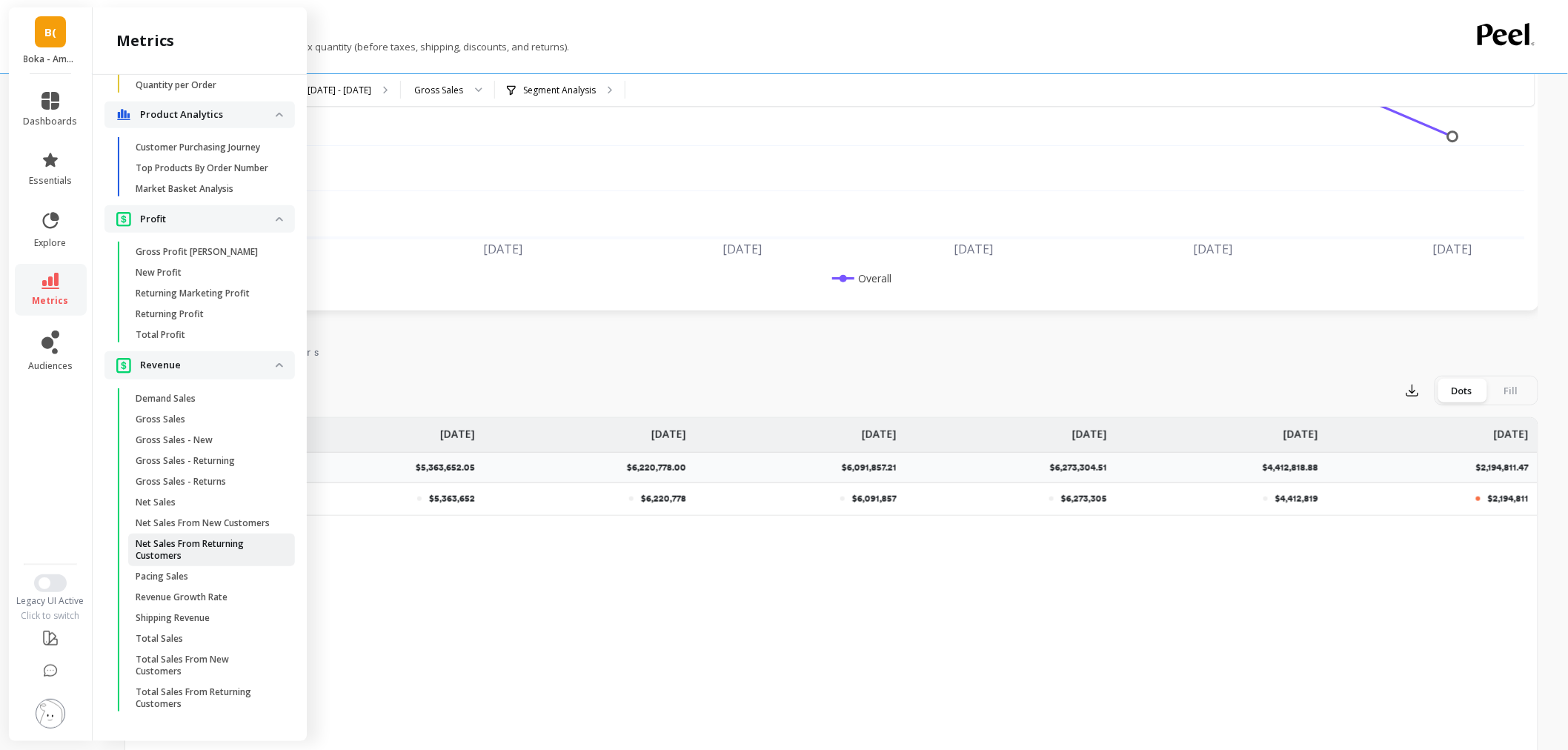
scroll to position [247, 0]
click at [178, 497] on span "Net Sales" at bounding box center [206, 502] width 141 height 12
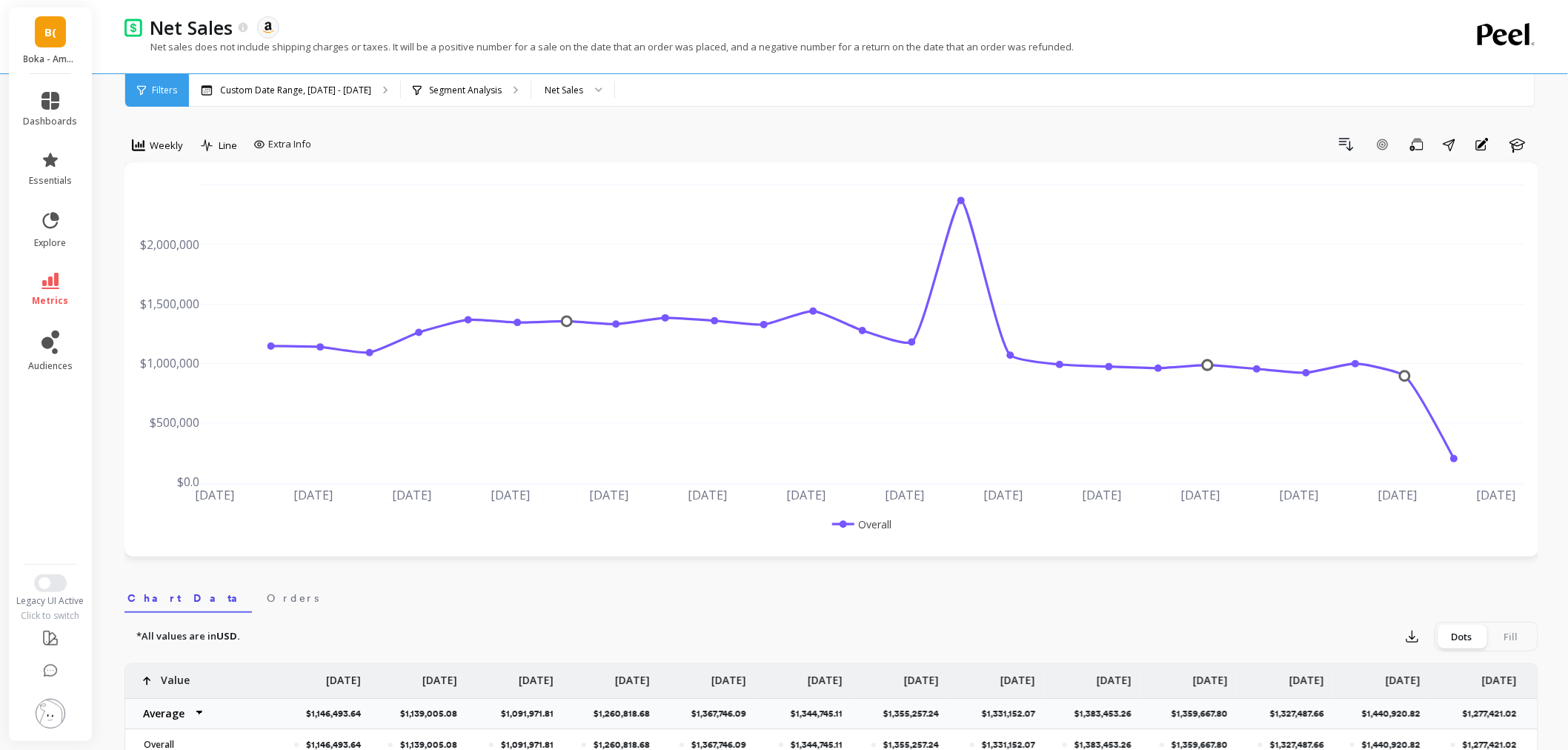
click at [161, 140] on span "Weekly" at bounding box center [166, 145] width 33 height 14
click at [189, 262] on div "Monthly" at bounding box center [179, 263] width 85 height 14
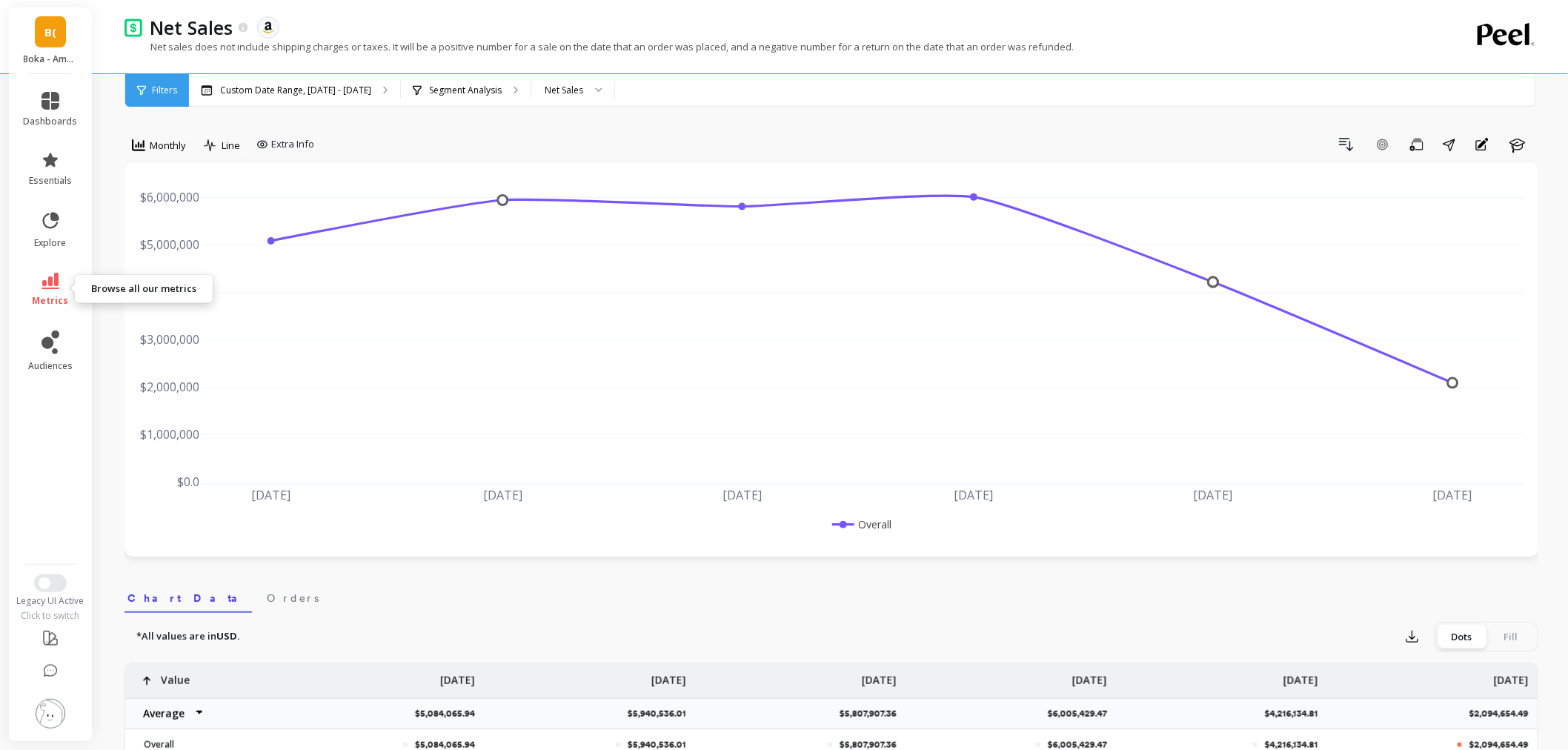
click at [54, 297] on span "metrics" at bounding box center [51, 301] width 36 height 12
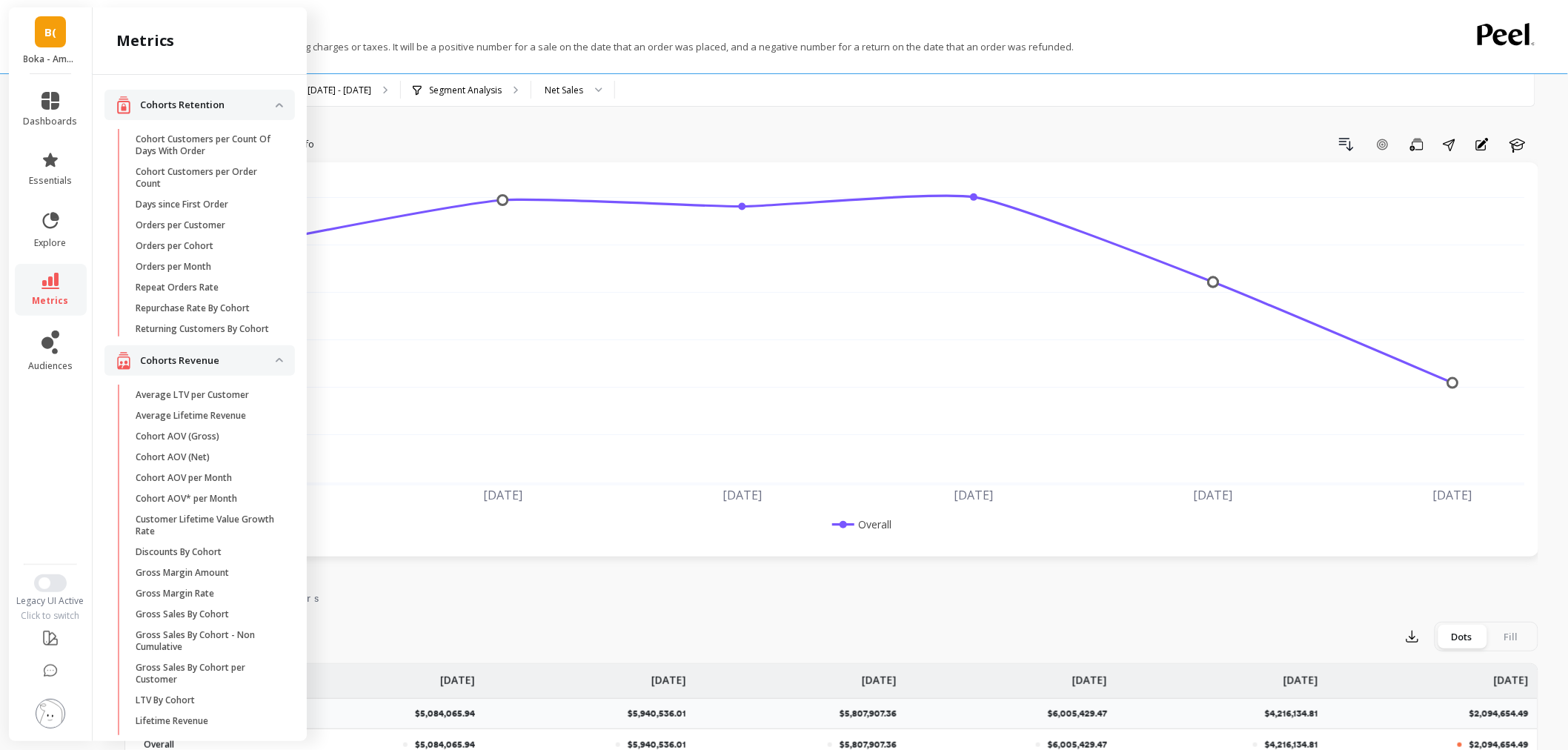
scroll to position [1461, 0]
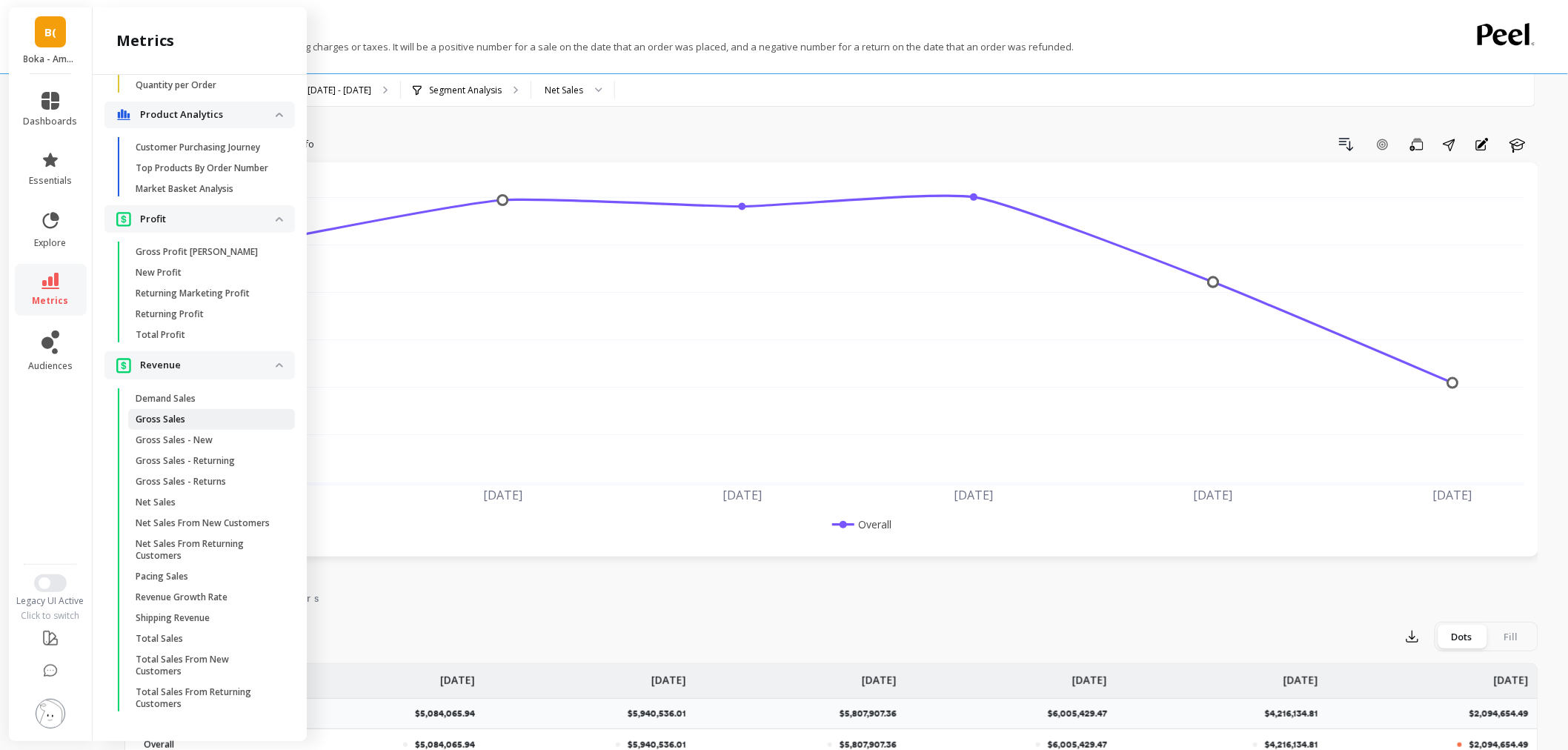
click at [233, 413] on span "Gross Sales" at bounding box center [206, 419] width 141 height 12
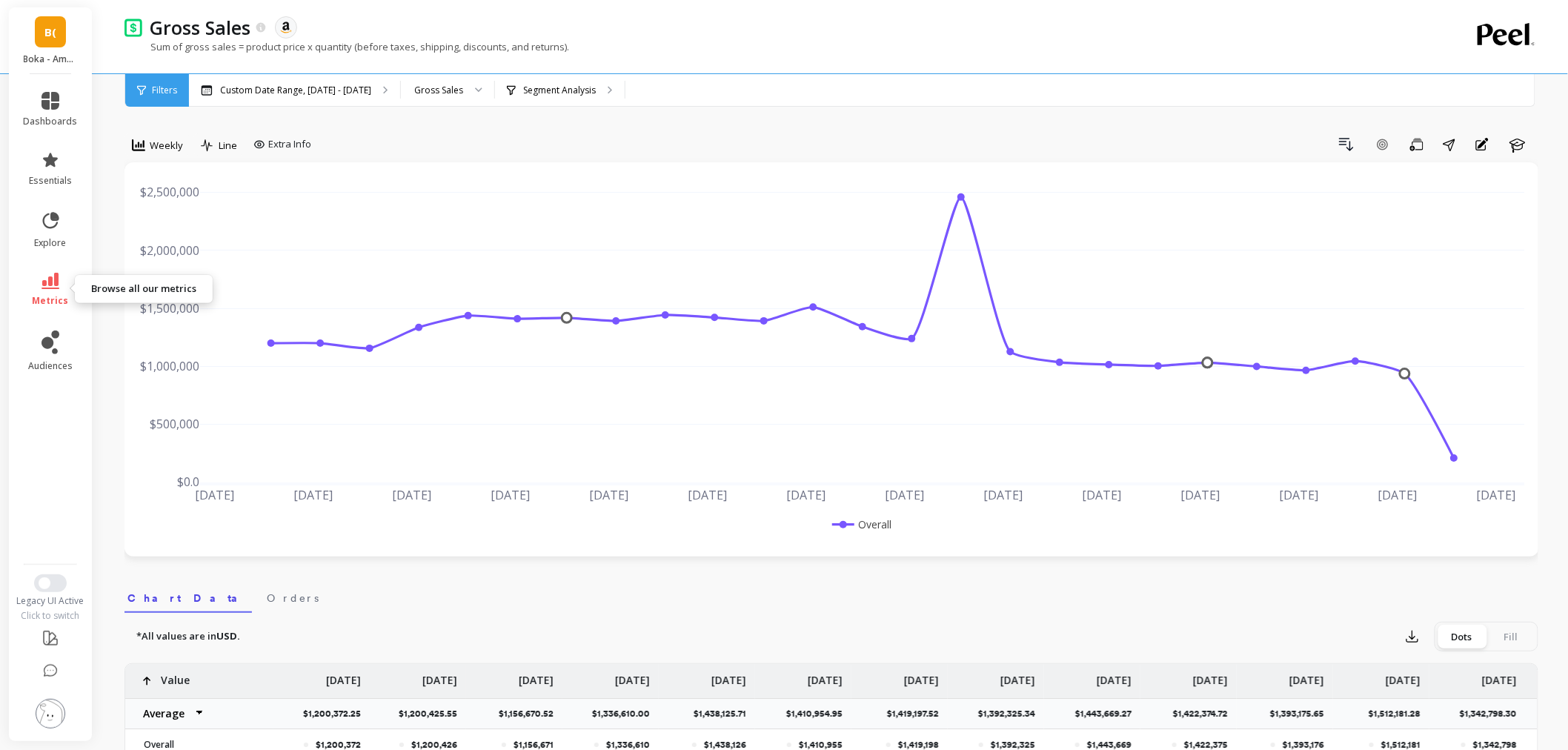
click at [42, 278] on icon at bounding box center [51, 281] width 18 height 16
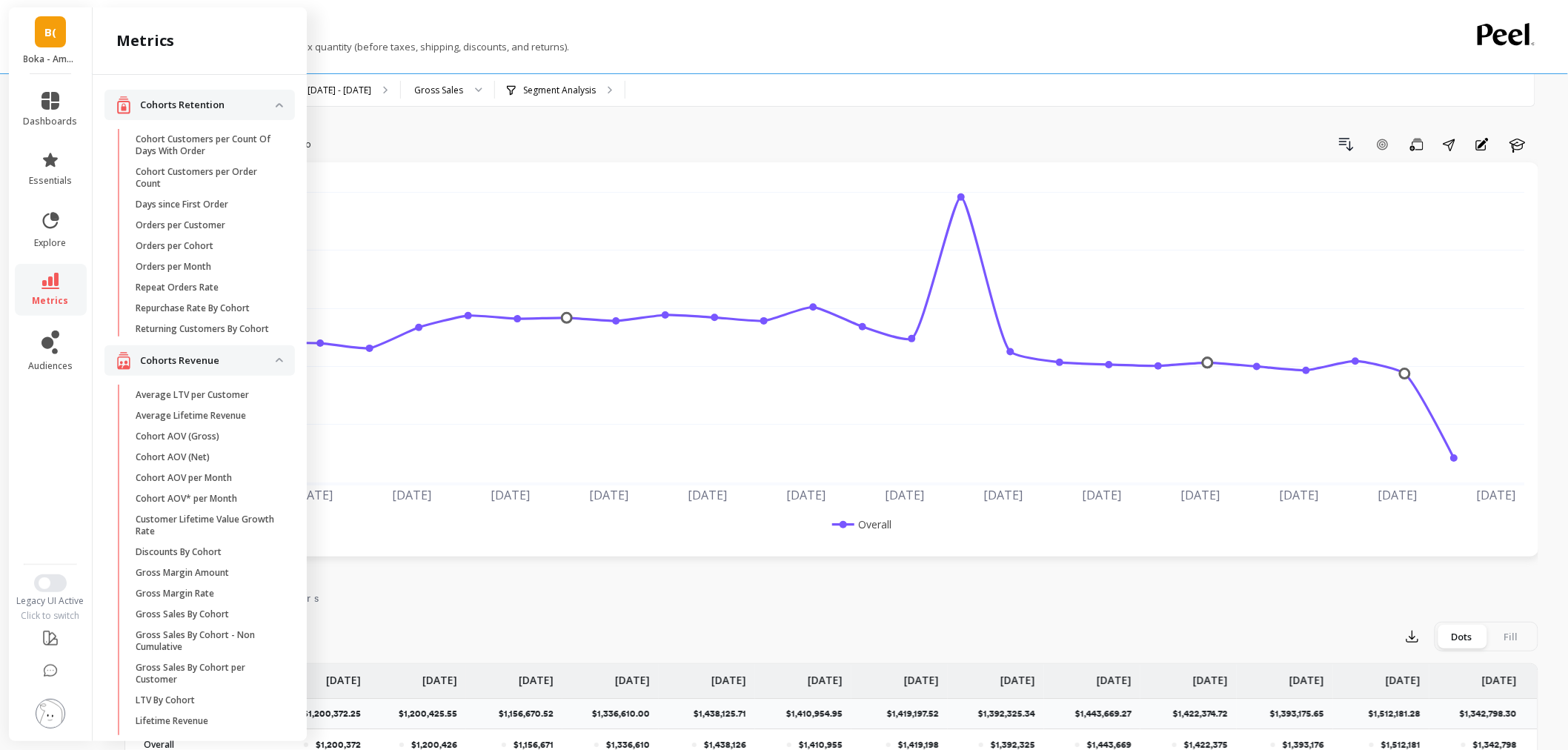
scroll to position [1461, 0]
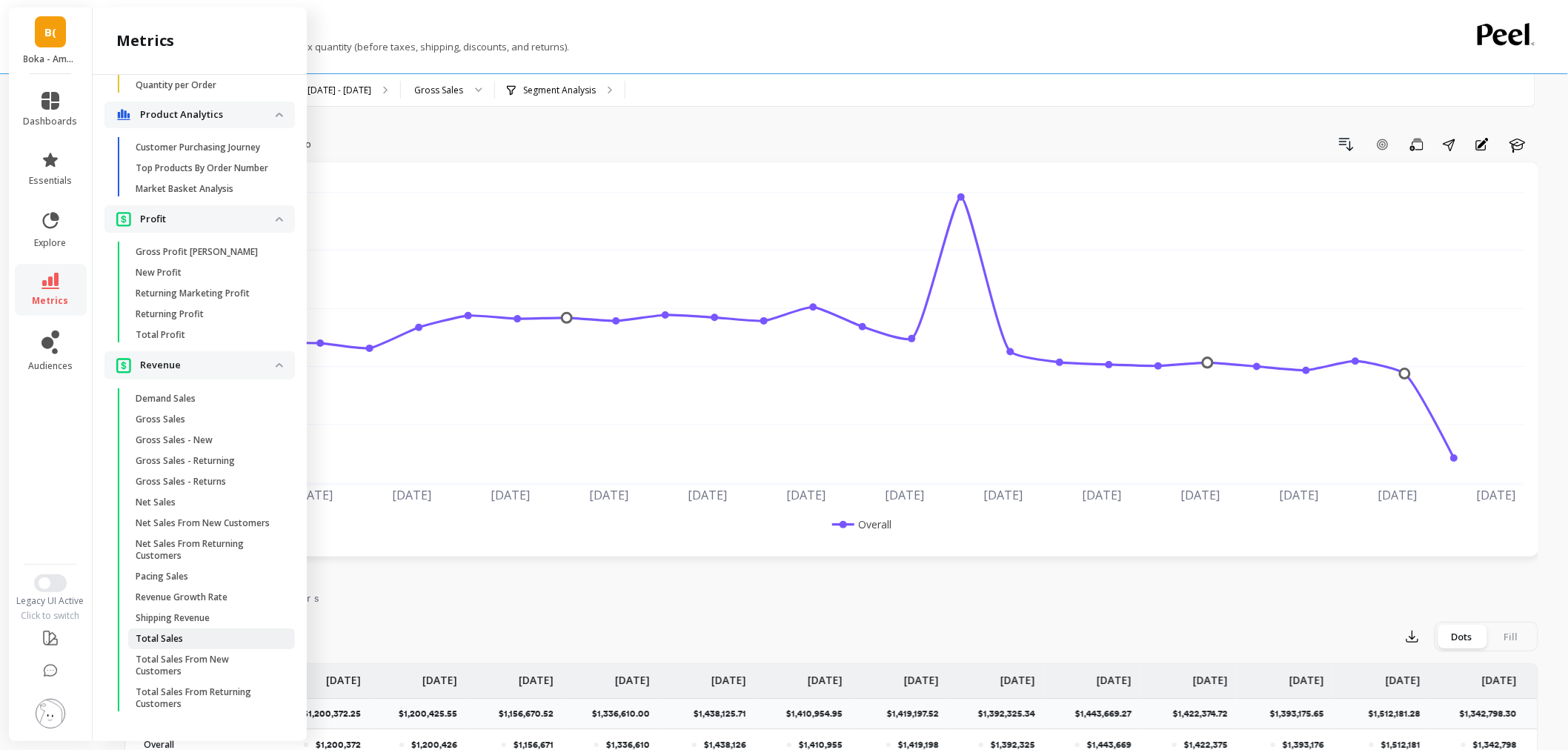
click at [190, 639] on span "Total Sales" at bounding box center [206, 639] width 141 height 12
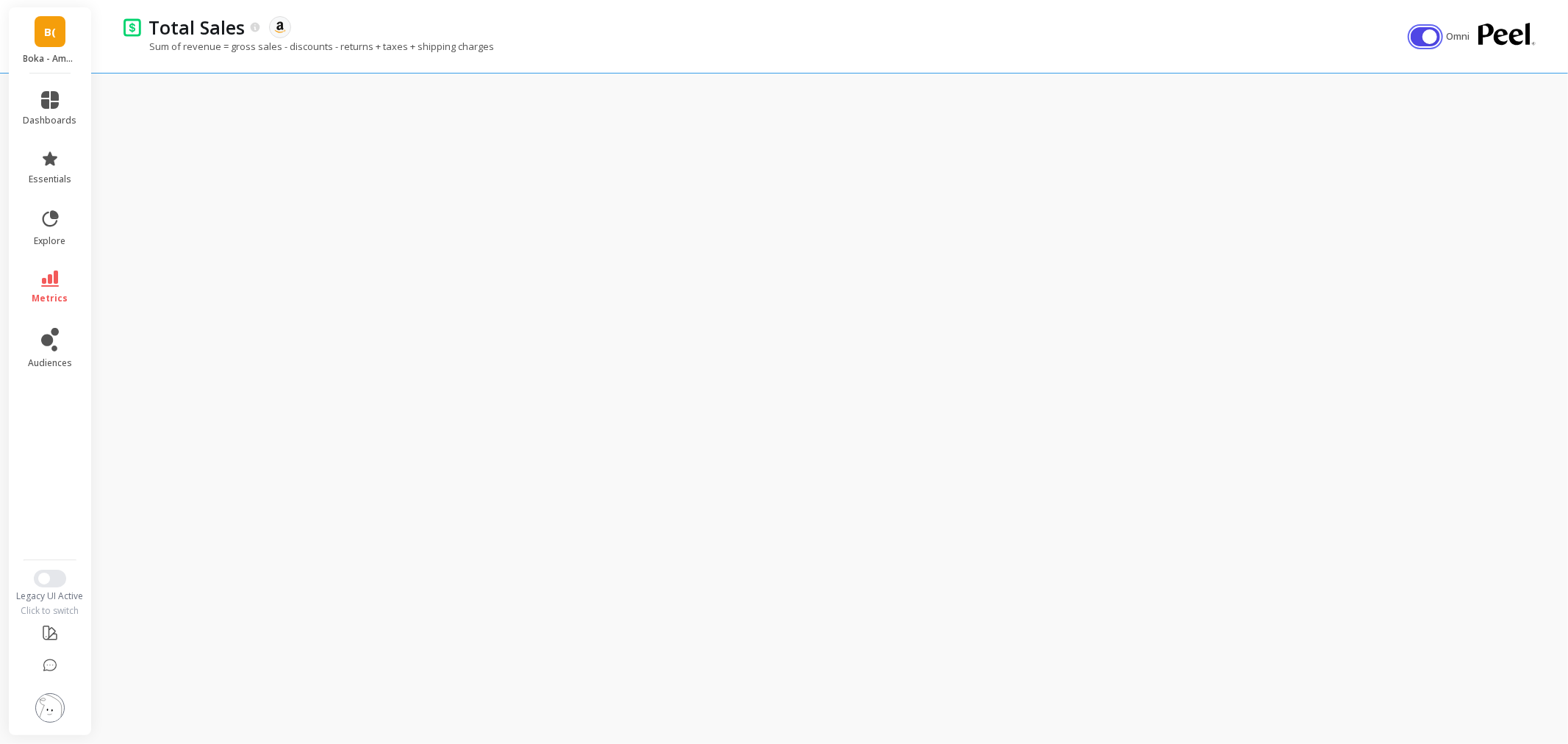
click at [1430, 38] on button "button" at bounding box center [1426, 37] width 30 height 19
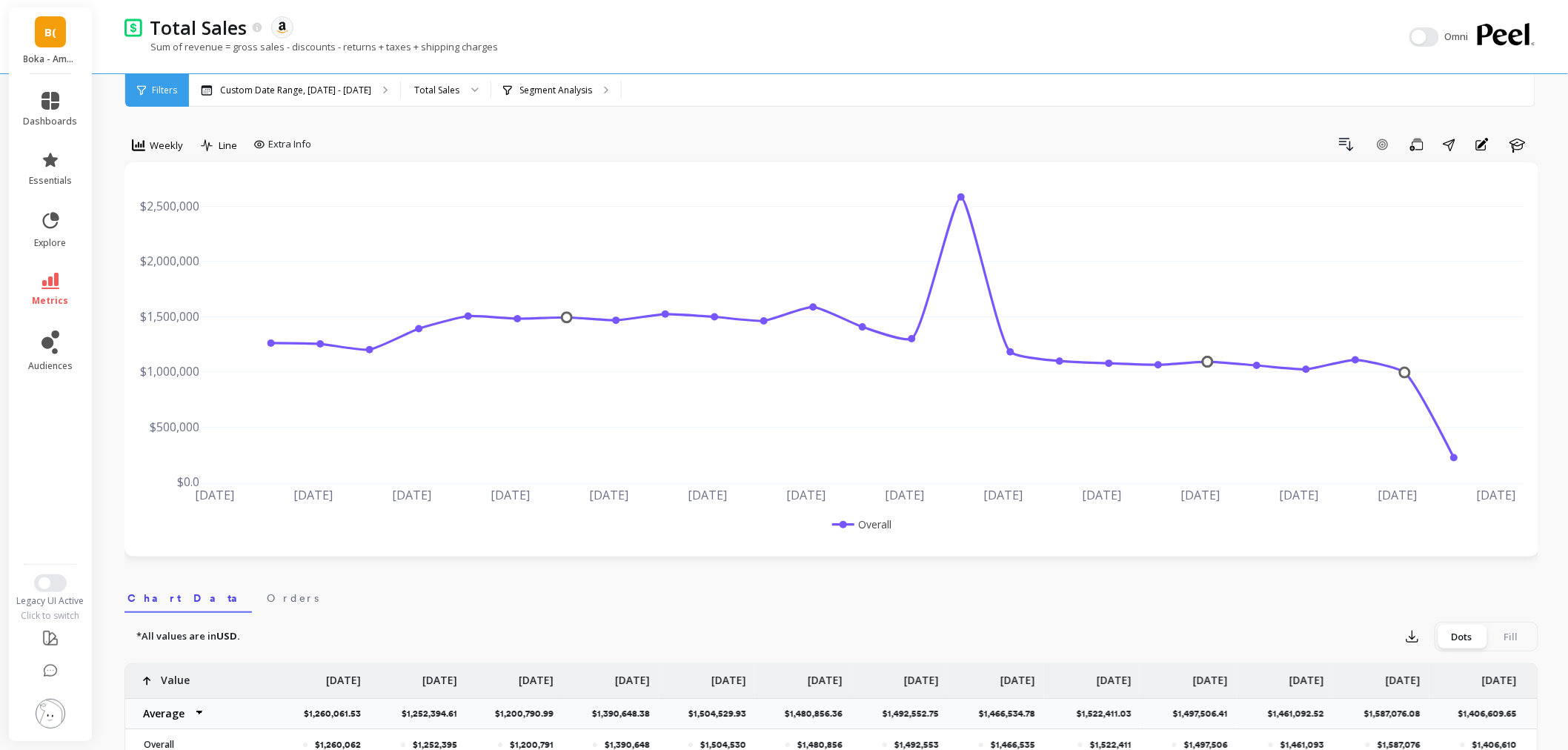
click at [159, 164] on div "Mar 23 2025 Apr 6 Apr 20 May 4 May 18 Jun 1 Jun 15 Jun 29 Jul 13 Jul 27 Aug 10 …" at bounding box center [831, 359] width 1415 height 394
click at [156, 145] on span "Weekly" at bounding box center [166, 145] width 33 height 14
click at [181, 260] on div "Monthly" at bounding box center [179, 263] width 85 height 14
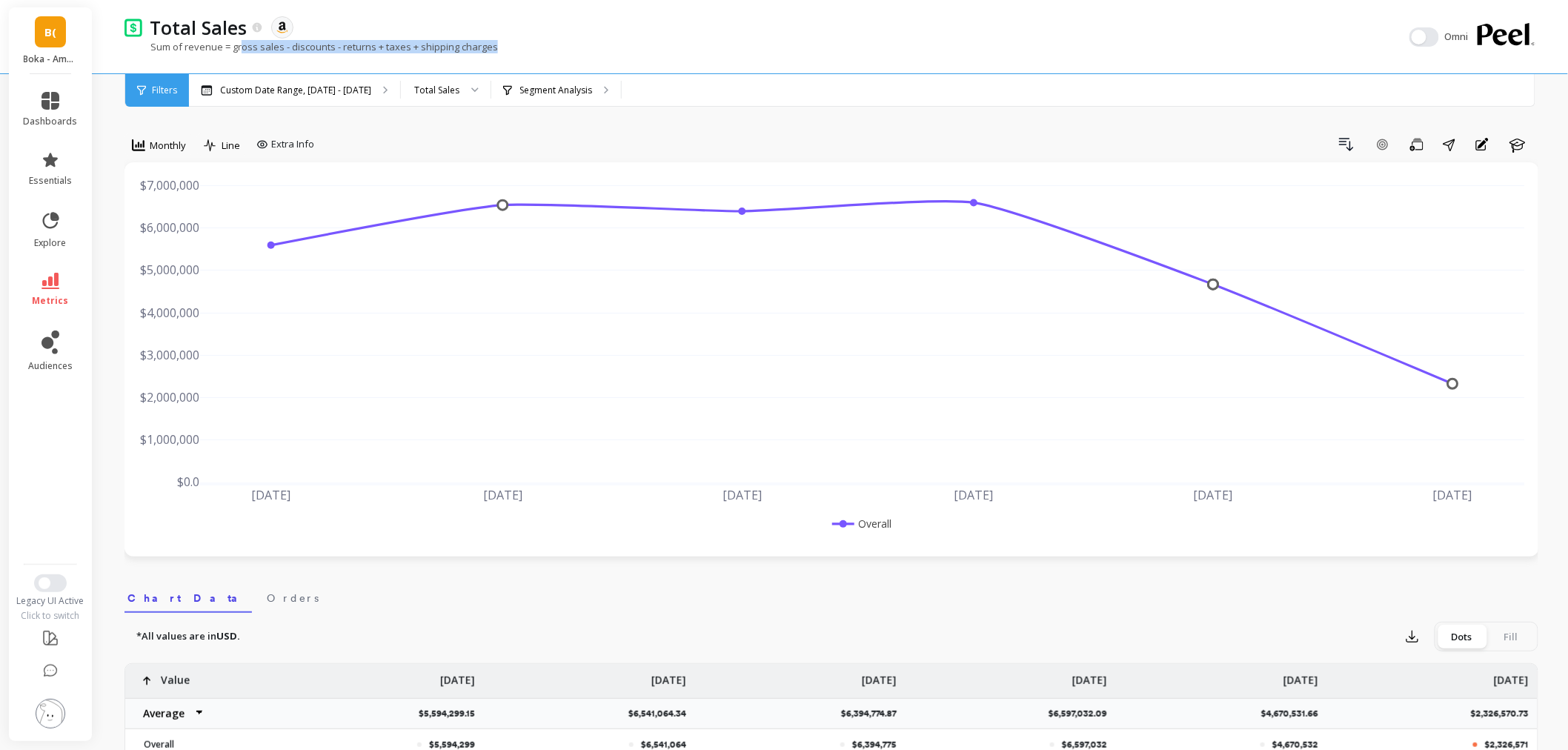
drag, startPoint x: 241, startPoint y: 51, endPoint x: 534, endPoint y: 39, distance: 293.2
click at [534, 40] on div "Sum of revenue = gross sales - discounts - returns + taxes + shipping charges" at bounding box center [767, 54] width 1285 height 28
click at [540, 95] on p "Segment Analysis" at bounding box center [556, 91] width 73 height 12
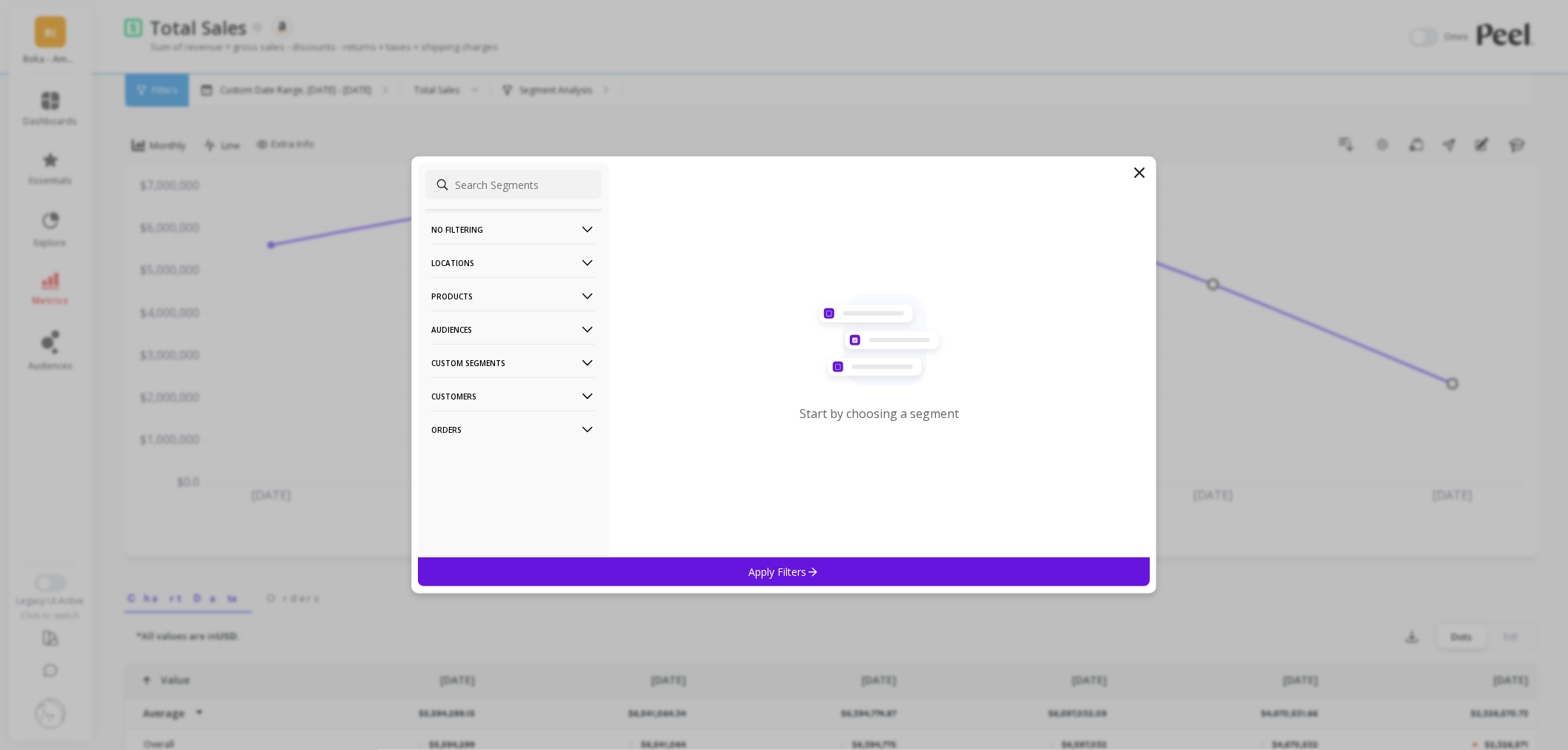
click at [534, 289] on p "Products" at bounding box center [513, 296] width 164 height 38
click at [517, 260] on p "Locations" at bounding box center [513, 262] width 164 height 38
click at [512, 364] on div "Sales Channel" at bounding box center [513, 369] width 176 height 24
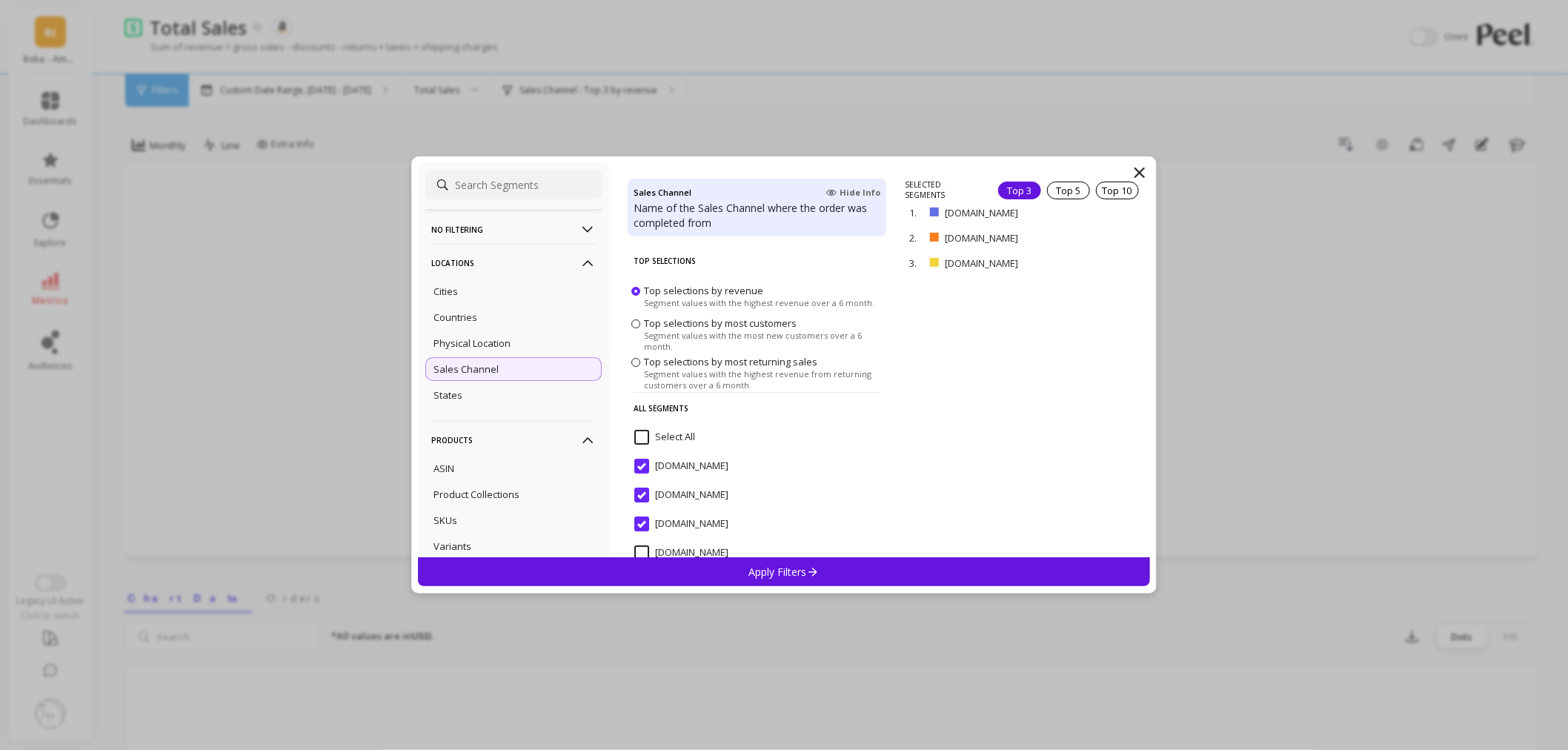
click at [0, 0] on p "remove" at bounding box center [0, 0] width 0 height 0
click at [1101, 217] on p "remove" at bounding box center [1107, 217] width 38 height 11
click at [764, 563] on div "Apply Filters" at bounding box center [784, 572] width 732 height 29
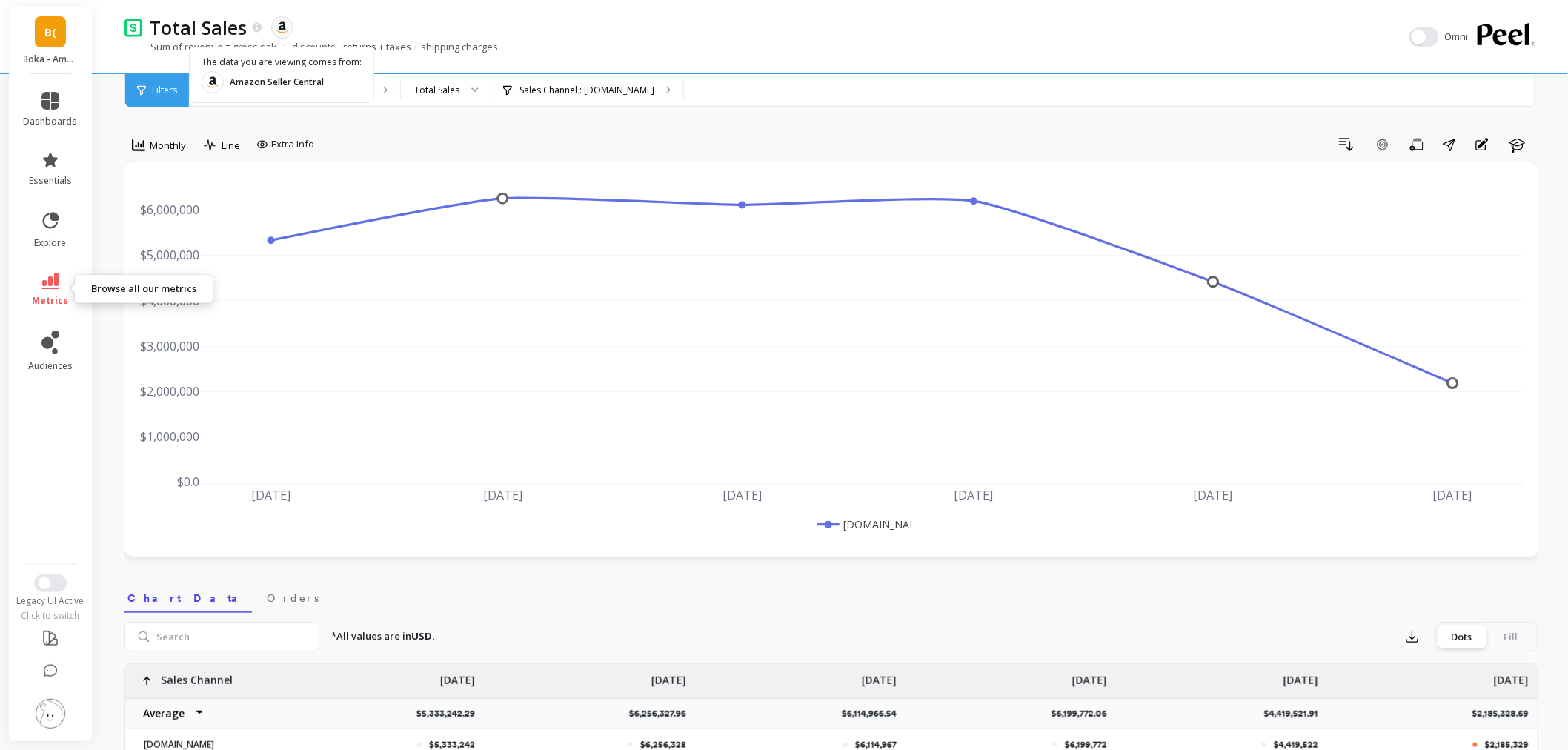
click at [57, 285] on icon at bounding box center [51, 281] width 18 height 16
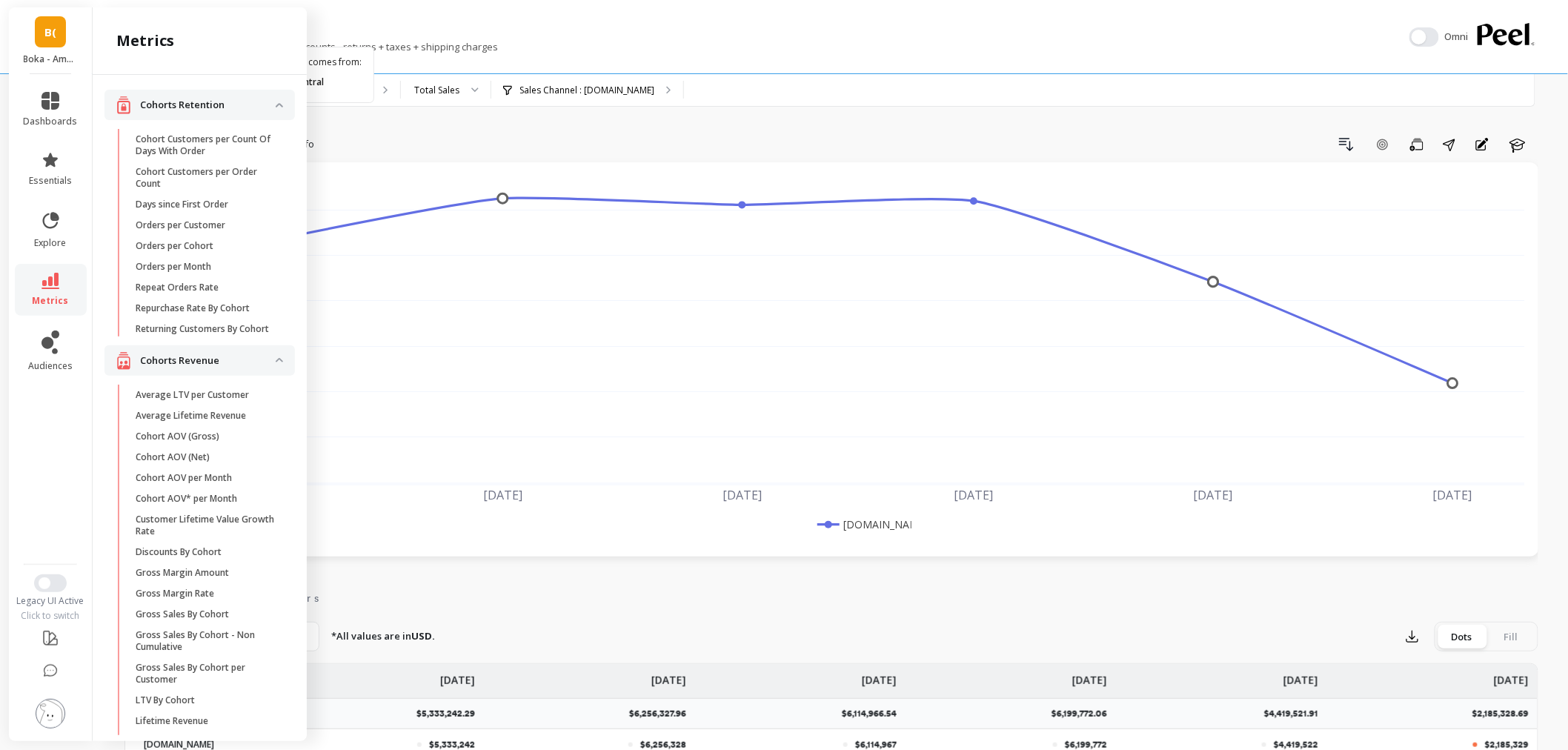
scroll to position [1461, 0]
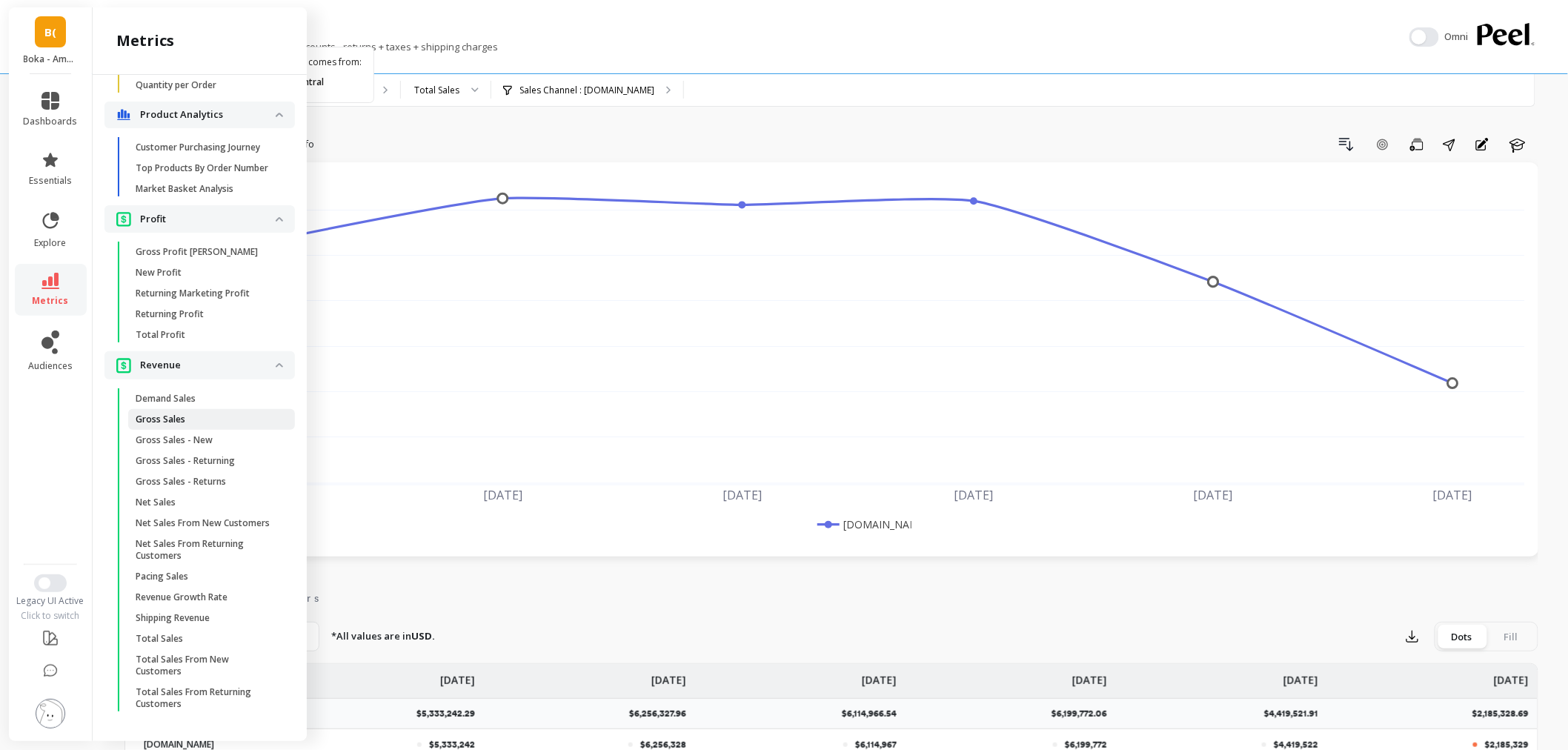
click at [228, 413] on span "Gross Sales" at bounding box center [206, 419] width 141 height 12
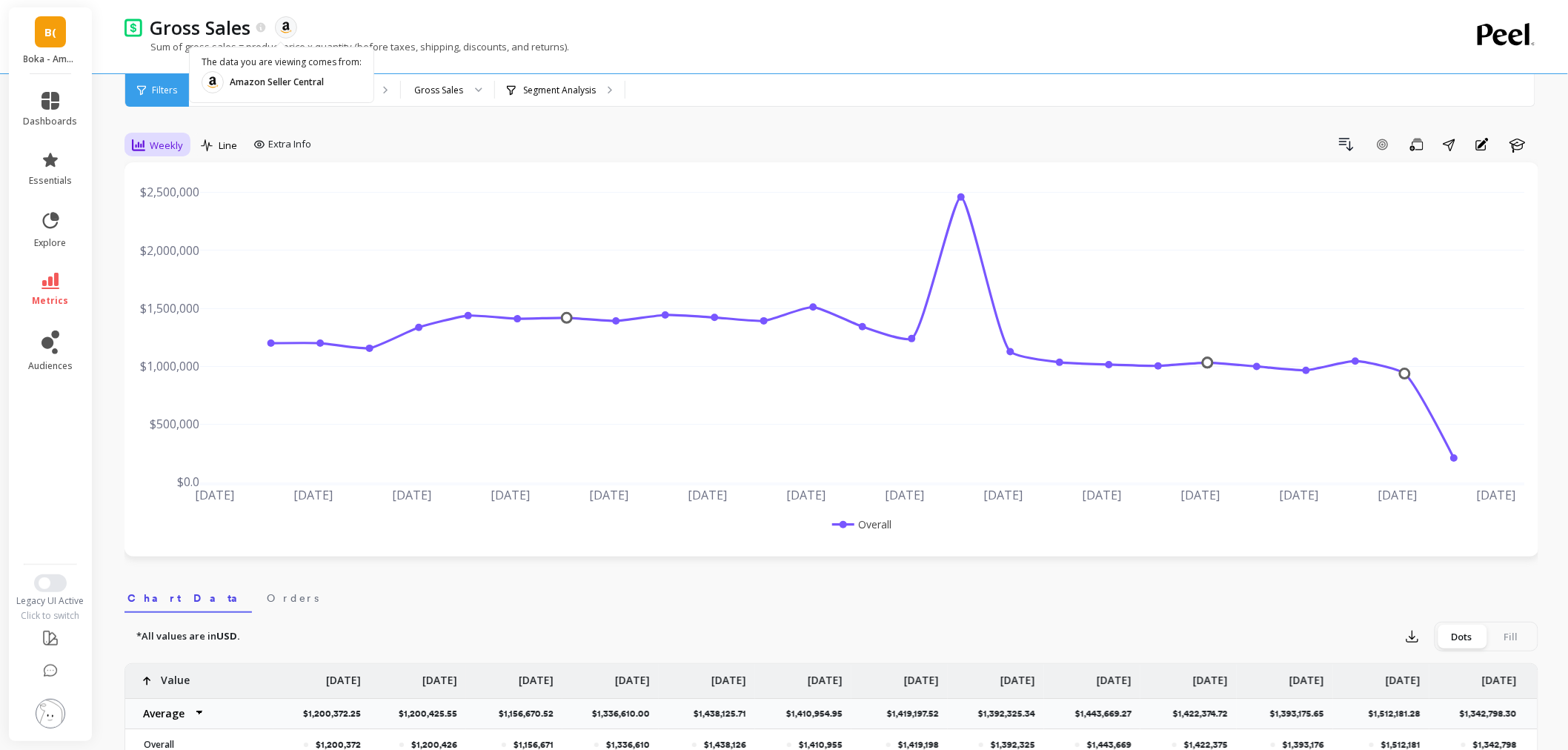
click at [161, 154] on div "Weekly" at bounding box center [157, 145] width 60 height 25
click at [164, 265] on div "Monthly" at bounding box center [179, 263] width 85 height 14
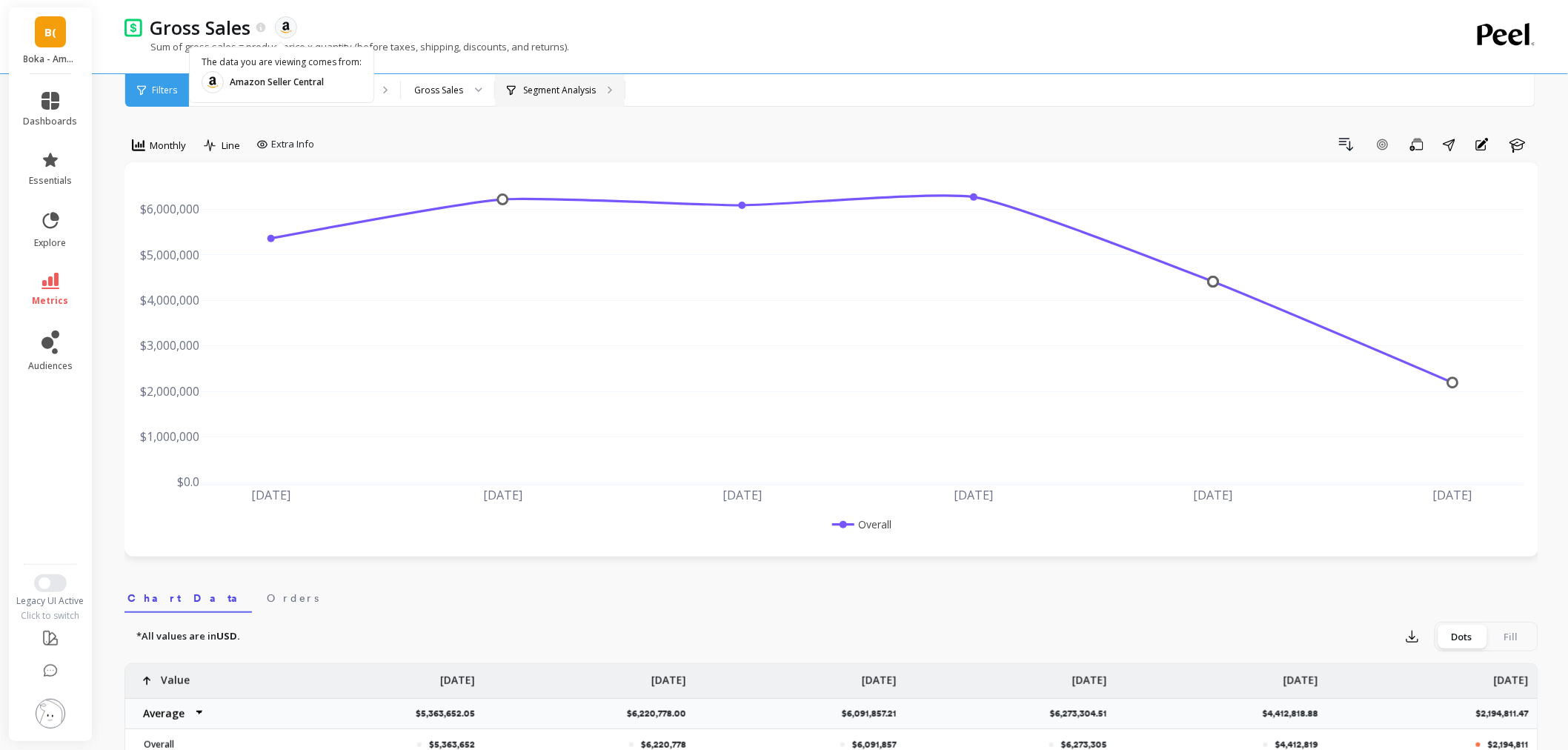
click at [517, 77] on div "Segment Analysis" at bounding box center [560, 91] width 129 height 33
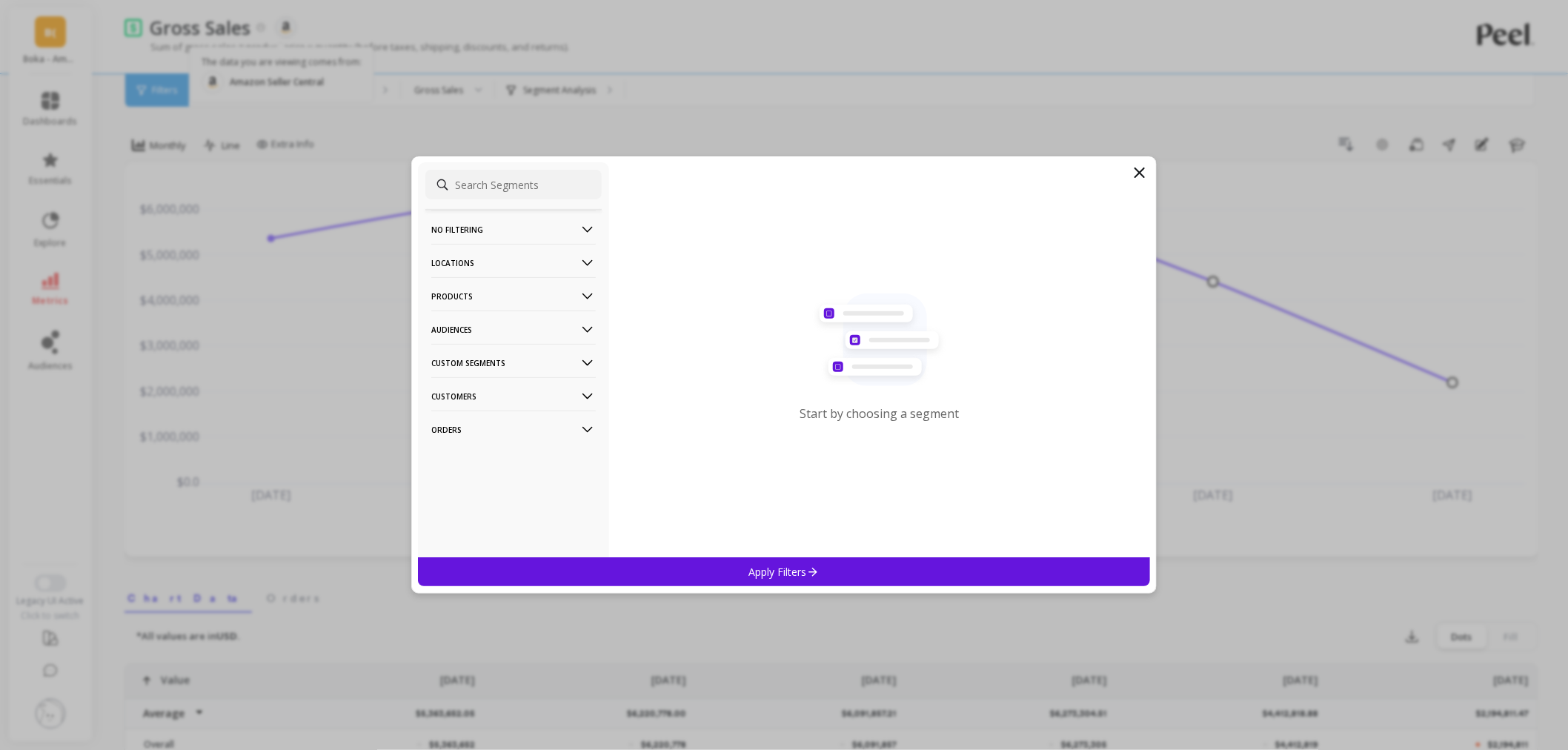
click at [507, 289] on p "Products" at bounding box center [513, 296] width 164 height 38
click at [506, 268] on p "Locations" at bounding box center [513, 262] width 164 height 38
click at [499, 361] on div "Sales Channel" at bounding box center [513, 369] width 176 height 24
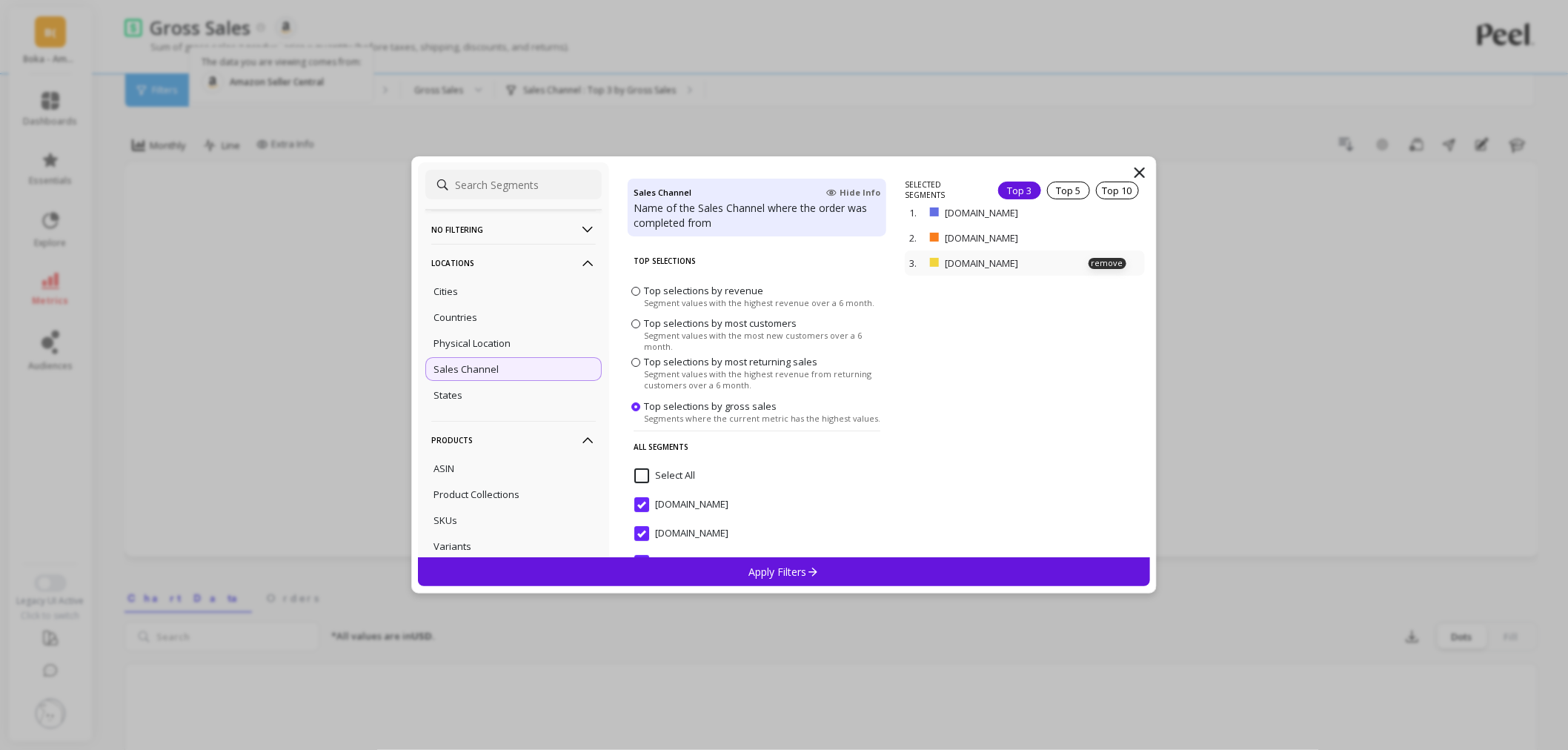
click at [1100, 253] on div "3. Amazon.com.br remove" at bounding box center [1025, 263] width 239 height 25
click at [1094, 259] on p "remove" at bounding box center [1107, 263] width 38 height 11
click at [1090, 213] on p "remove" at bounding box center [1107, 217] width 38 height 11
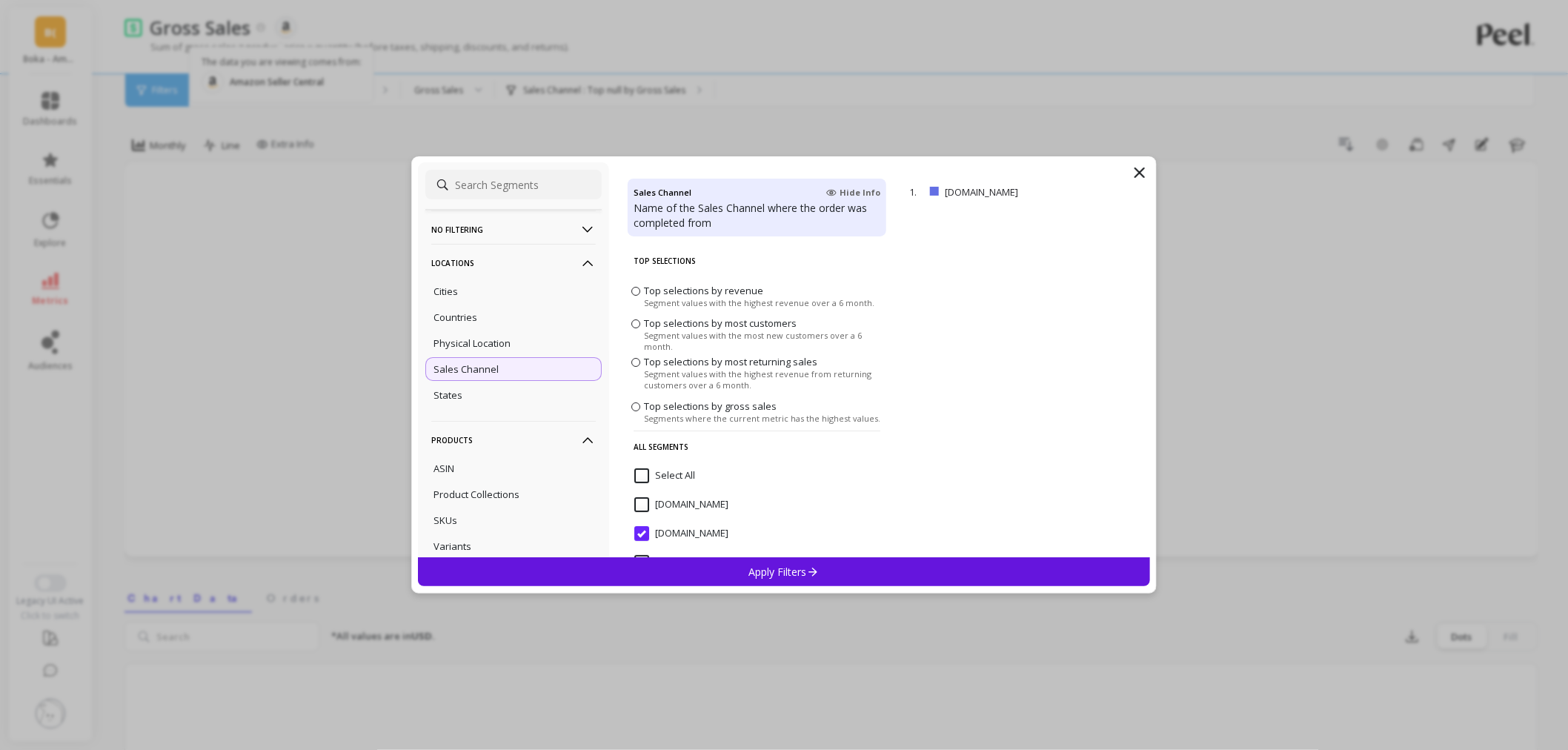
click at [761, 573] on p "Apply Filters" at bounding box center [784, 572] width 71 height 14
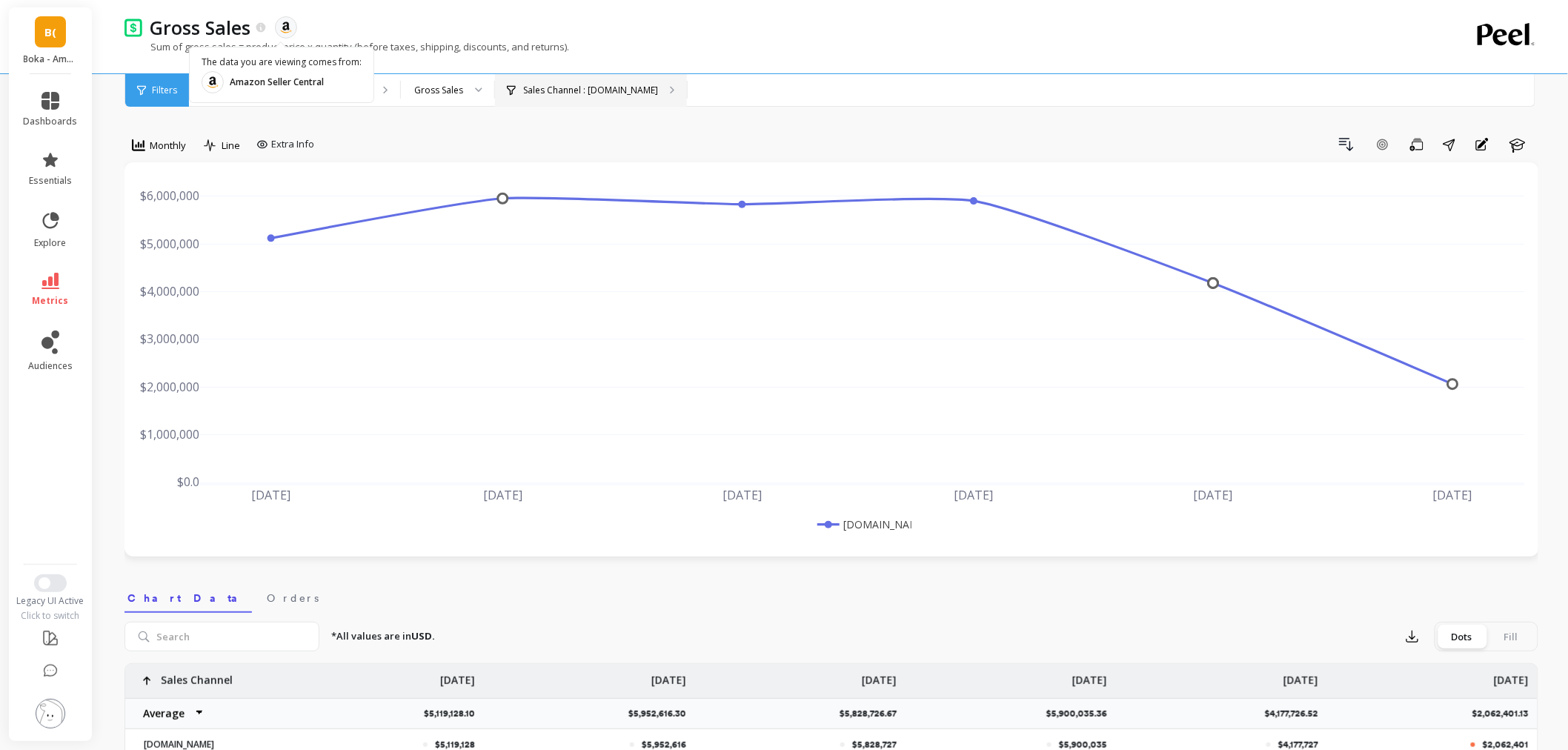
click at [535, 94] on p "Sales Channel : Amazon.com" at bounding box center [590, 91] width 135 height 12
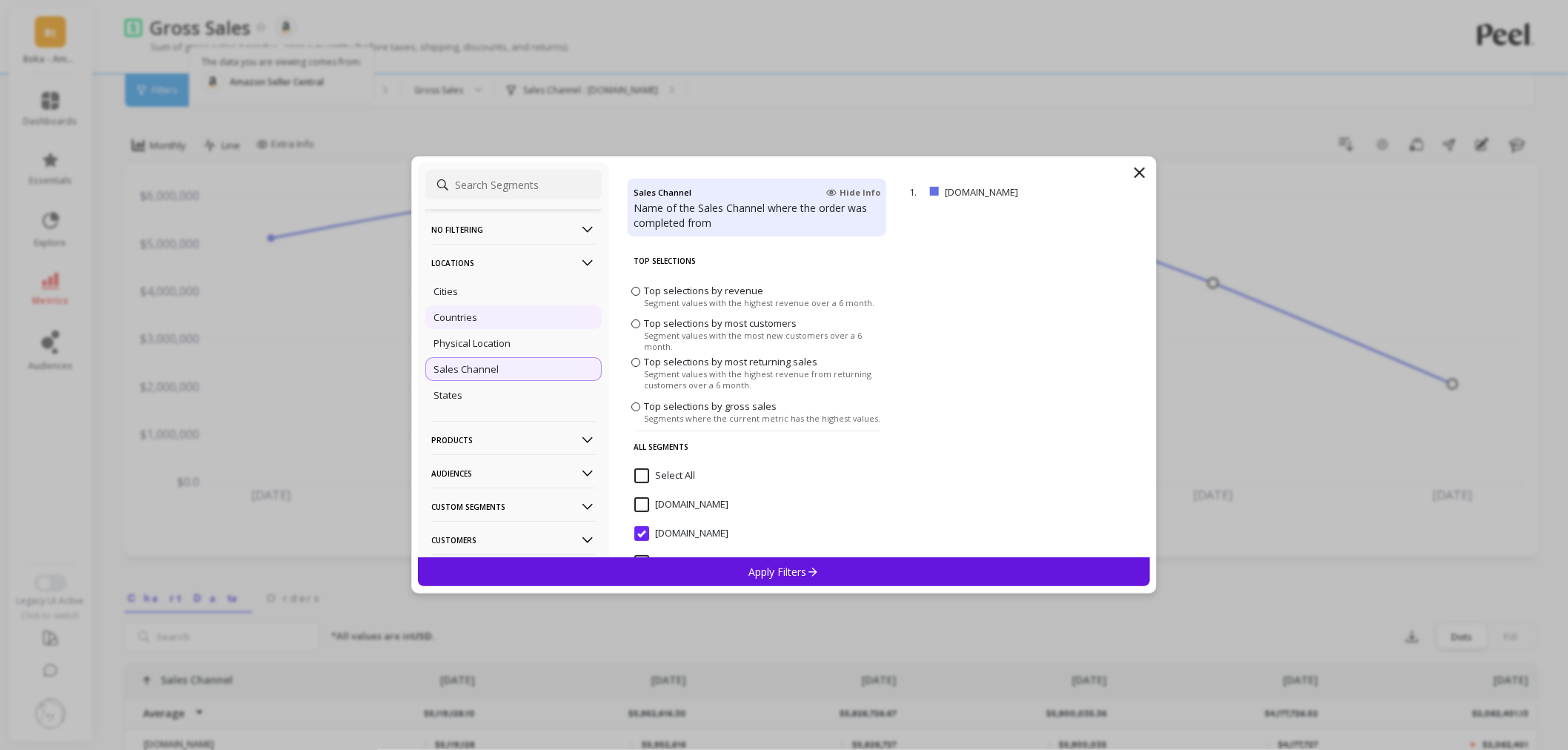
click at [465, 313] on p "Countries" at bounding box center [455, 317] width 44 height 13
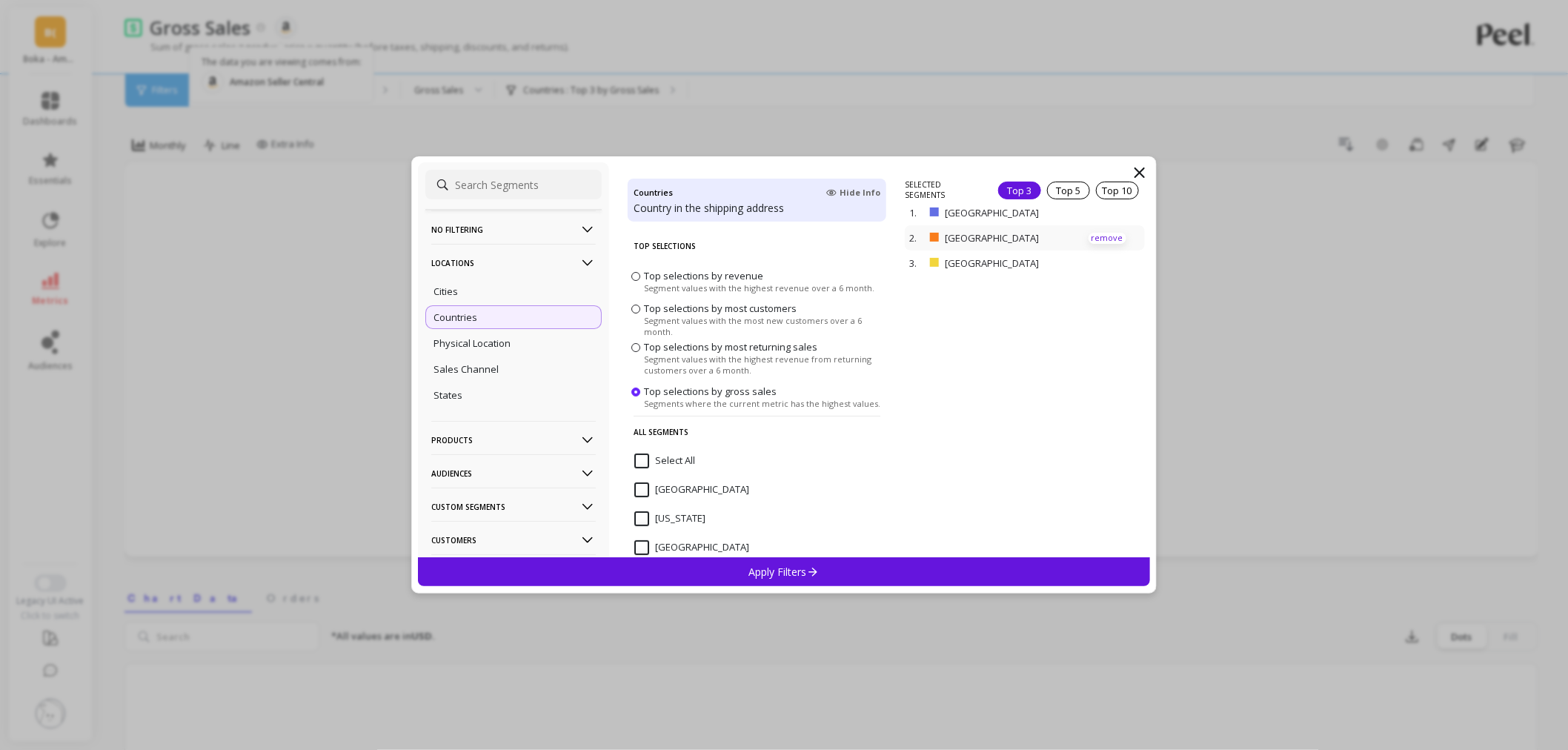
click at [1091, 237] on p "remove" at bounding box center [1107, 238] width 38 height 11
click at [1092, 212] on p "remove" at bounding box center [1107, 217] width 38 height 11
click at [836, 581] on div "Apply Filters" at bounding box center [784, 572] width 732 height 29
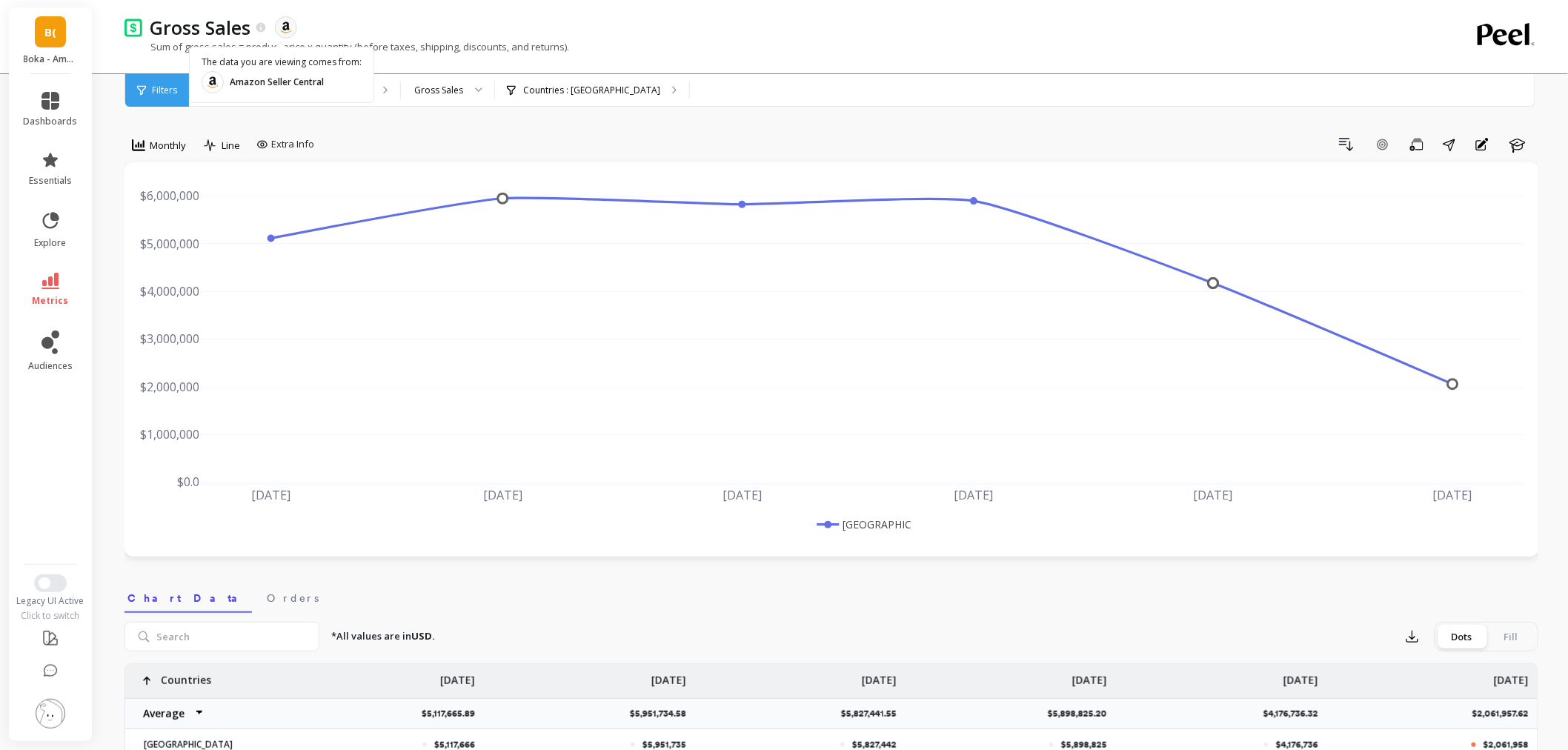
click at [984, 132] on div "Drill Down Add Goal Save Share Annotations Learn" at bounding box center [929, 144] width 1219 height 24
click at [38, 722] on img at bounding box center [51, 714] width 30 height 30
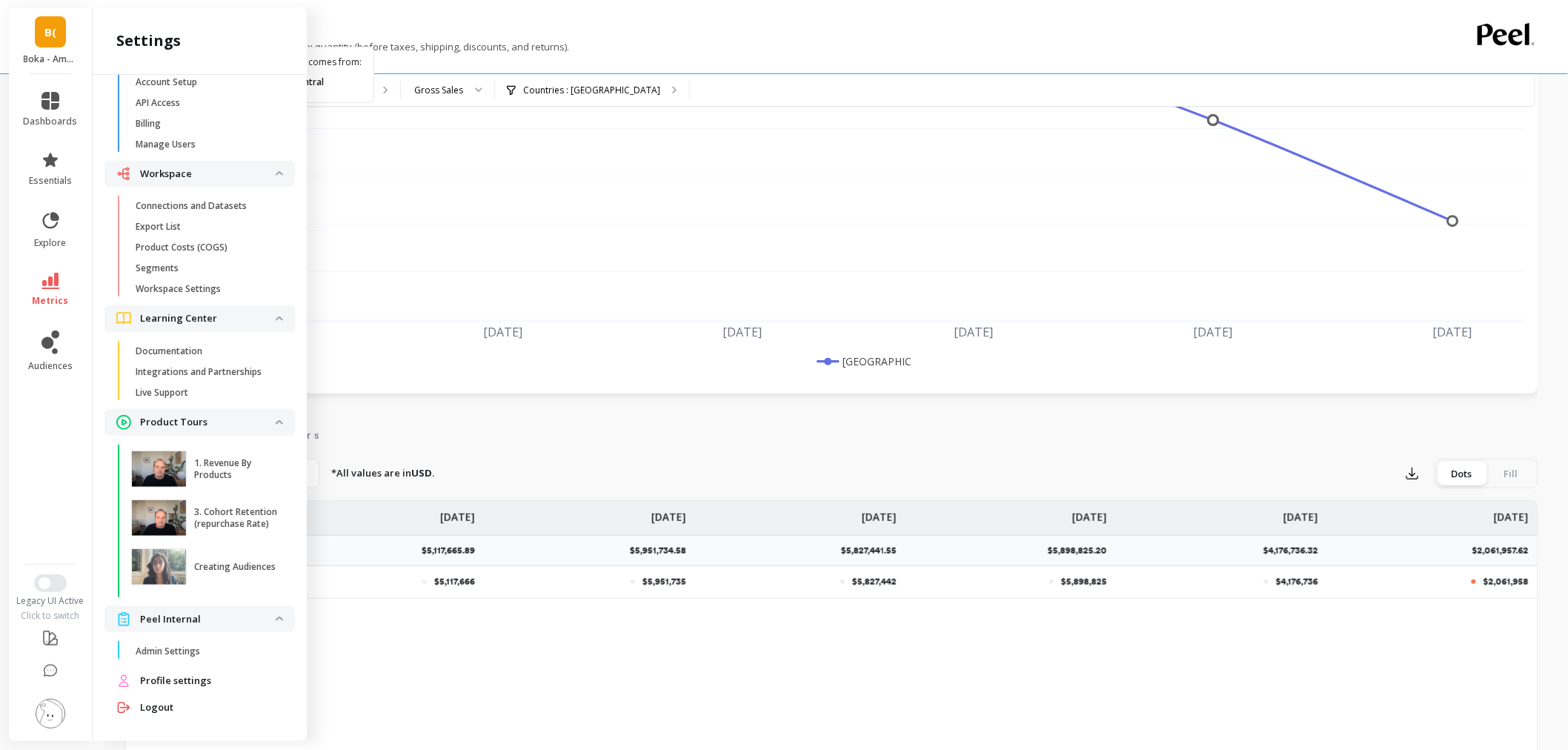
scroll to position [164, 0]
click at [207, 650] on span "Admin Settings" at bounding box center [206, 651] width 141 height 12
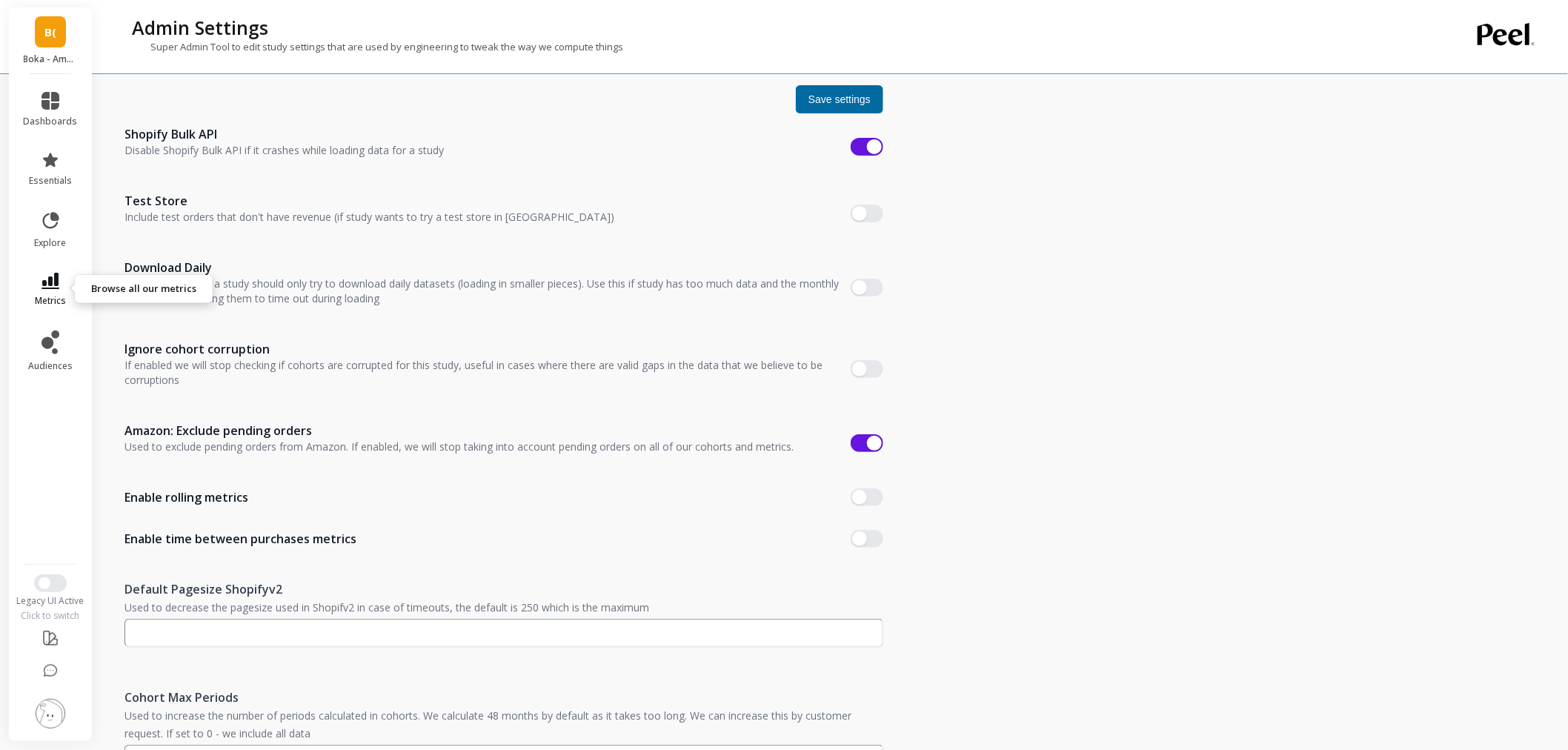
click at [35, 292] on link "metrics" at bounding box center [51, 290] width 54 height 34
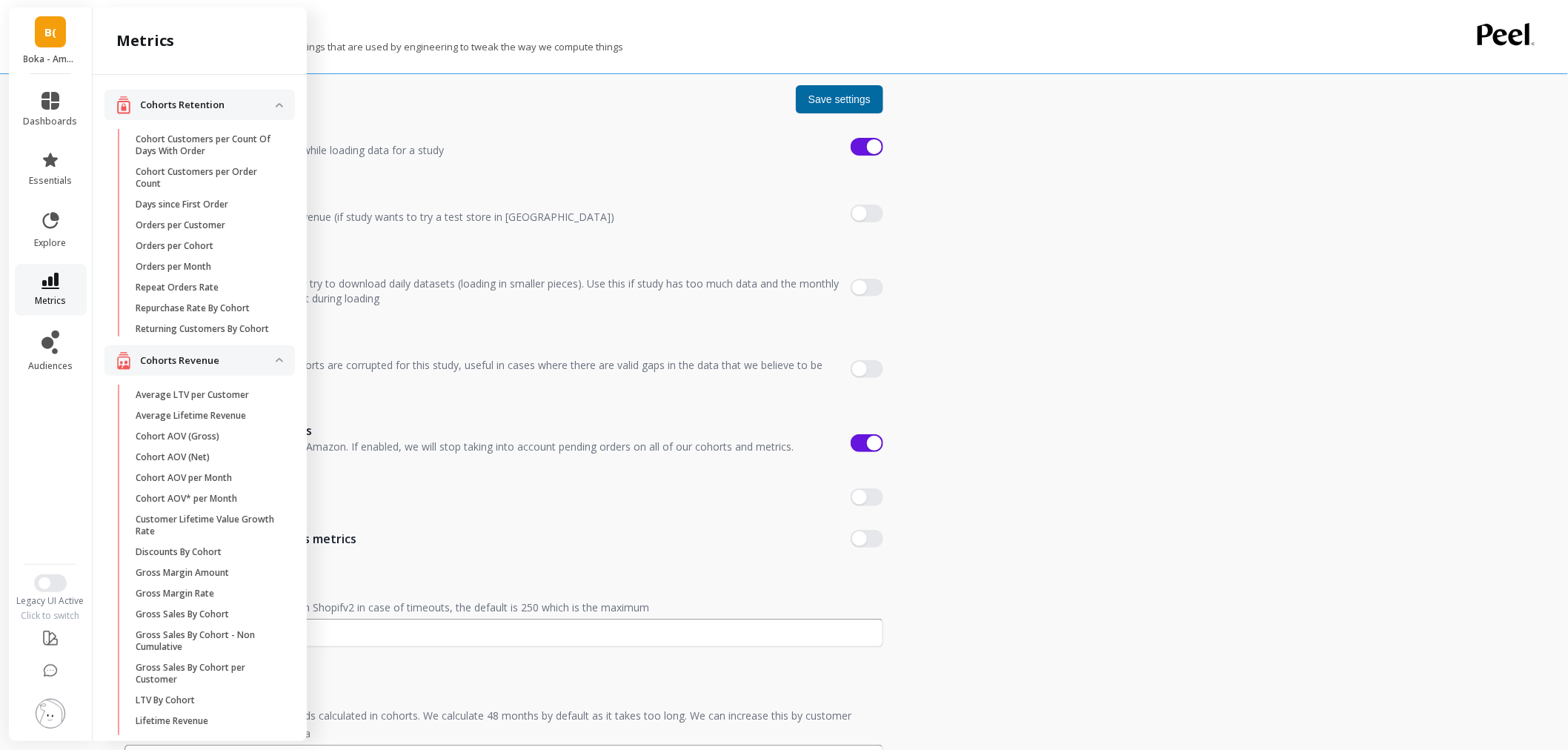
scroll to position [1461, 0]
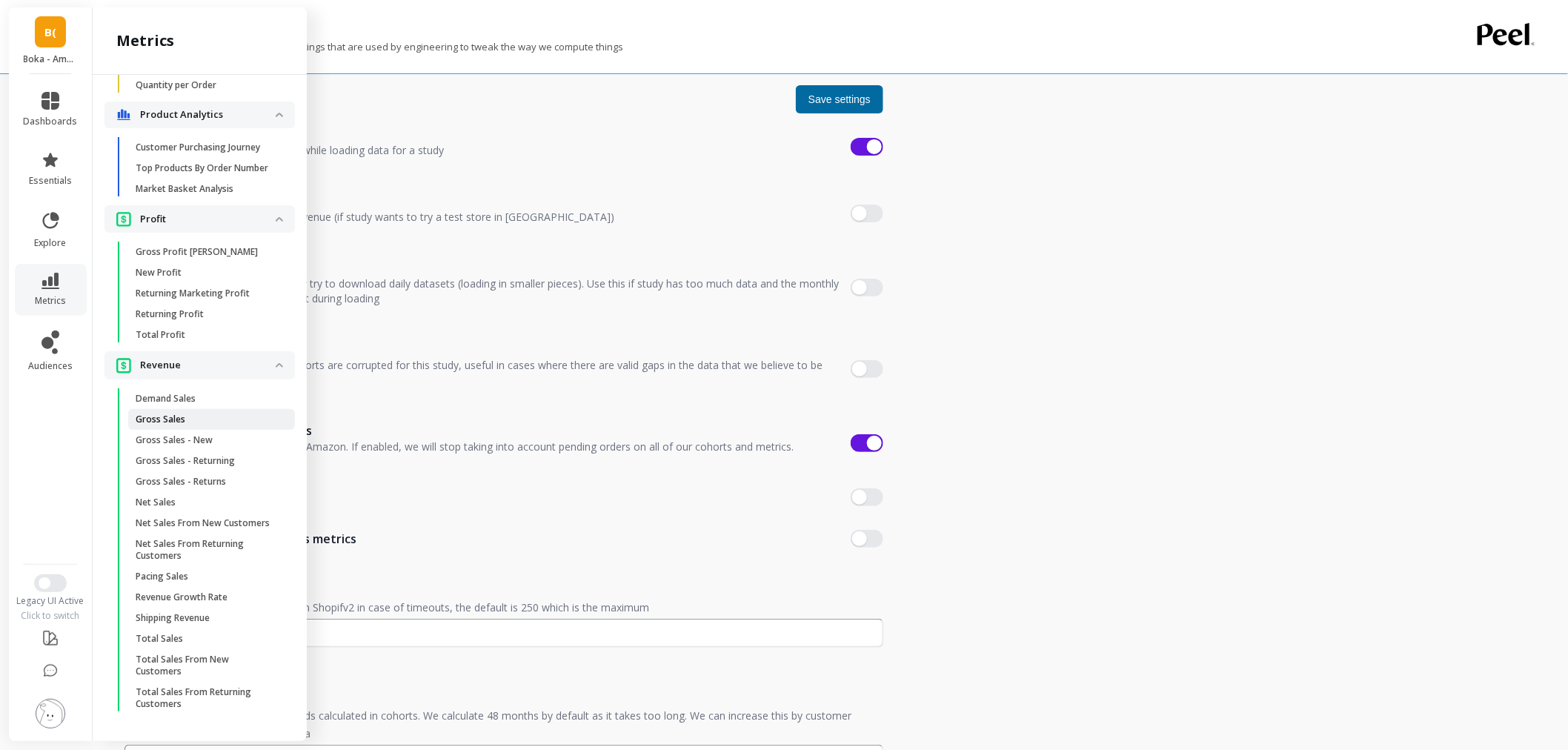
click at [218, 413] on span "Gross Sales" at bounding box center [206, 419] width 141 height 12
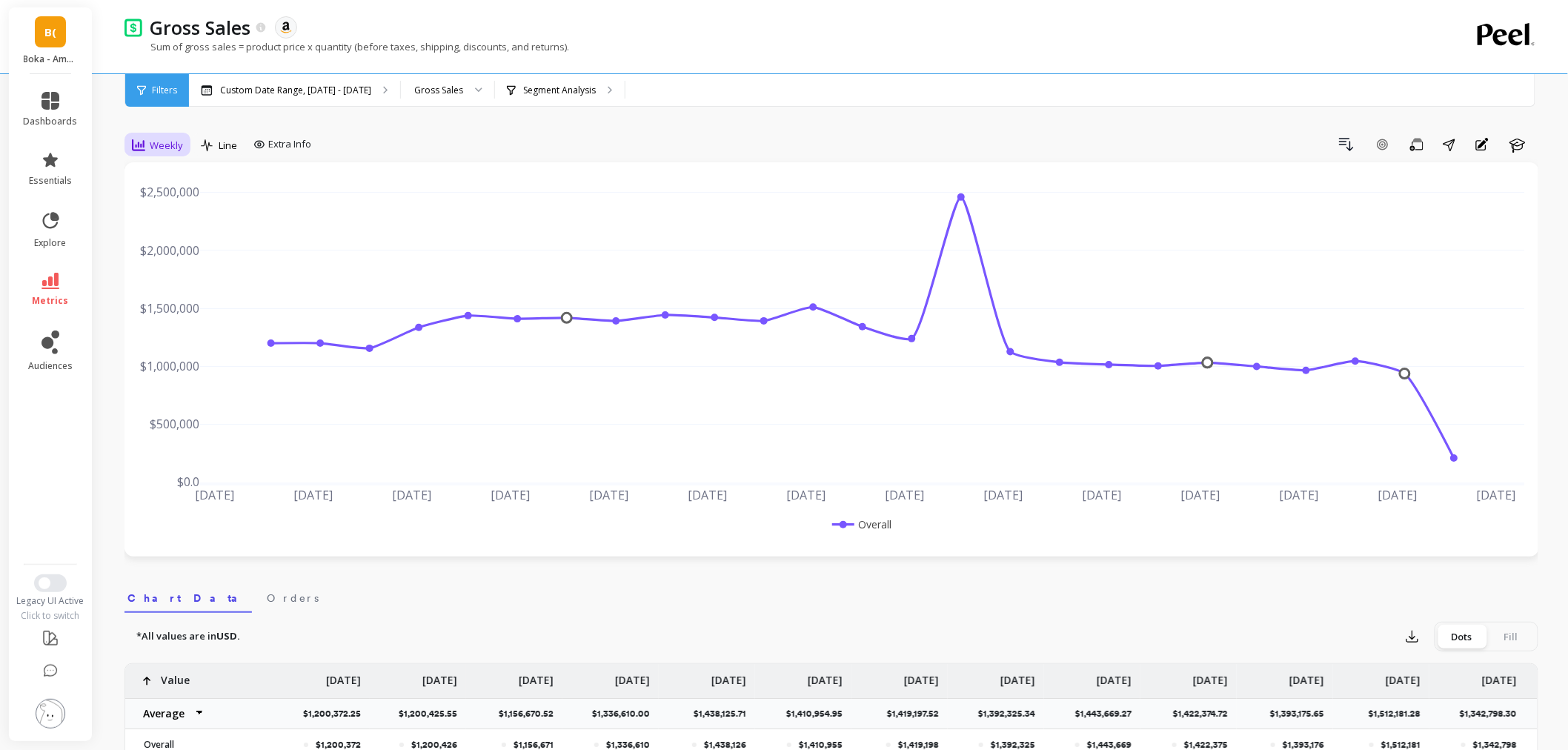
click at [146, 151] on div "Weekly" at bounding box center [157, 145] width 51 height 18
click at [179, 253] on div "Monthly" at bounding box center [179, 263] width 103 height 26
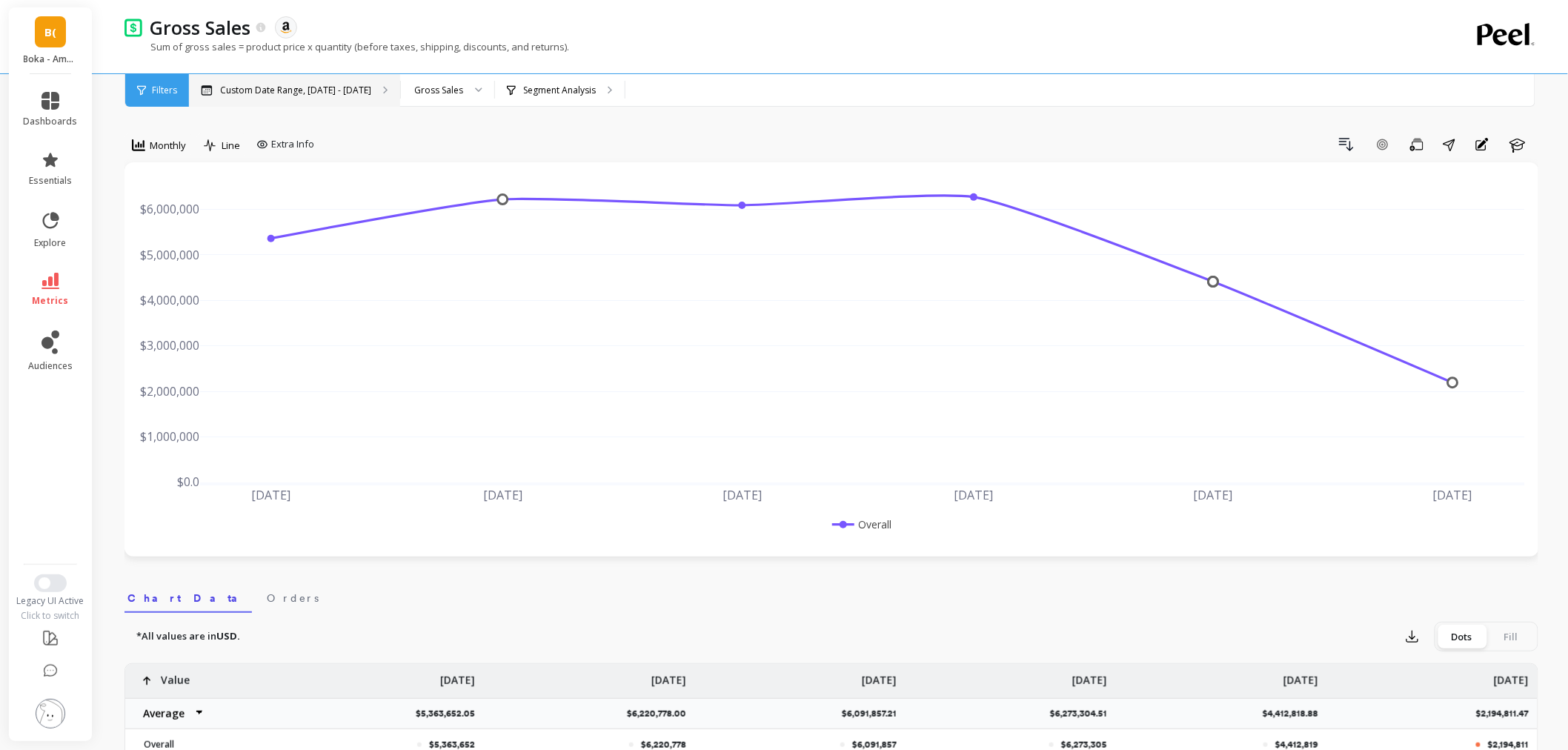
click at [340, 83] on div "Custom Date Range, [DATE] - [DATE]" at bounding box center [294, 91] width 211 height 33
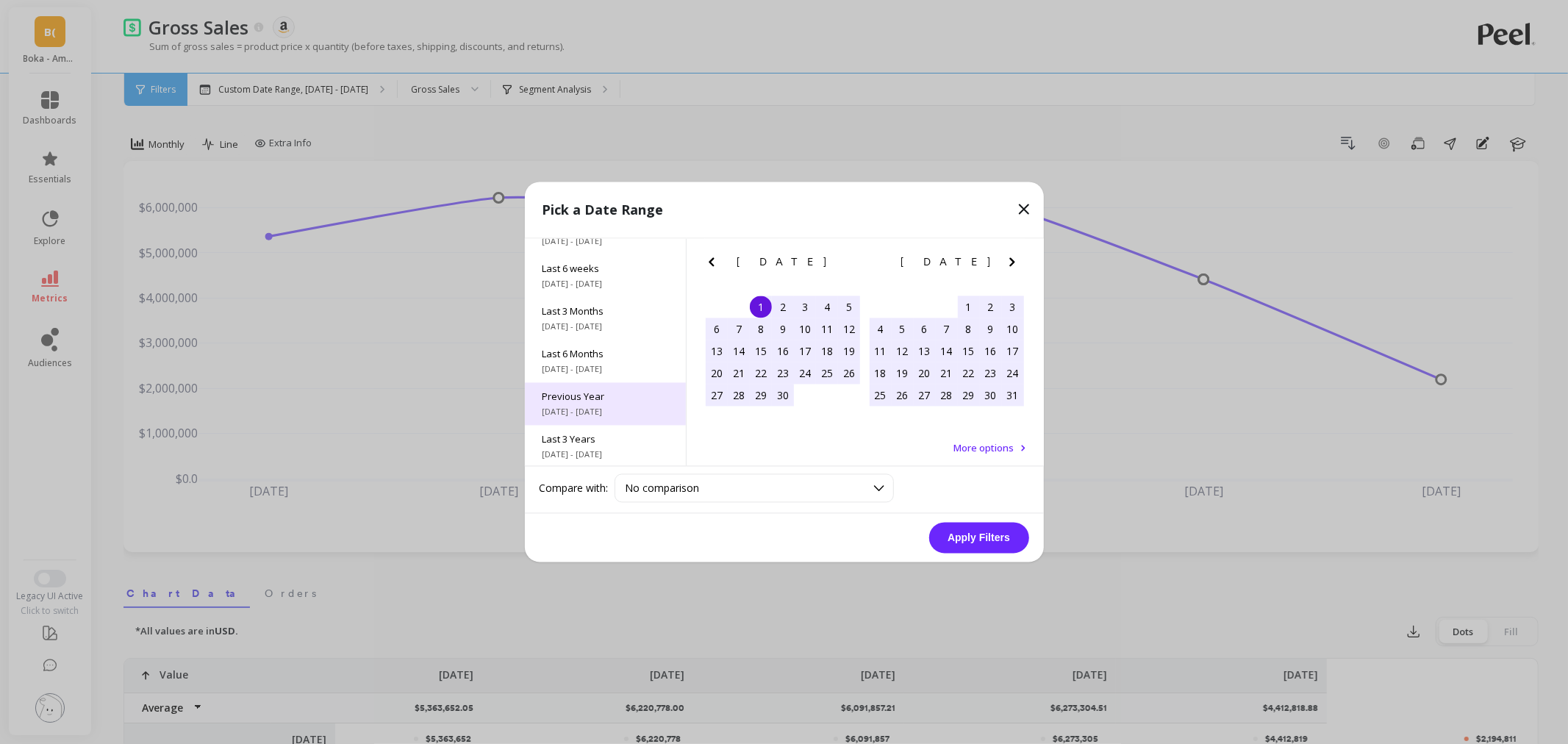
scroll to position [163, 0]
click at [612, 401] on span "1/1/2024 - 12/31/2024" at bounding box center [606, 403] width 125 height 12
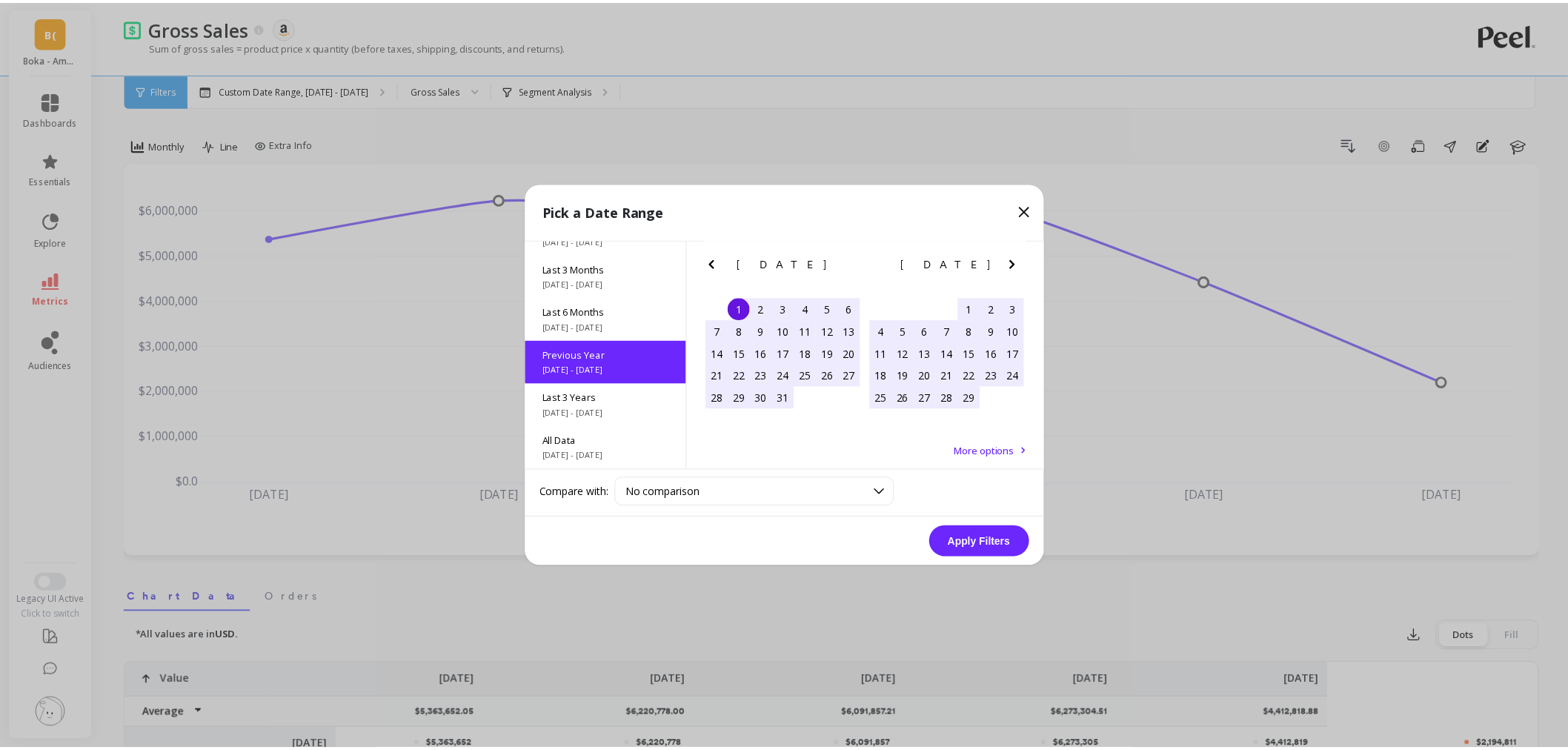
scroll to position [201, 0]
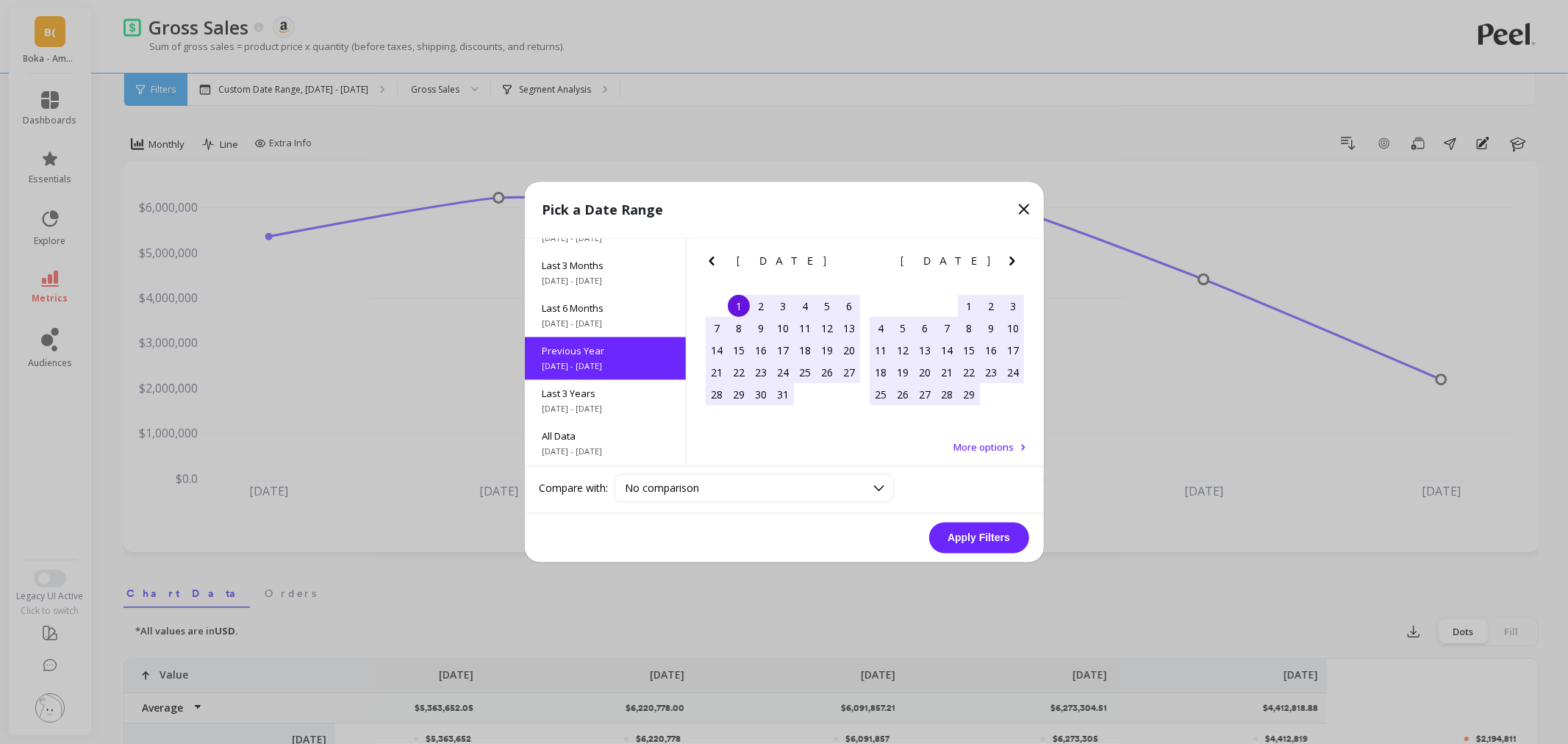
click at [746, 307] on div "1" at bounding box center [739, 307] width 22 height 22
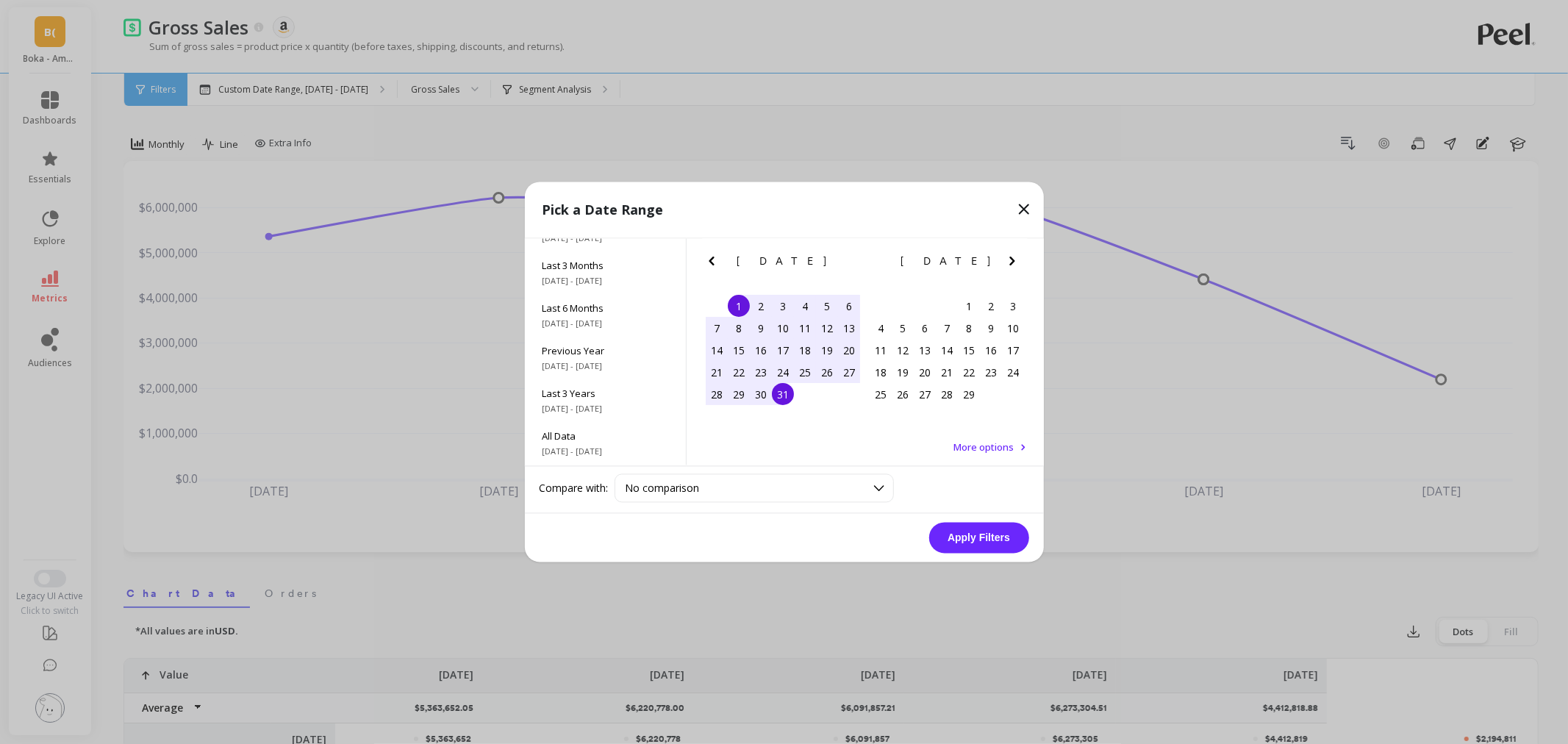
click at [784, 391] on div "31" at bounding box center [783, 394] width 22 height 22
click at [995, 549] on button "Apply Filters" at bounding box center [979, 538] width 100 height 31
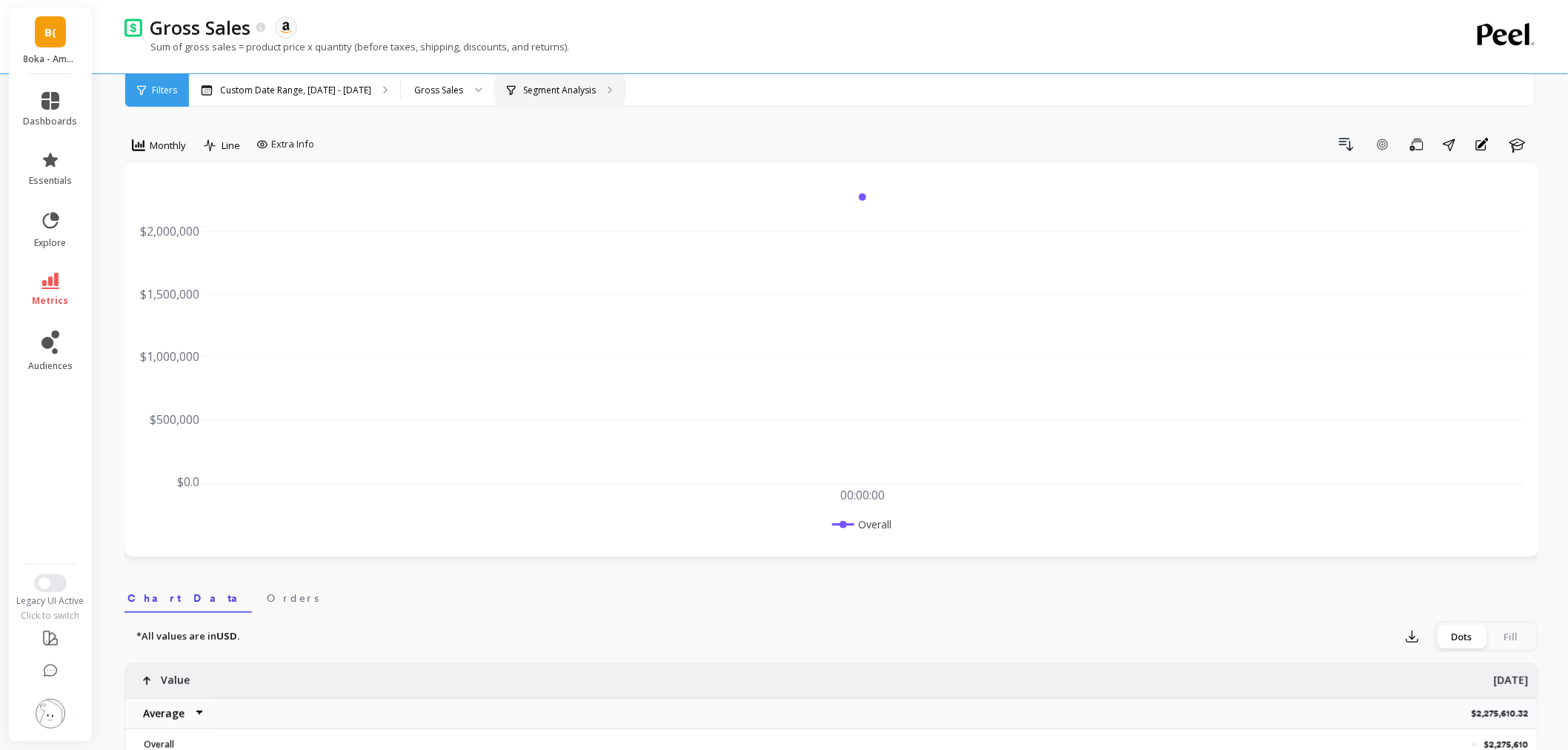
click at [523, 85] on p "Segment Analysis" at bounding box center [560, 91] width 73 height 12
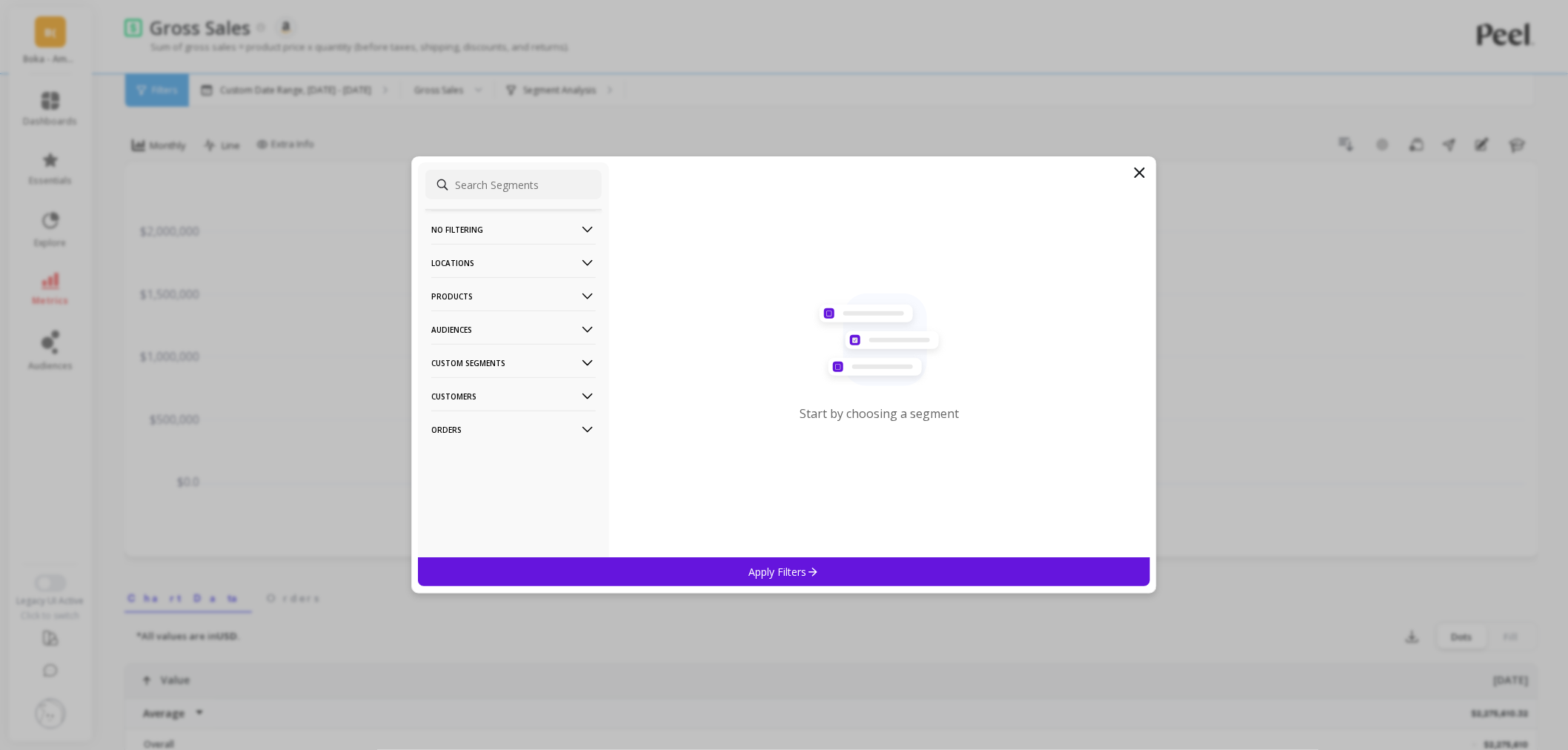
click at [491, 254] on p "Locations" at bounding box center [513, 262] width 164 height 38
click at [480, 316] on div "Countries" at bounding box center [513, 317] width 176 height 24
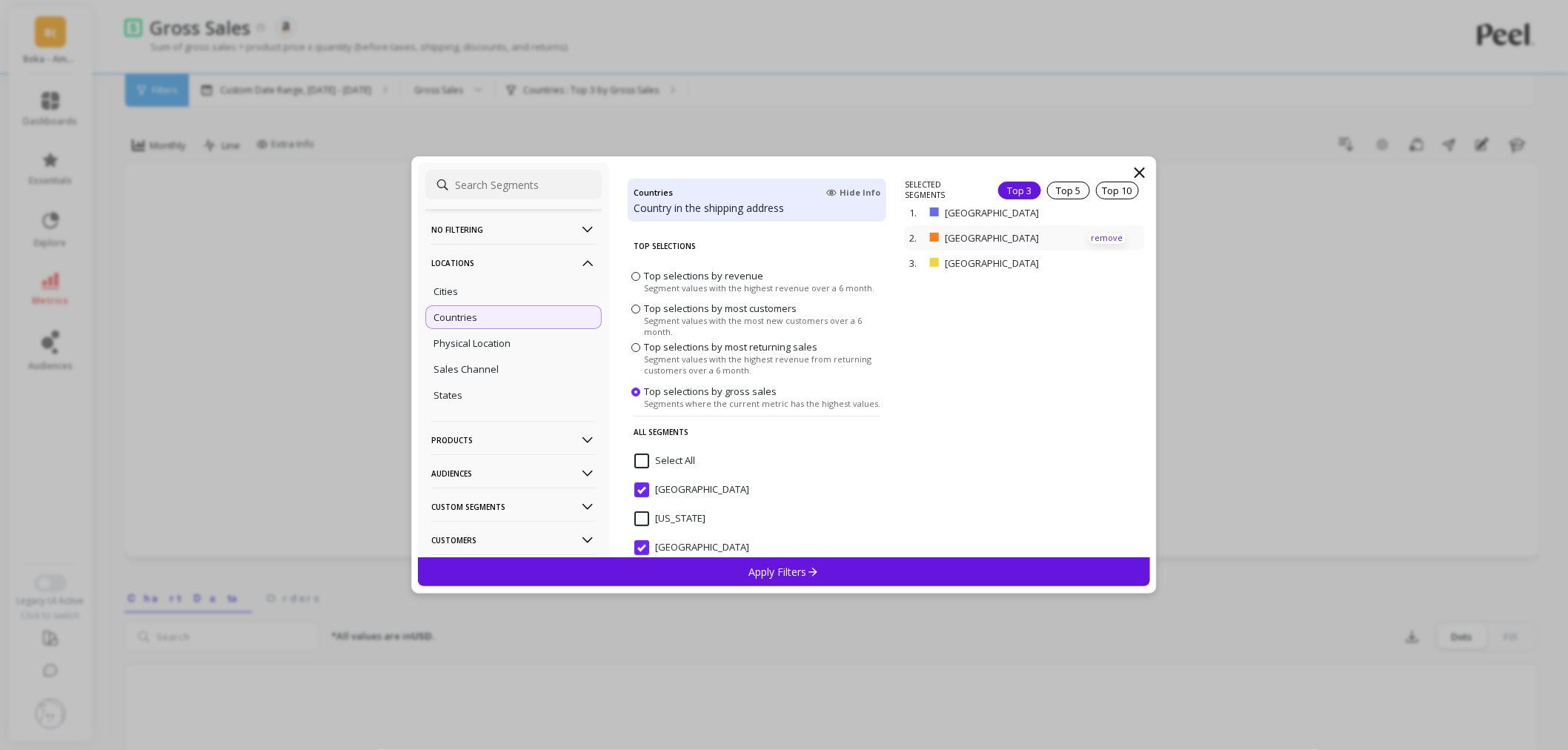
click at [1095, 238] on p "remove" at bounding box center [1107, 238] width 38 height 11
click at [485, 350] on div "Physical Location" at bounding box center [513, 343] width 176 height 24
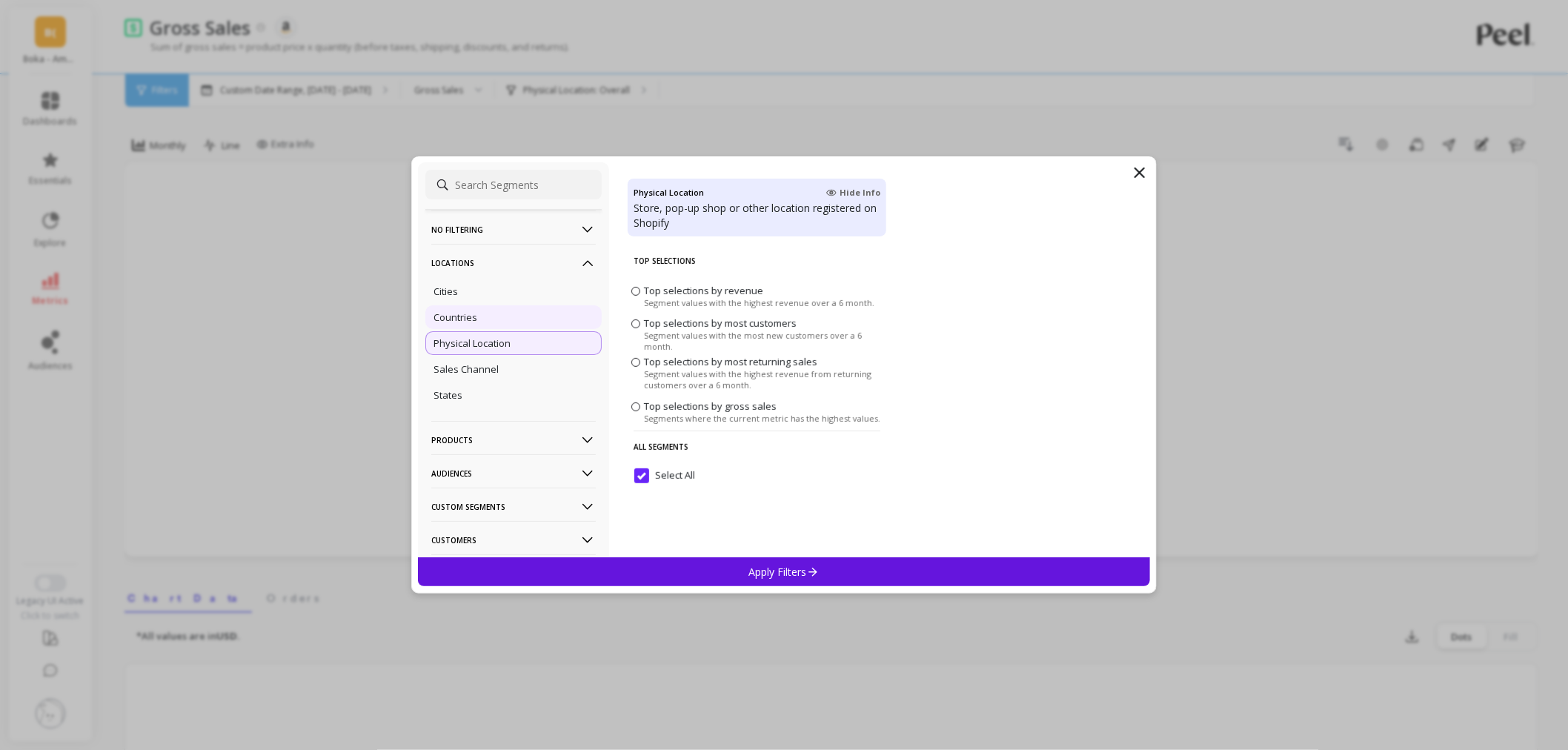
click at [471, 316] on p "Countries" at bounding box center [455, 317] width 44 height 13
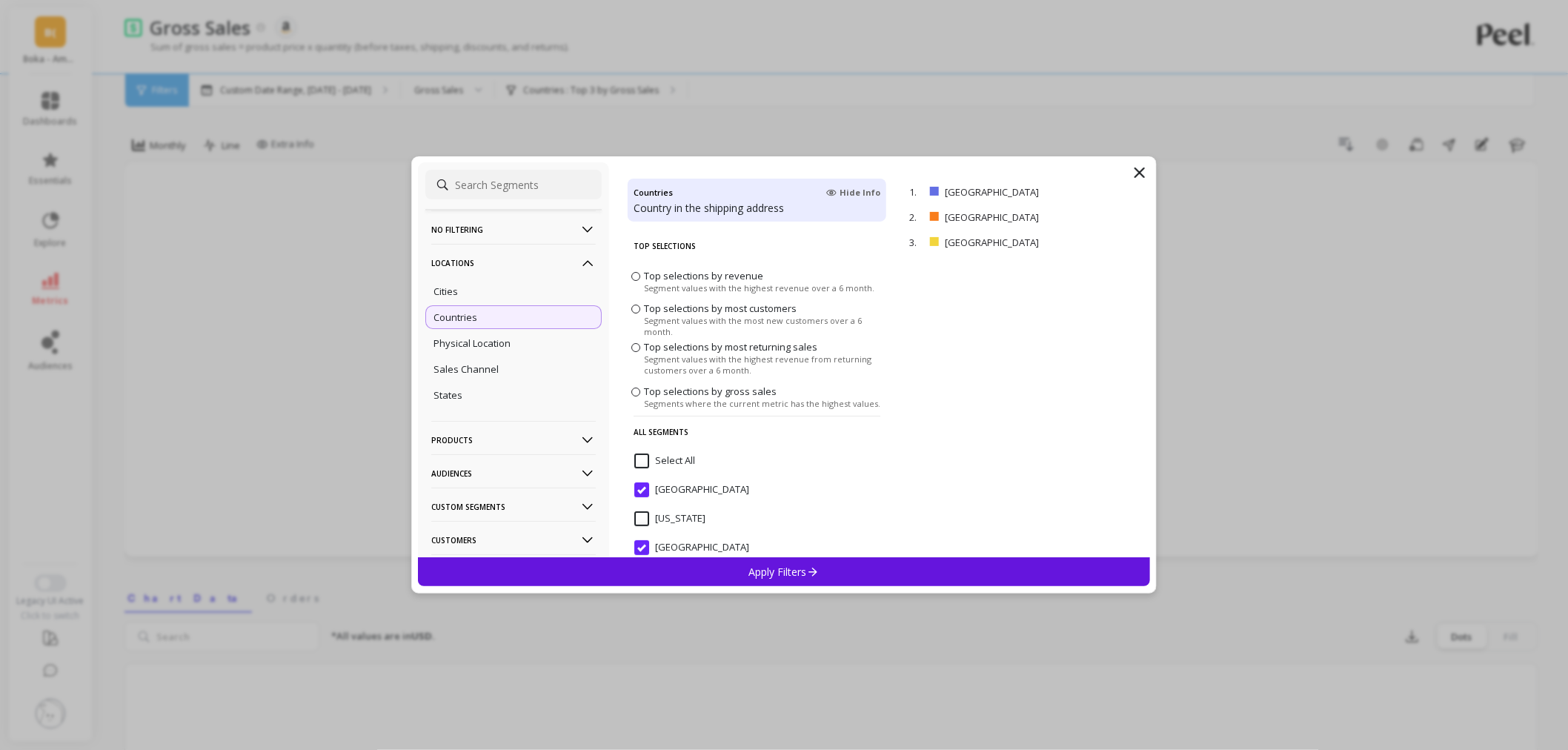
click at [539, 174] on input at bounding box center [513, 184] width 176 height 30
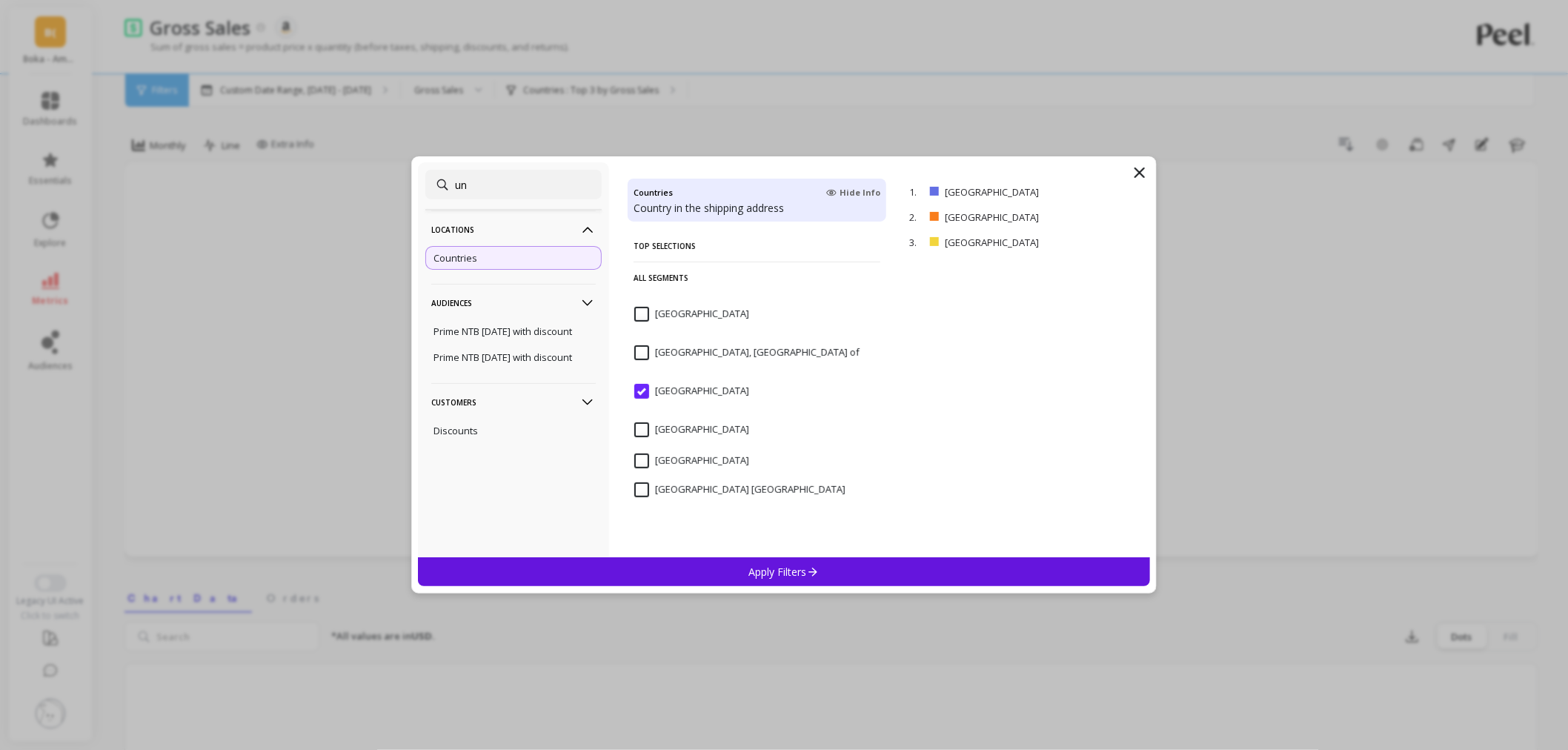
type input "un"
click at [649, 463] on input "United States" at bounding box center [691, 461] width 115 height 15
click at [1098, 239] on p "remove" at bounding box center [1107, 242] width 38 height 11
click at [1100, 195] on p "remove" at bounding box center [1107, 192] width 38 height 11
click at [1094, 188] on p "remove" at bounding box center [1107, 192] width 38 height 11
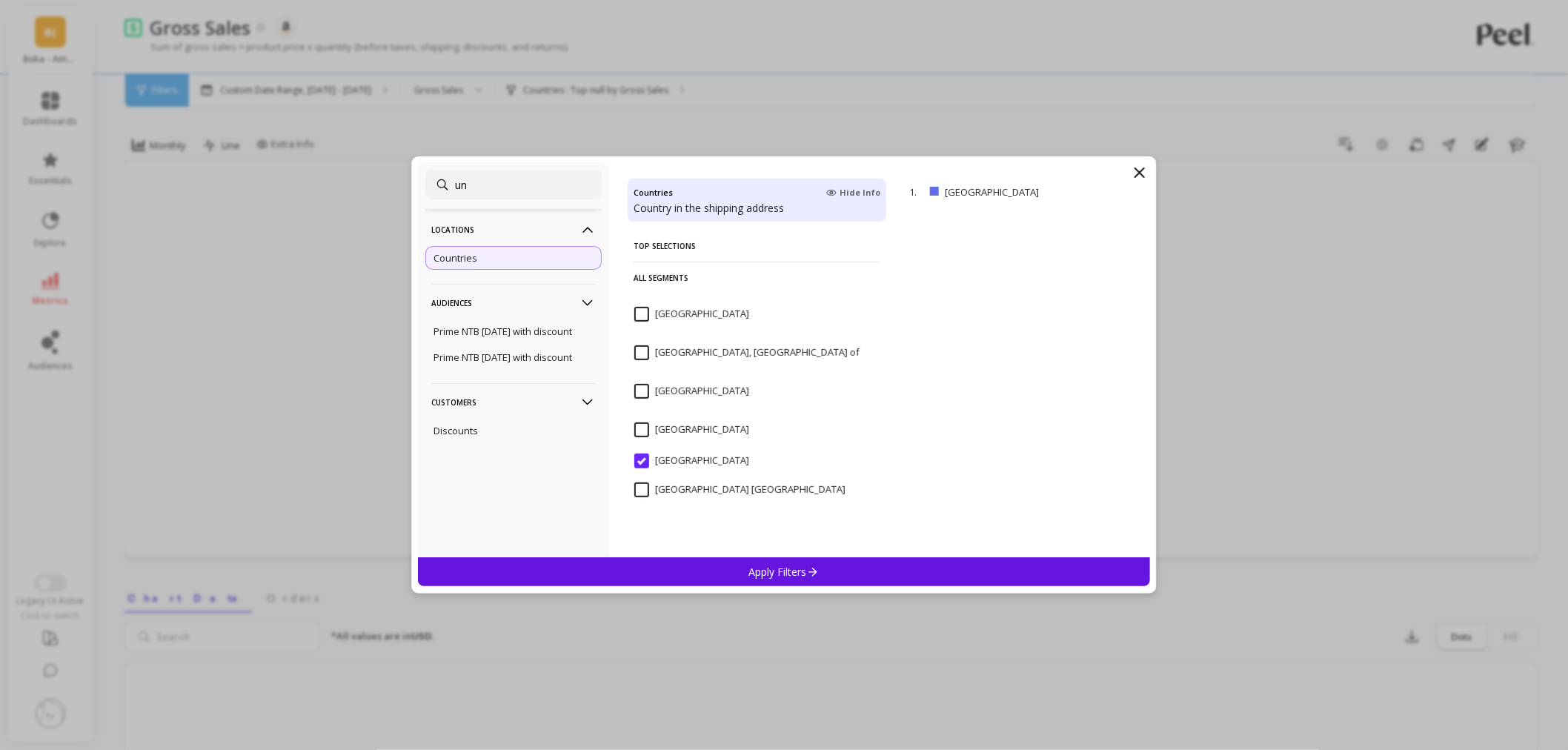
click at [810, 569] on icon at bounding box center [813, 572] width 13 height 13
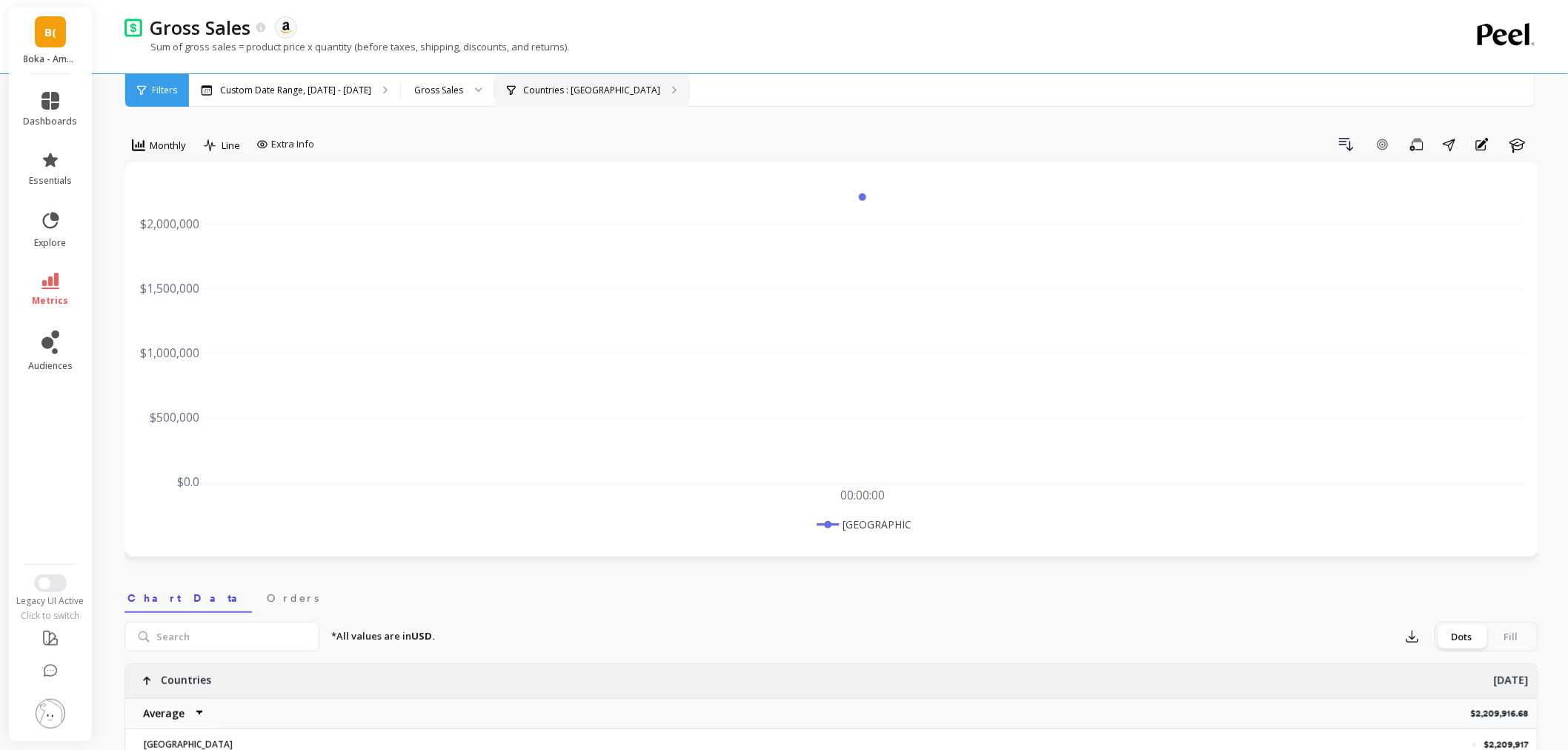
click at [555, 83] on div "Countries : United States" at bounding box center [592, 91] width 194 height 33
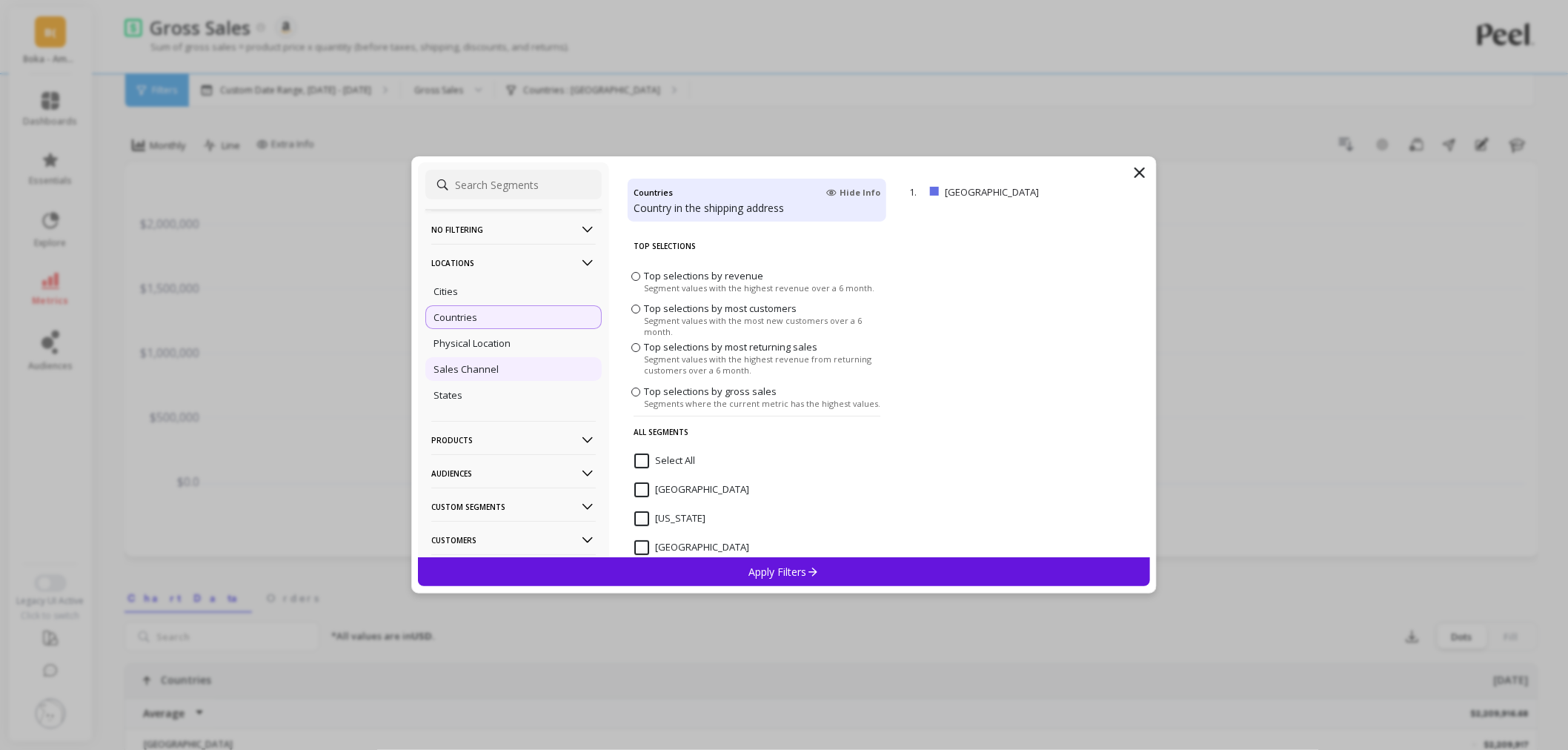
click at [484, 367] on p "Sales Channel" at bounding box center [466, 369] width 65 height 13
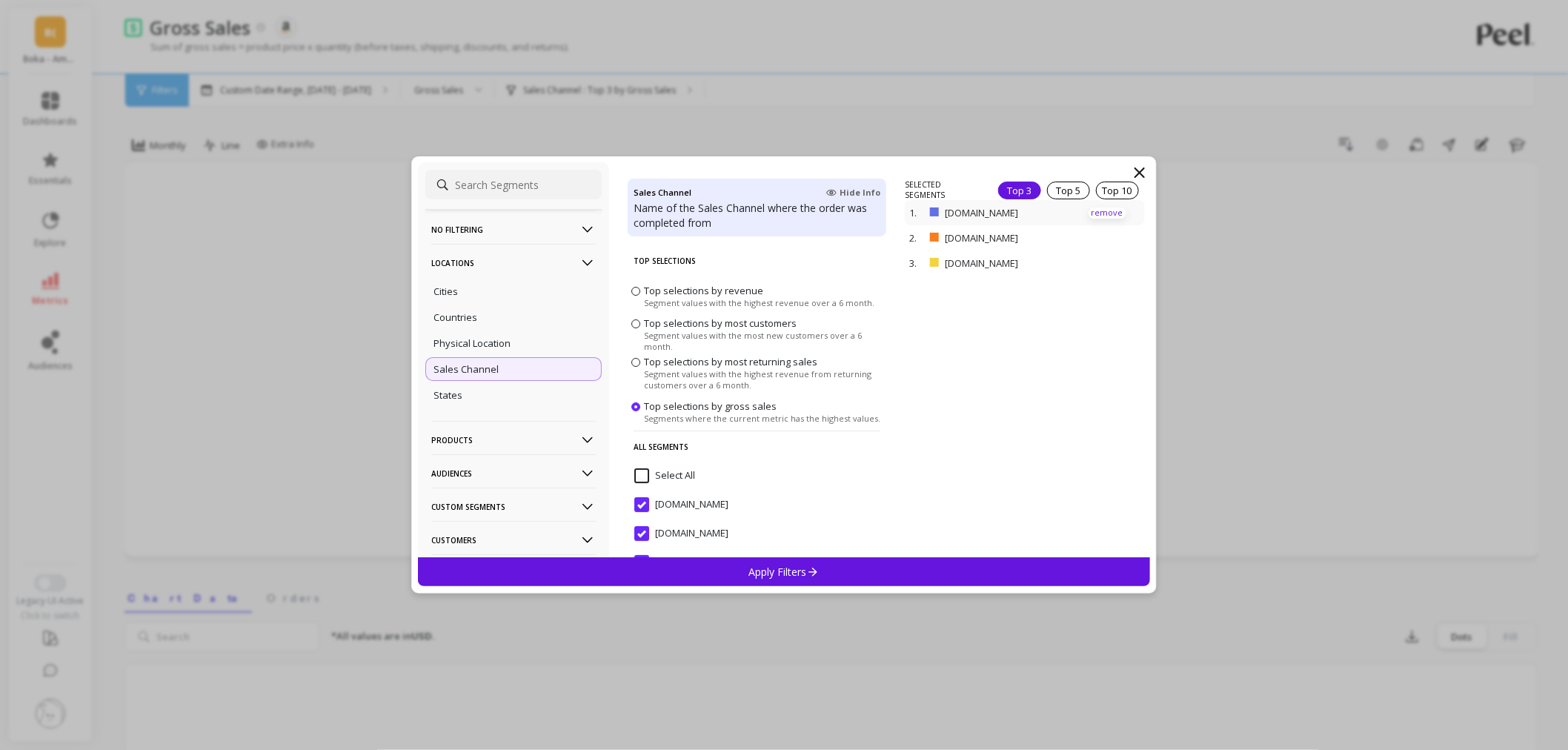
click at [1100, 208] on p "remove" at bounding box center [1107, 213] width 38 height 11
click at [1102, 216] on p "remove" at bounding box center [1107, 217] width 38 height 11
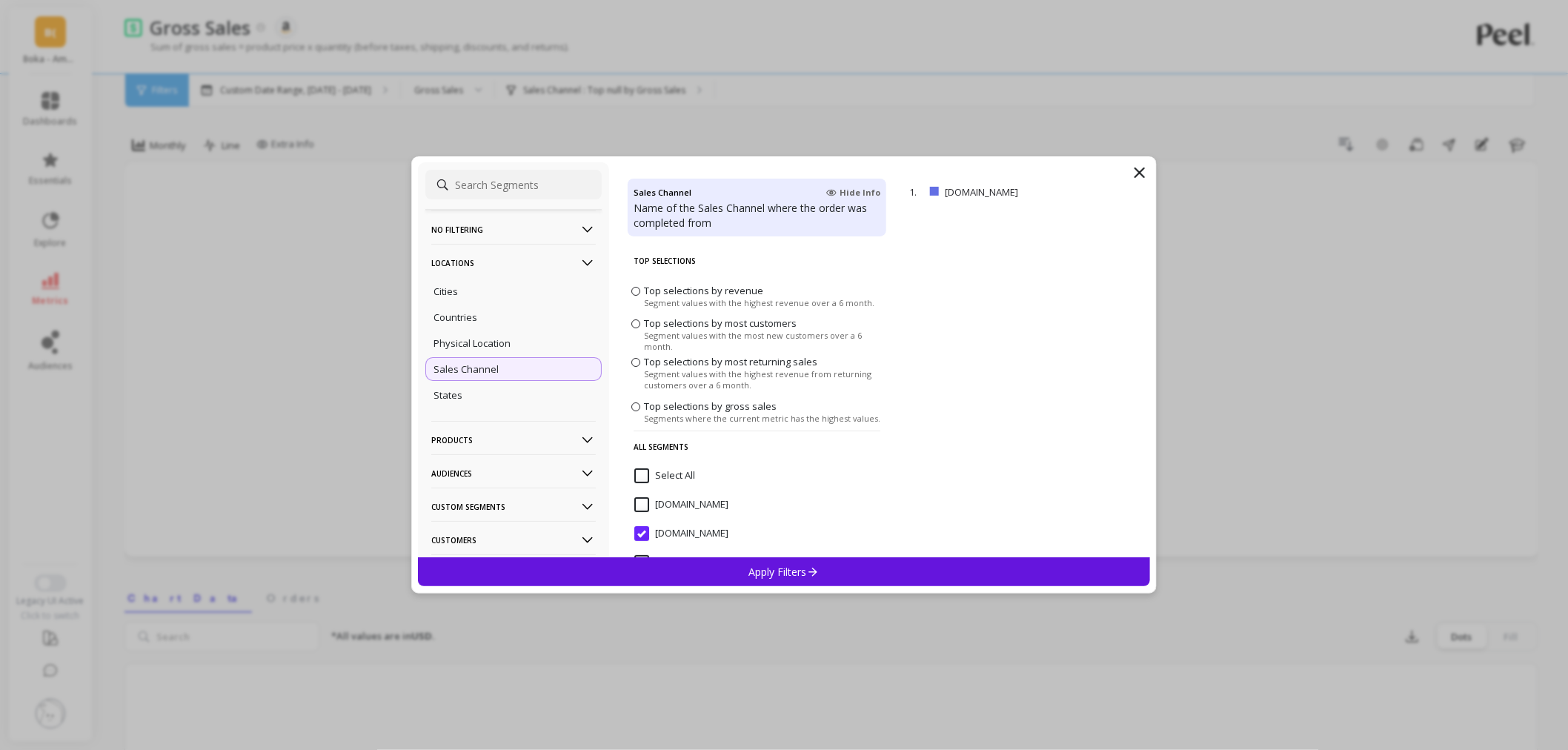
click at [761, 573] on p "Apply Filters" at bounding box center [784, 572] width 71 height 14
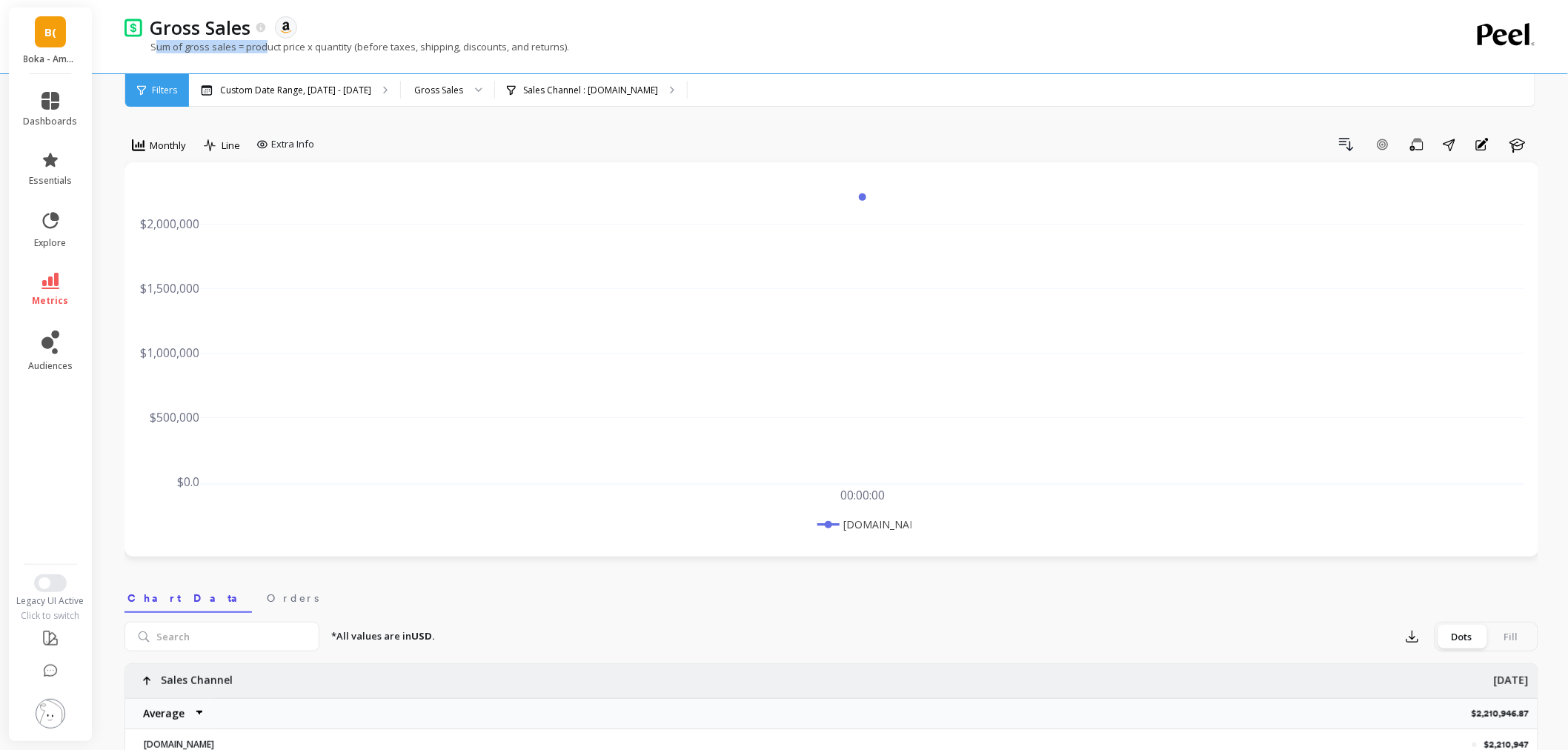
drag, startPoint x: 155, startPoint y: 45, endPoint x: 265, endPoint y: 49, distance: 110.1
click at [265, 49] on p "Sum of gross sales = product price x quantity (before taxes, shipping, discount…" at bounding box center [346, 47] width 445 height 13
drag, startPoint x: 241, startPoint y: 45, endPoint x: 565, endPoint y: 47, distance: 324.0
click at [565, 47] on p "Sum of gross sales = product price x quantity (before taxes, shipping, discount…" at bounding box center [346, 47] width 445 height 13
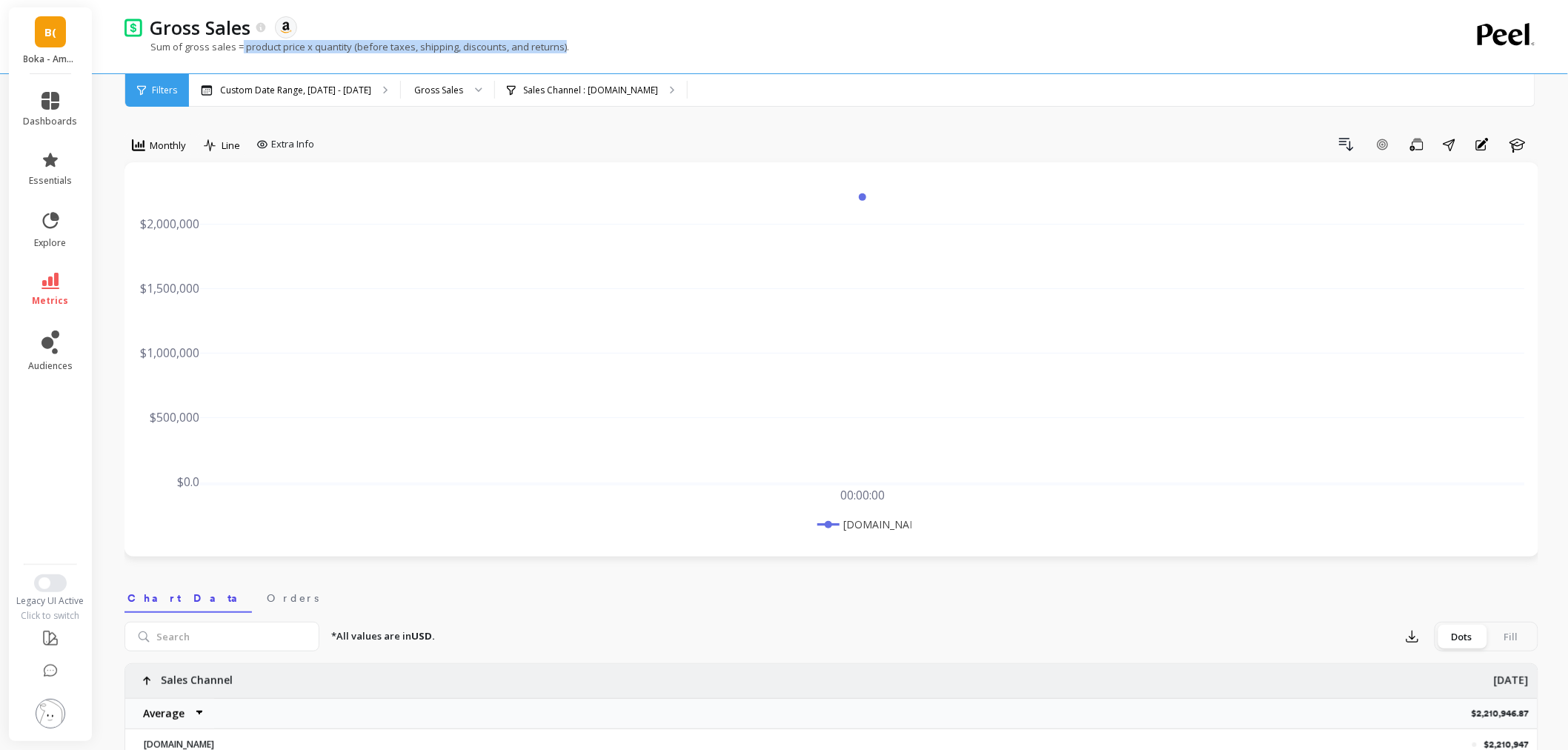
copy p "product price x quantity (before taxes, shipping, discounts, and returns)"
click at [580, 87] on p "Sales Channel : Amazon.com" at bounding box center [590, 91] width 135 height 12
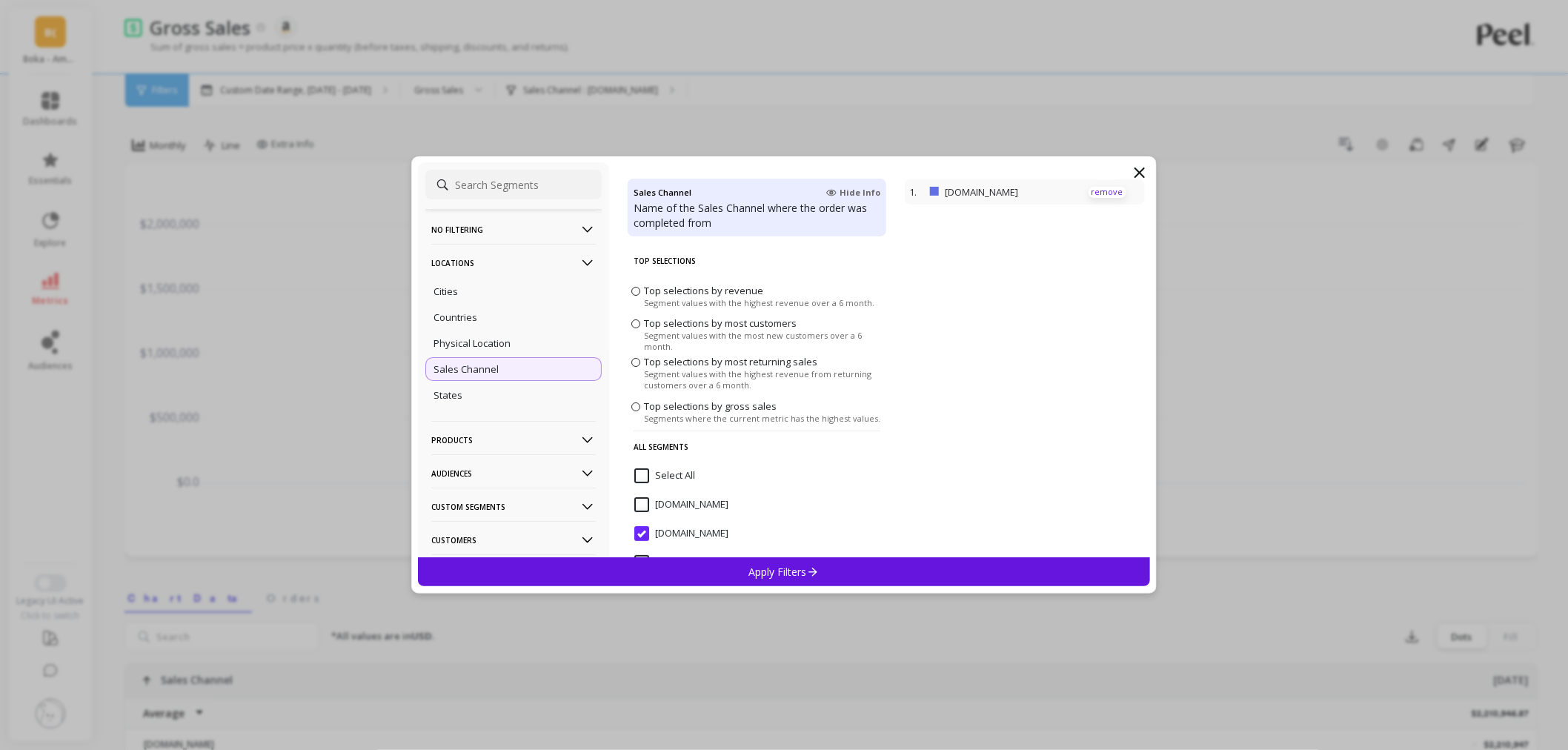
click at [1090, 191] on p "remove" at bounding box center [1107, 192] width 38 height 11
click at [1144, 163] on div "No filtering Overall Locations Cities Countries Physical Location Sales Channel…" at bounding box center [784, 359] width 732 height 395
click at [1142, 169] on icon at bounding box center [1140, 172] width 9 height 9
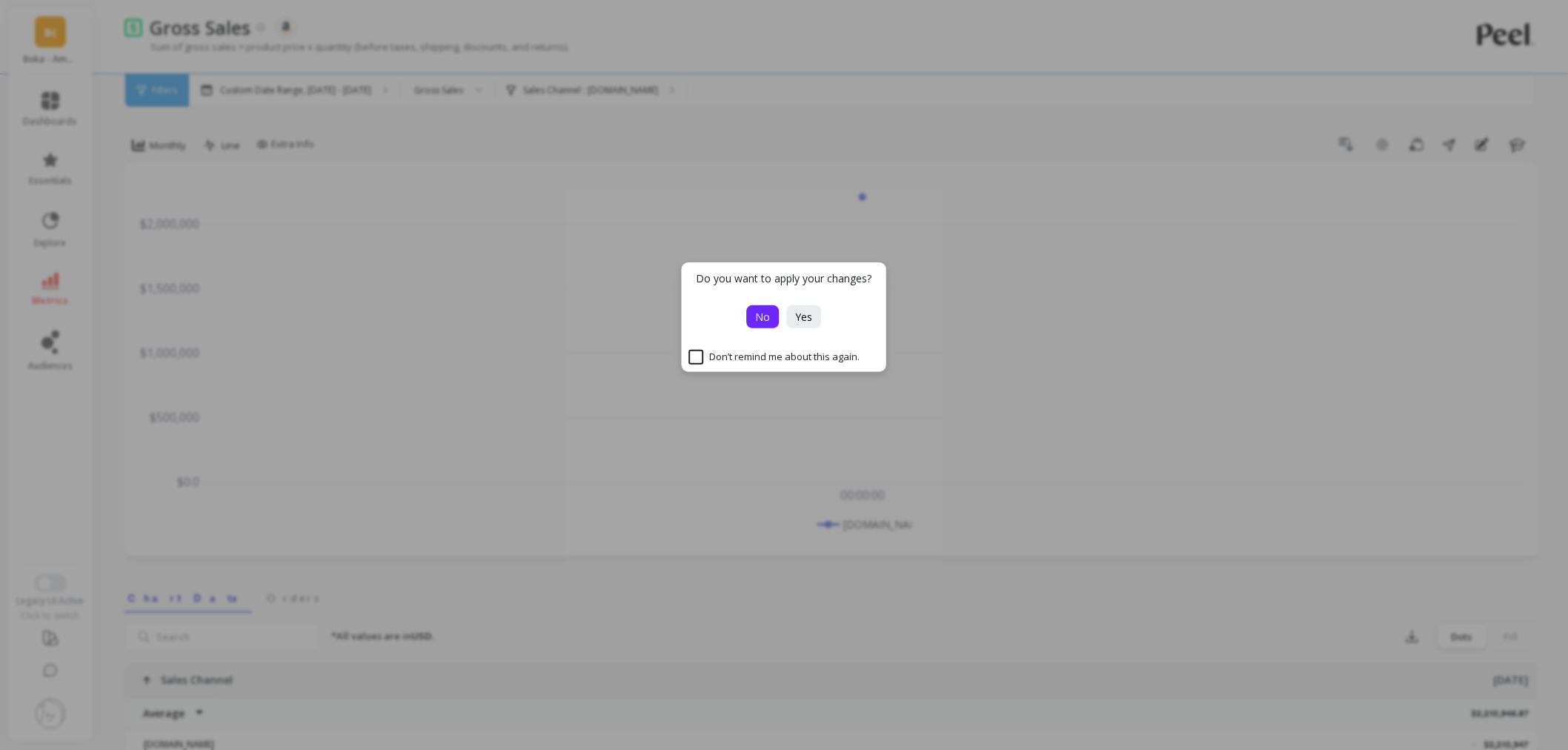
click at [765, 317] on span "No" at bounding box center [764, 317] width 15 height 14
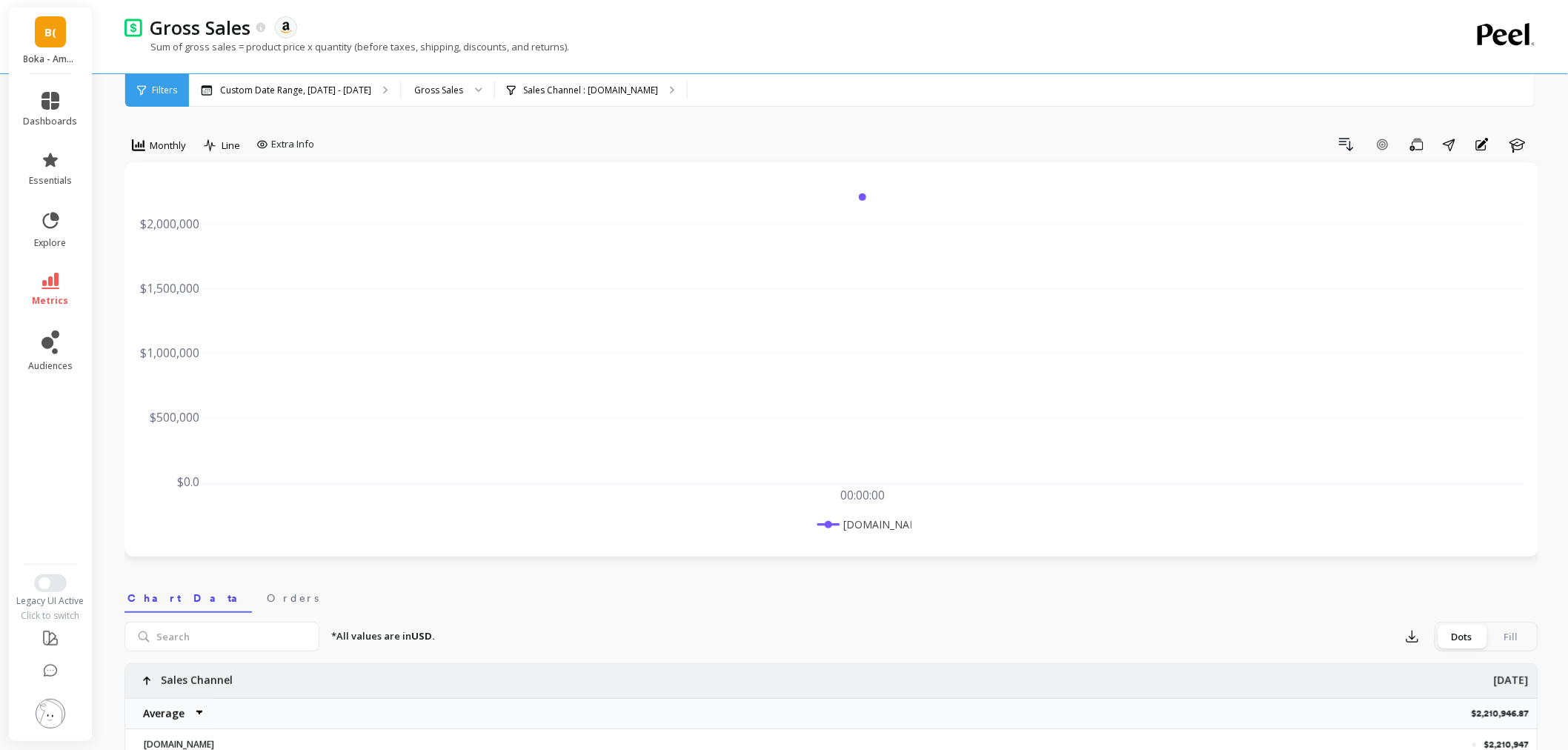
click at [76, 301] on li "metrics" at bounding box center [51, 290] width 72 height 52
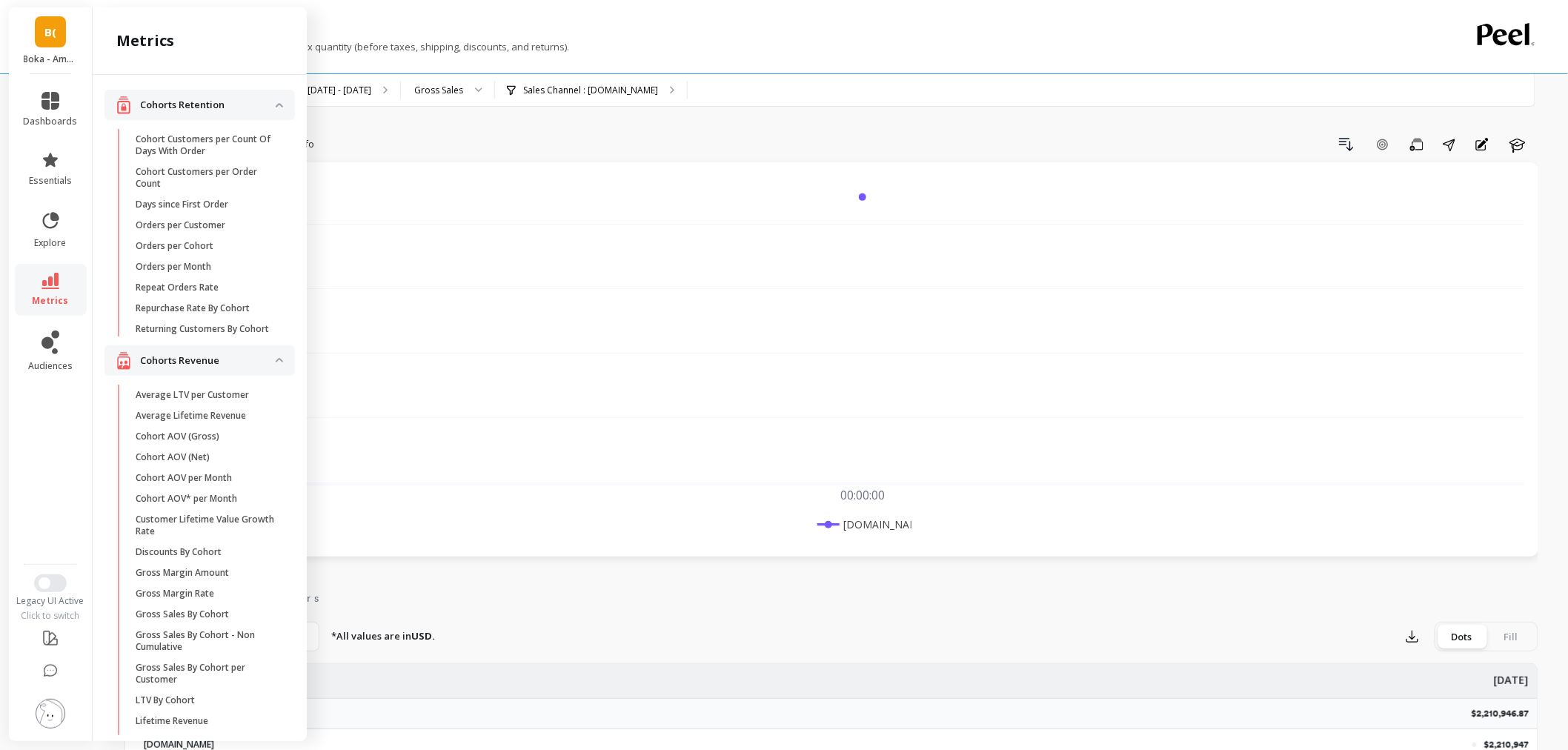
scroll to position [1461, 0]
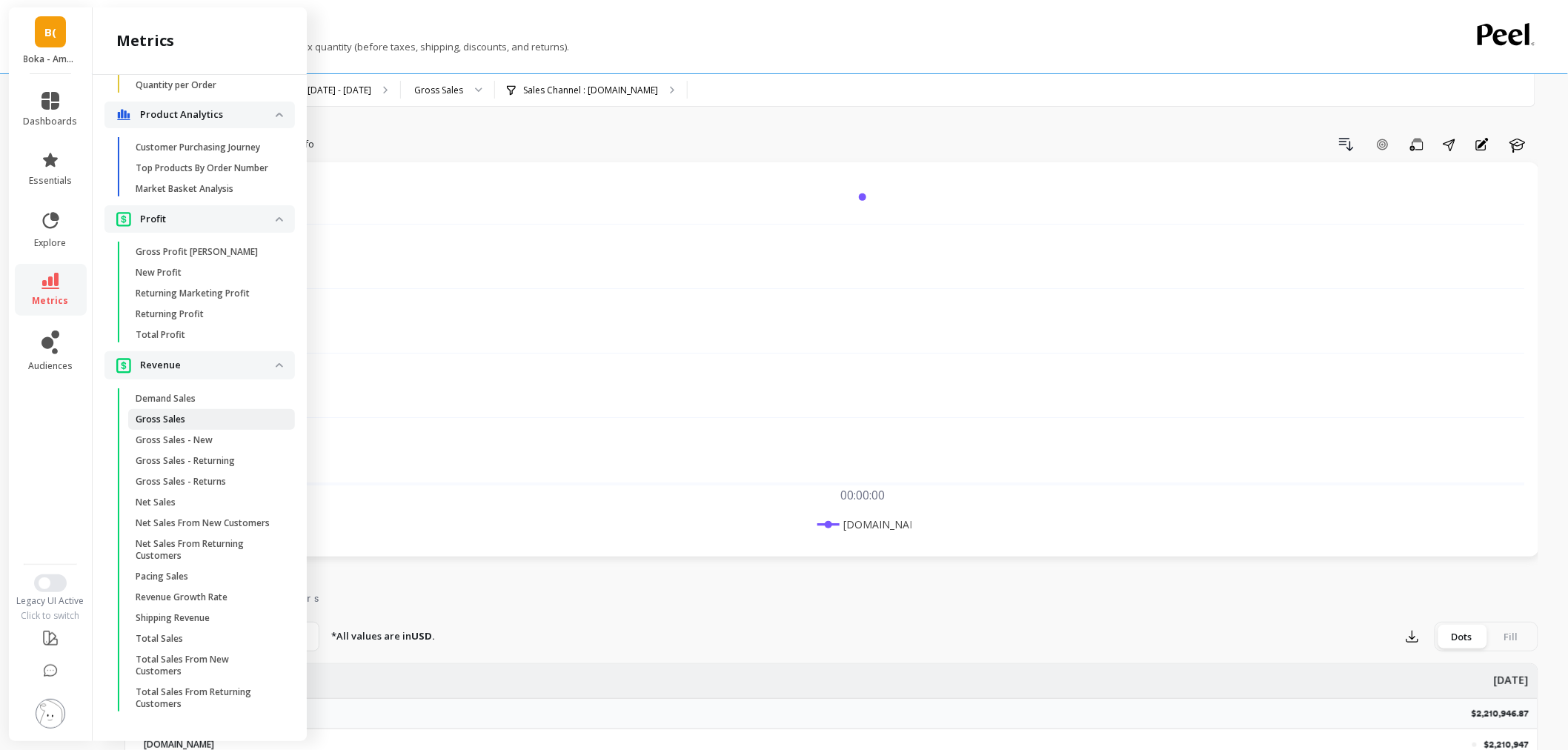
click at [223, 409] on link "Gross Sales" at bounding box center [211, 419] width 167 height 21
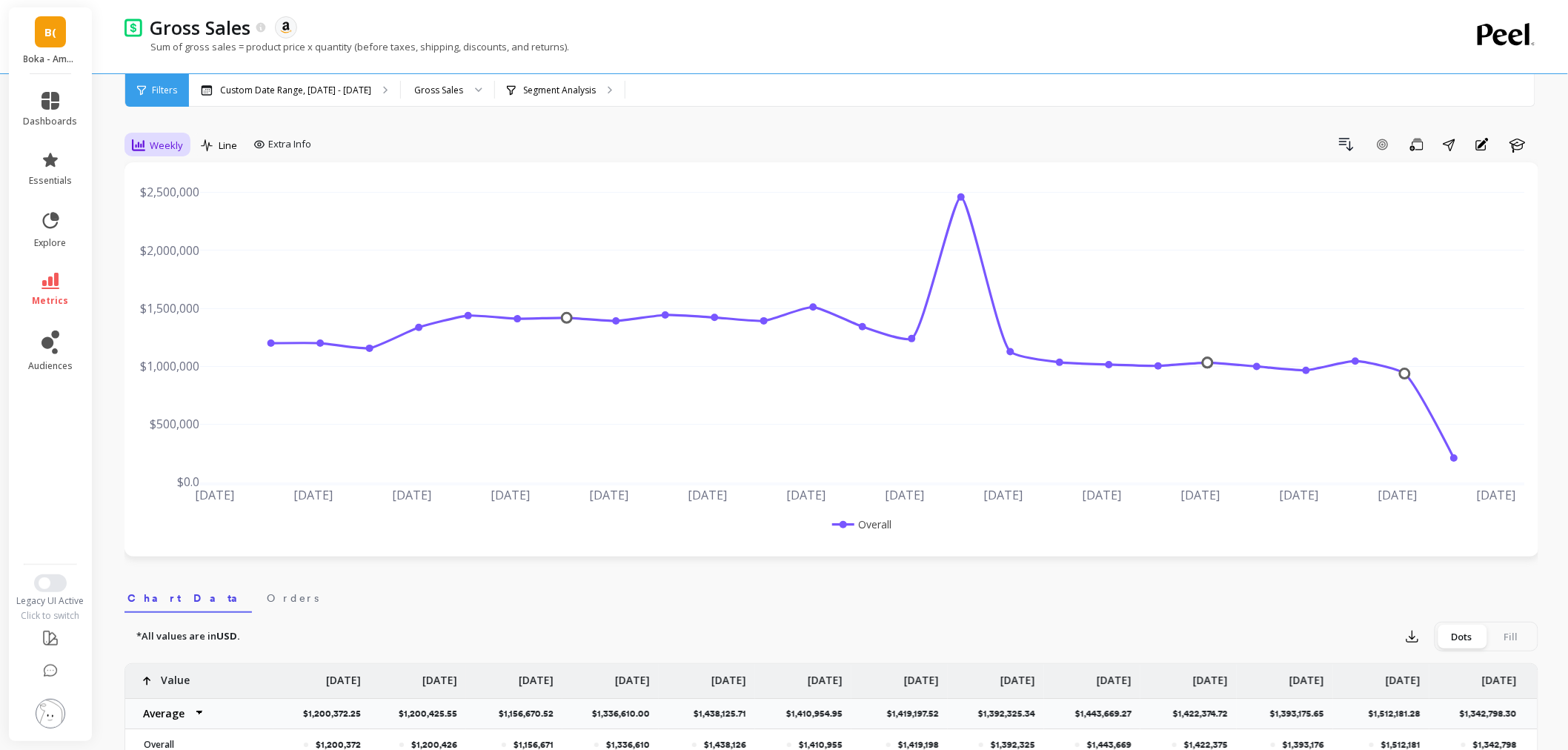
click at [172, 143] on span "Weekly" at bounding box center [166, 145] width 33 height 14
click at [185, 269] on div "Monthly" at bounding box center [179, 263] width 85 height 14
